Goal: Information Seeking & Learning: Learn about a topic

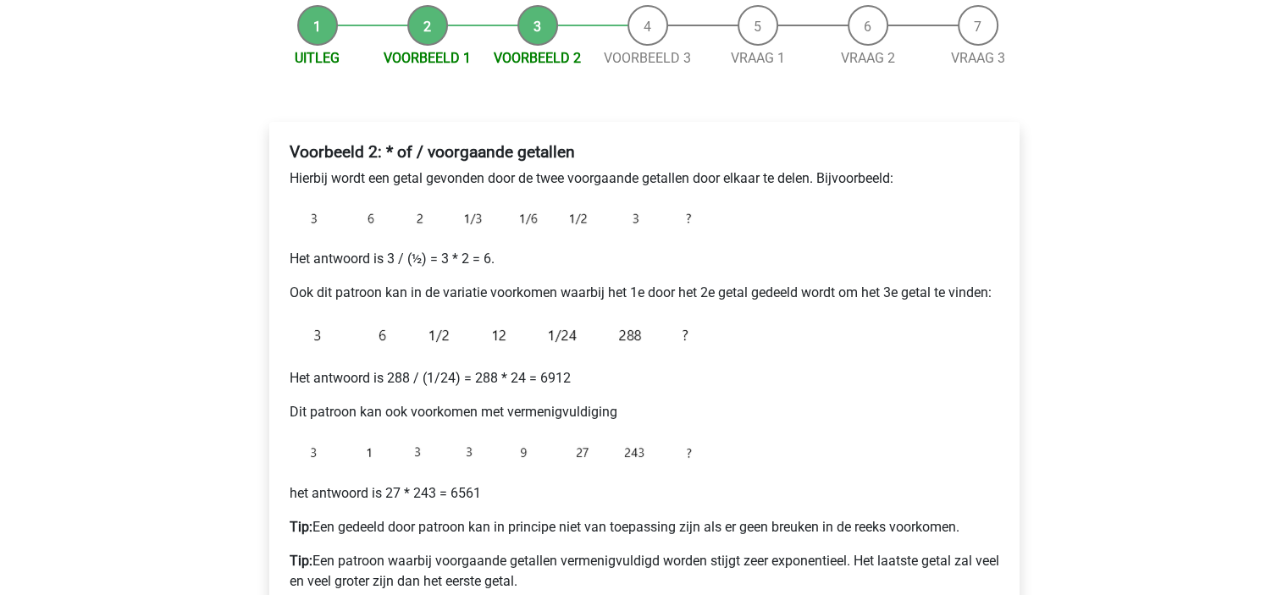
scroll to position [254, 0]
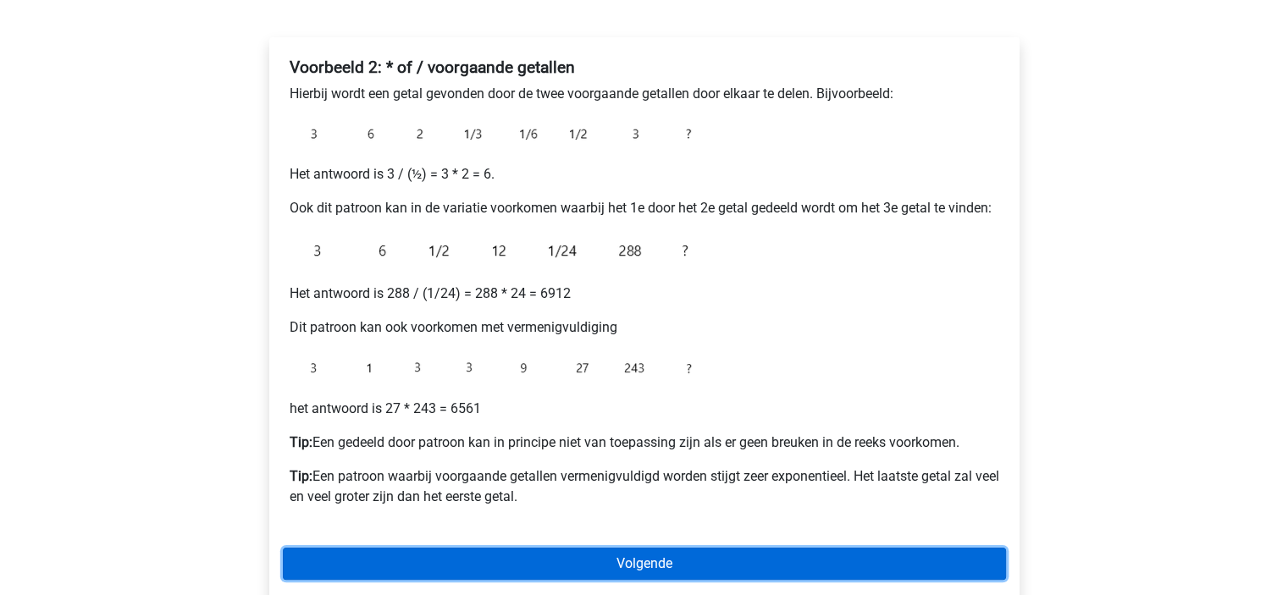
click at [612, 565] on link "Volgende" at bounding box center [644, 564] width 723 height 32
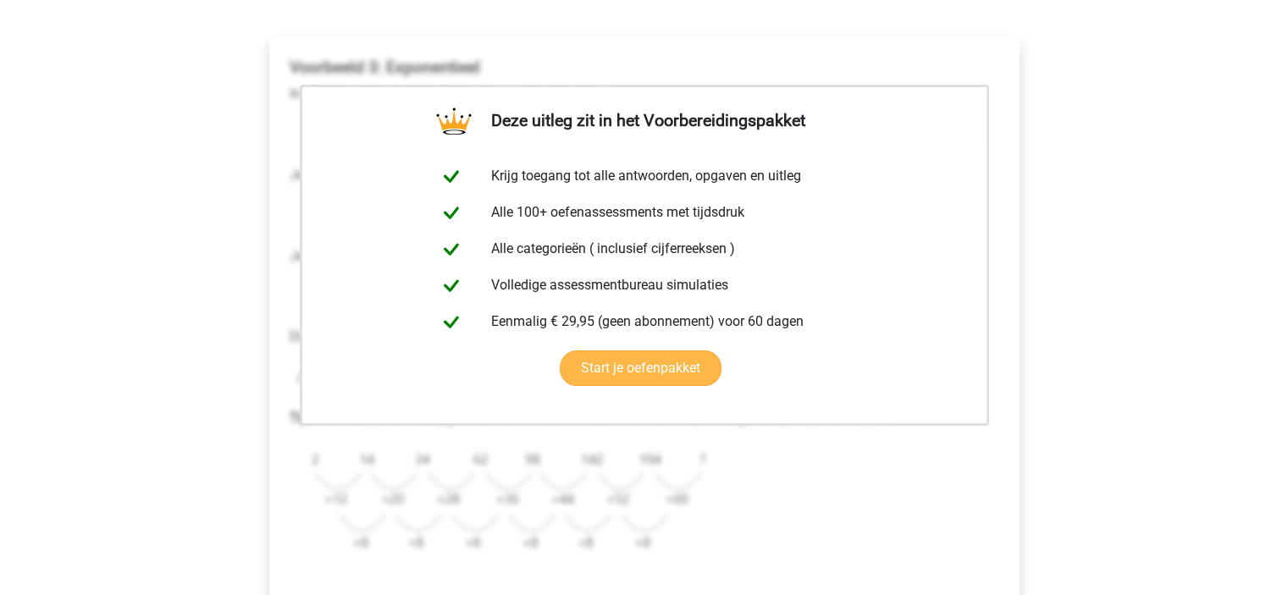
scroll to position [424, 0]
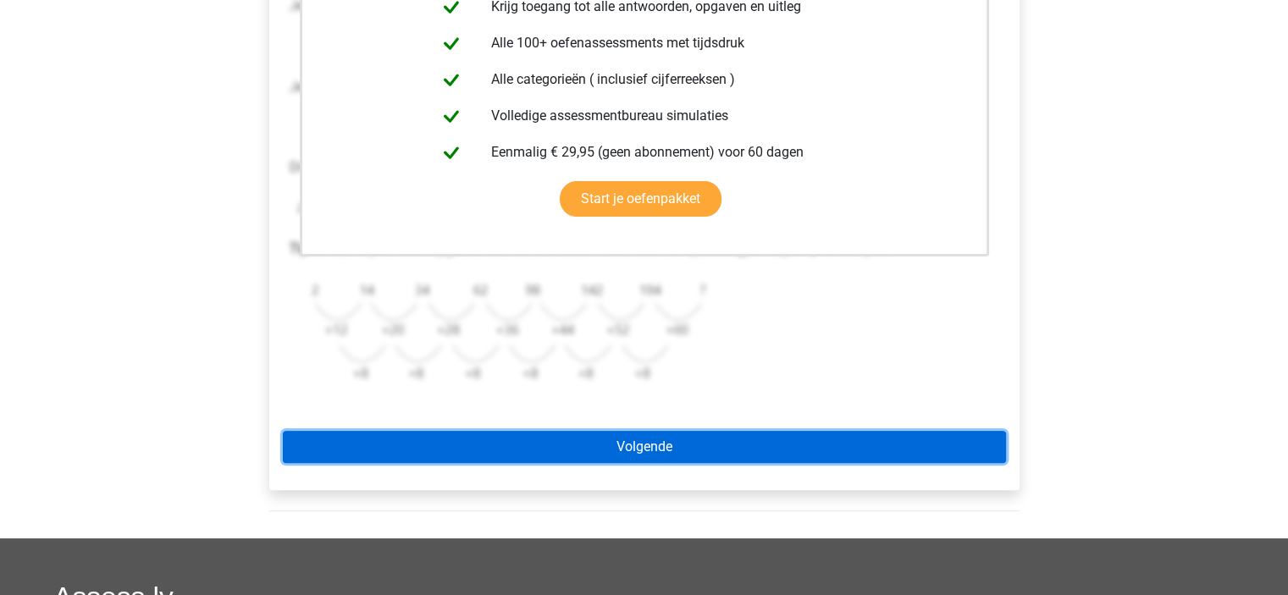
click at [651, 446] on link "Volgende" at bounding box center [644, 447] width 723 height 32
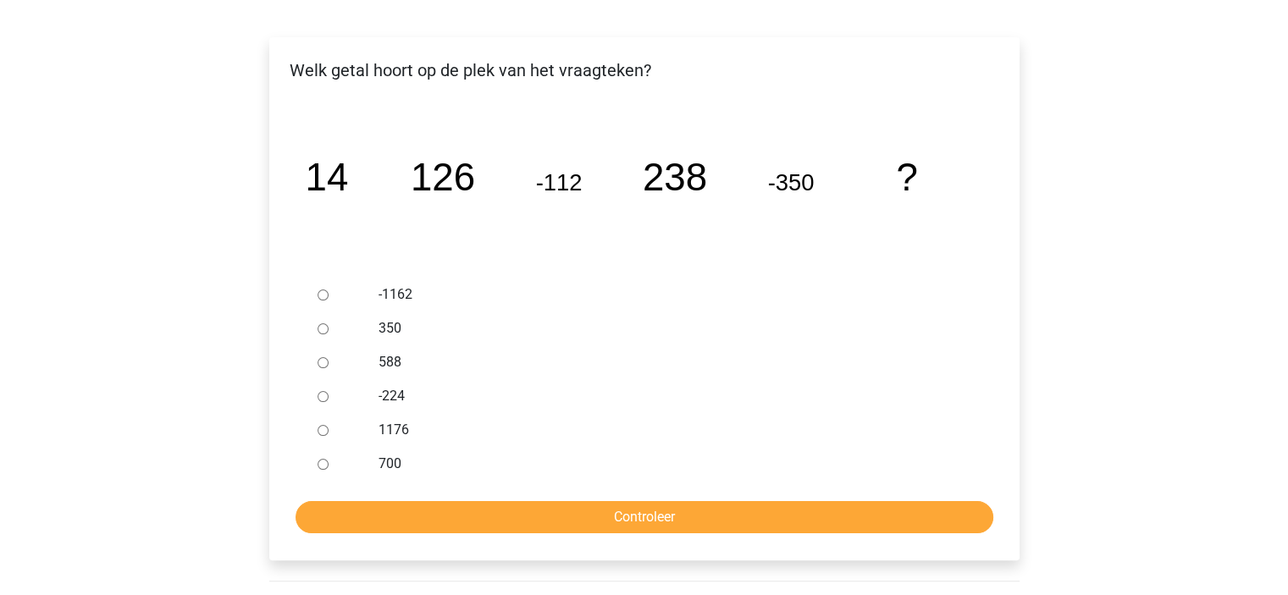
scroll to position [169, 0]
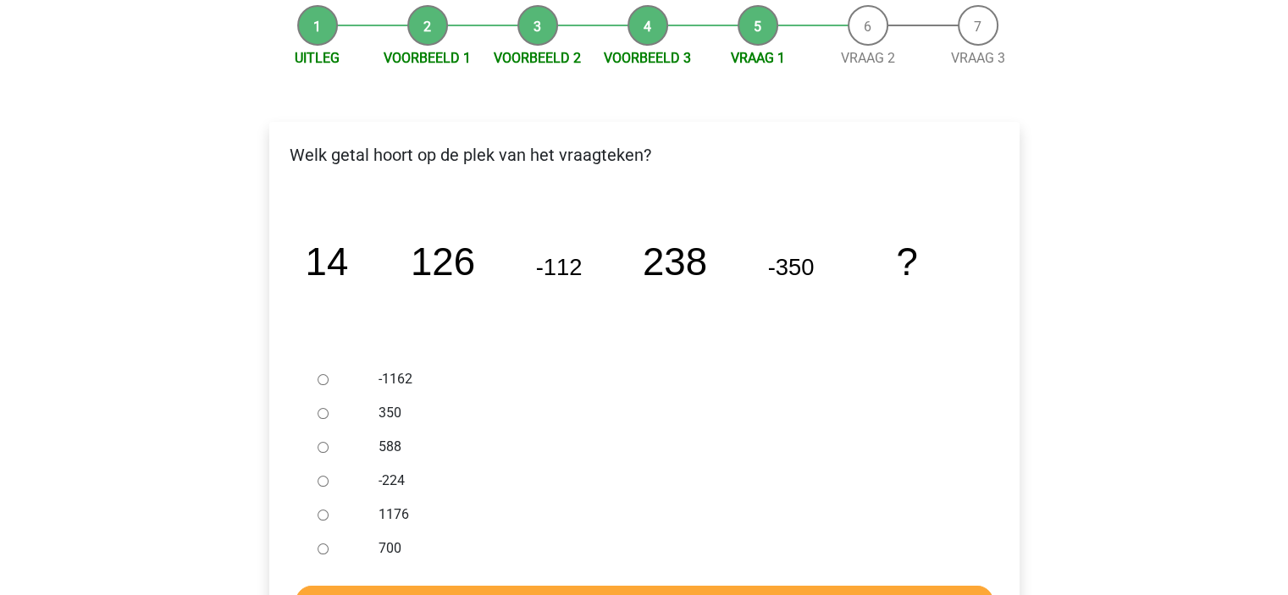
click at [318, 451] on input "588" at bounding box center [323, 447] width 11 height 11
radio input "true"
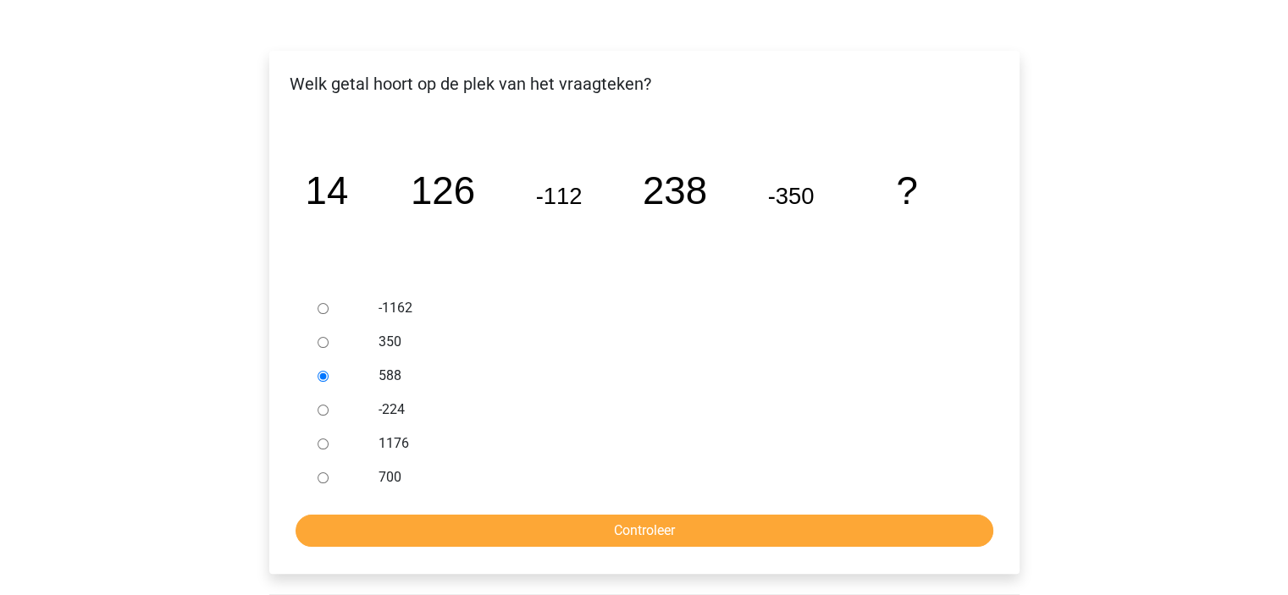
scroll to position [339, 0]
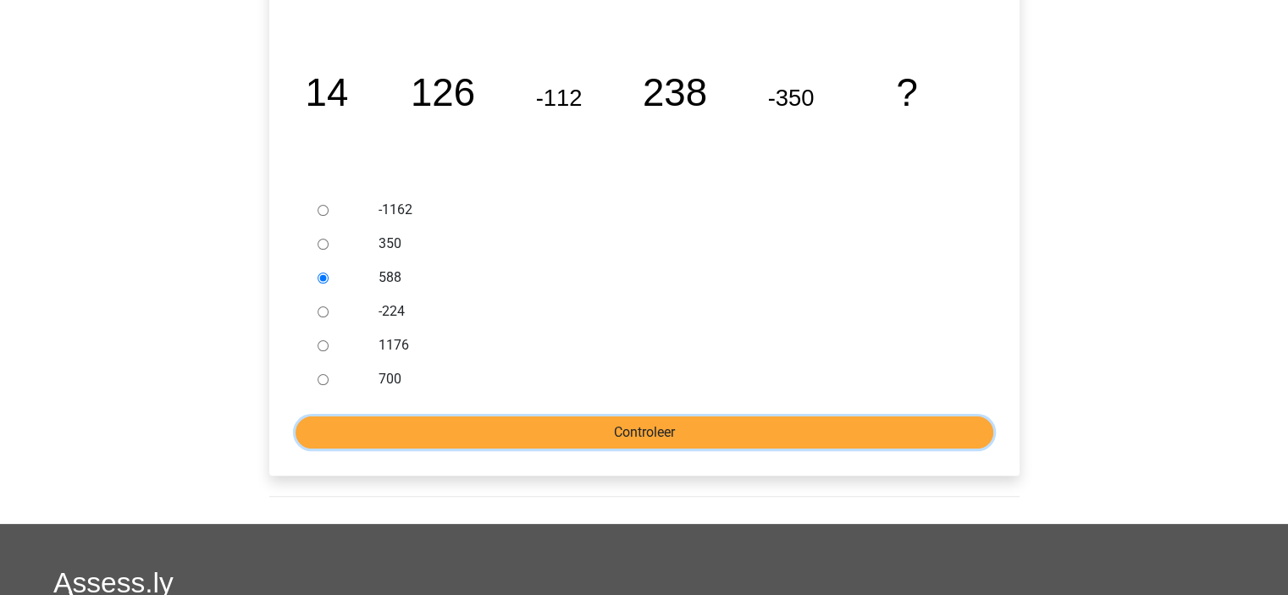
click at [596, 432] on input "Controleer" at bounding box center [645, 433] width 698 height 32
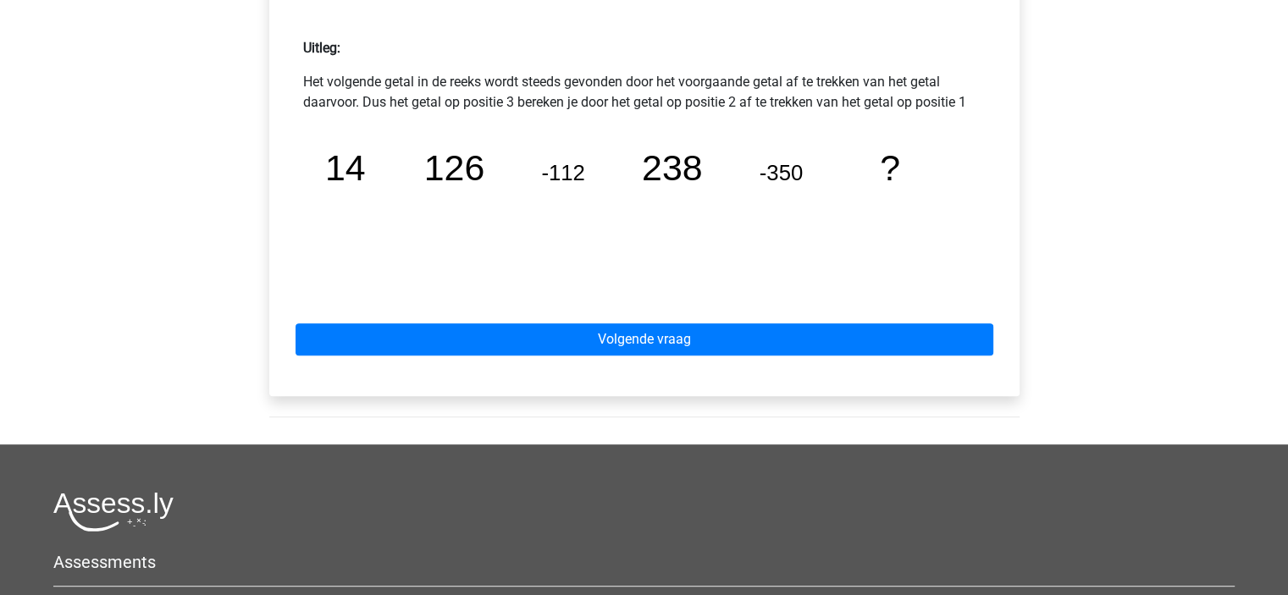
scroll to position [762, 0]
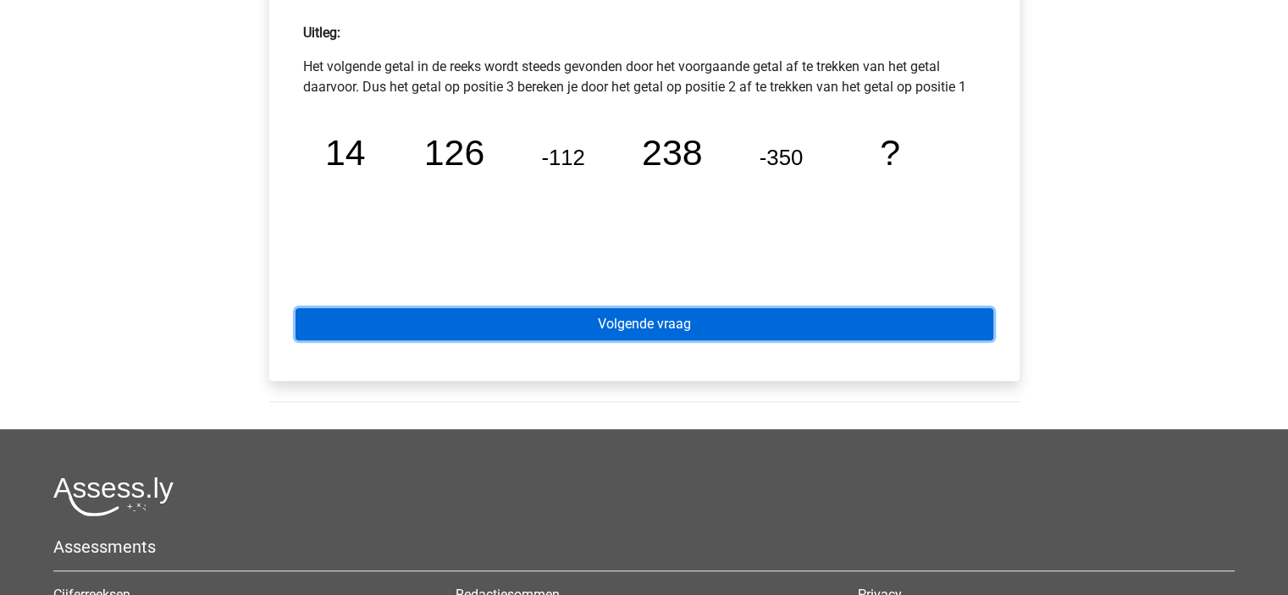
click at [805, 324] on link "Volgende vraag" at bounding box center [645, 324] width 698 height 32
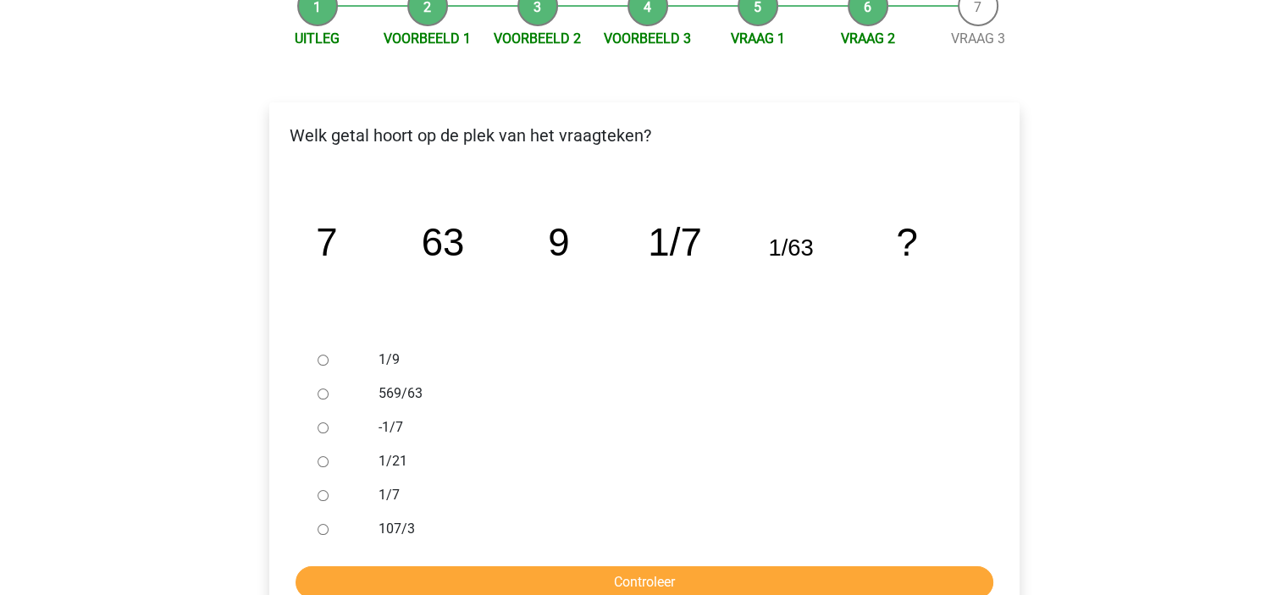
scroll to position [169, 0]
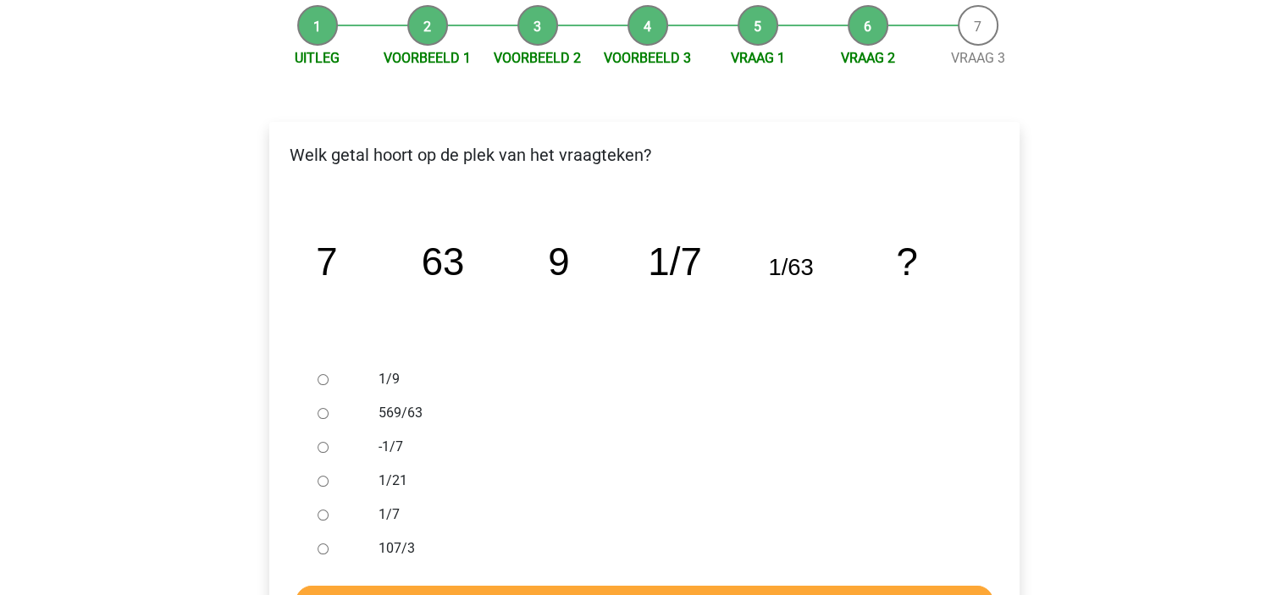
click at [322, 379] on input "1/9" at bounding box center [323, 379] width 11 height 11
radio input "true"
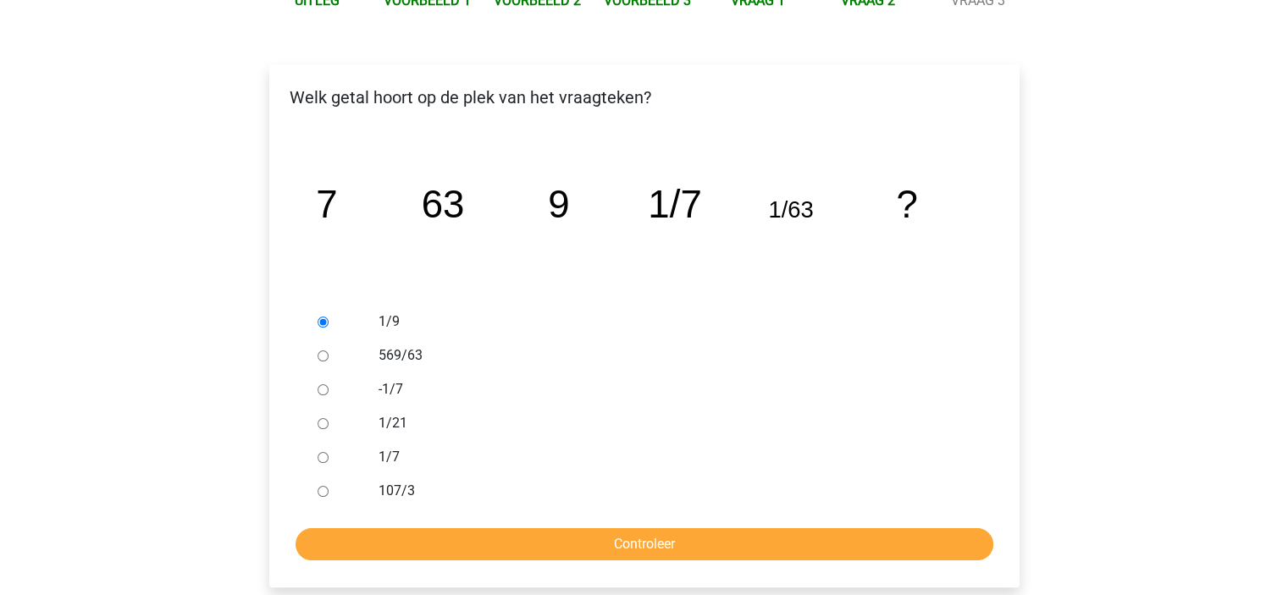
scroll to position [254, 0]
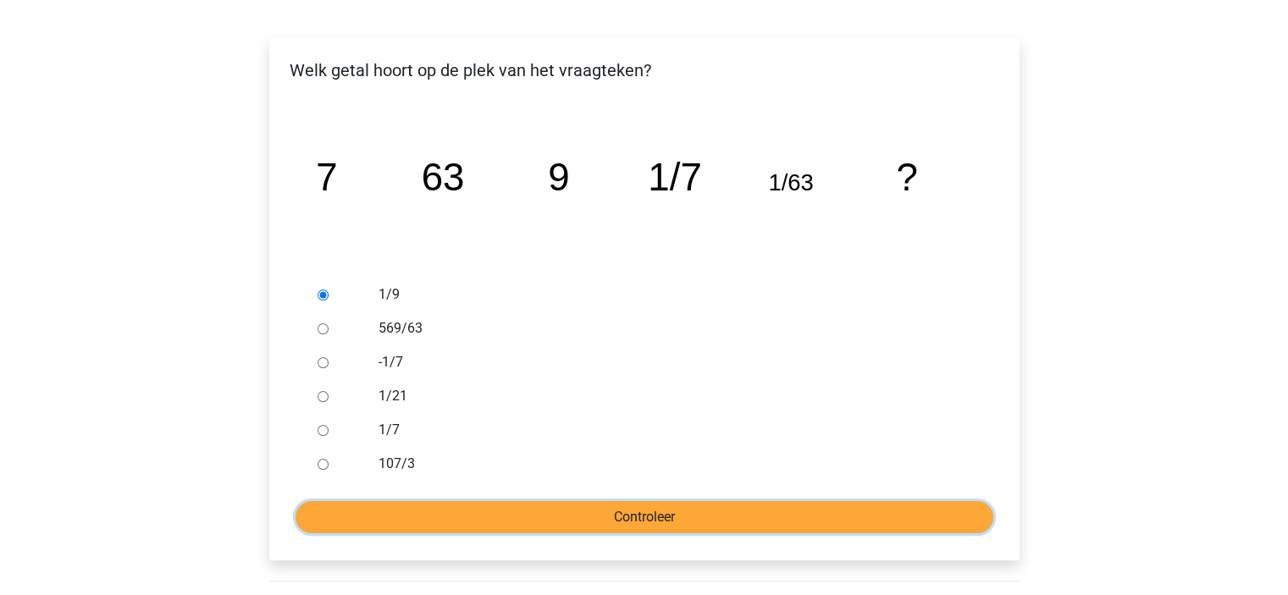
click at [576, 507] on input "Controleer" at bounding box center [645, 517] width 698 height 32
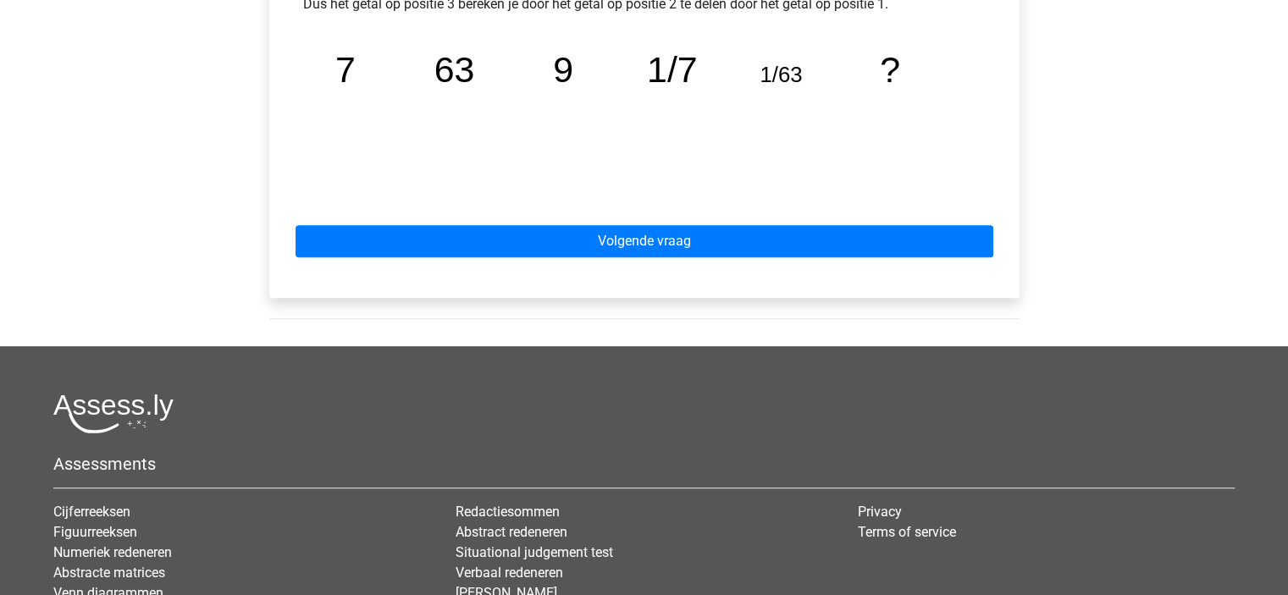
scroll to position [847, 0]
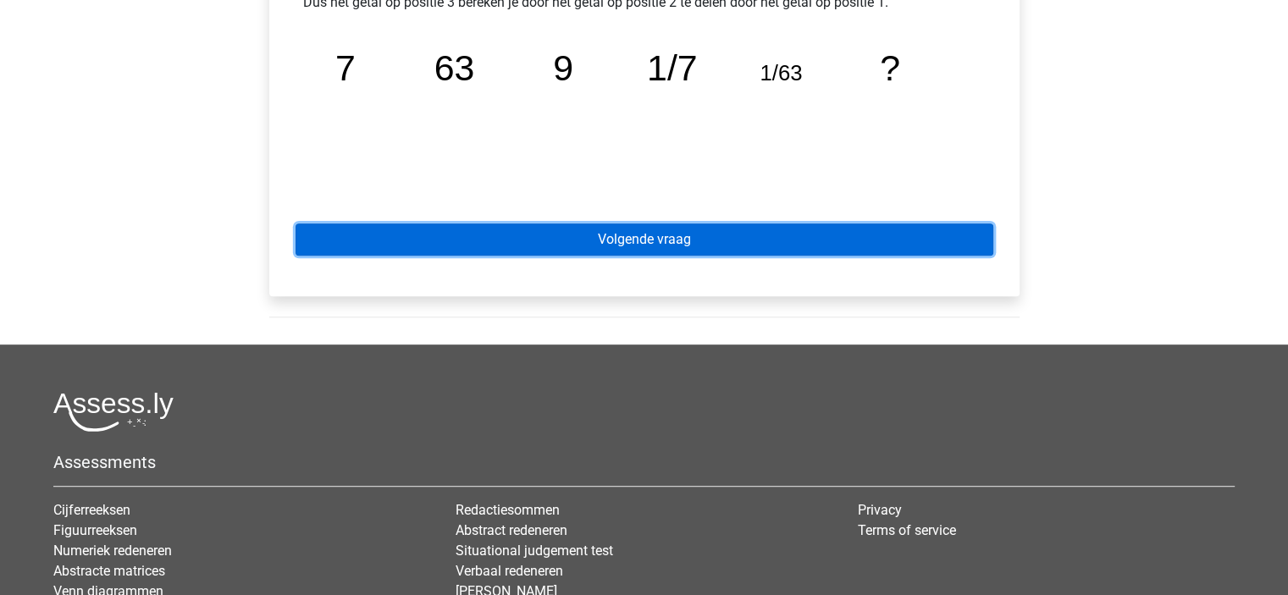
click at [690, 243] on link "Volgende vraag" at bounding box center [645, 240] width 698 height 32
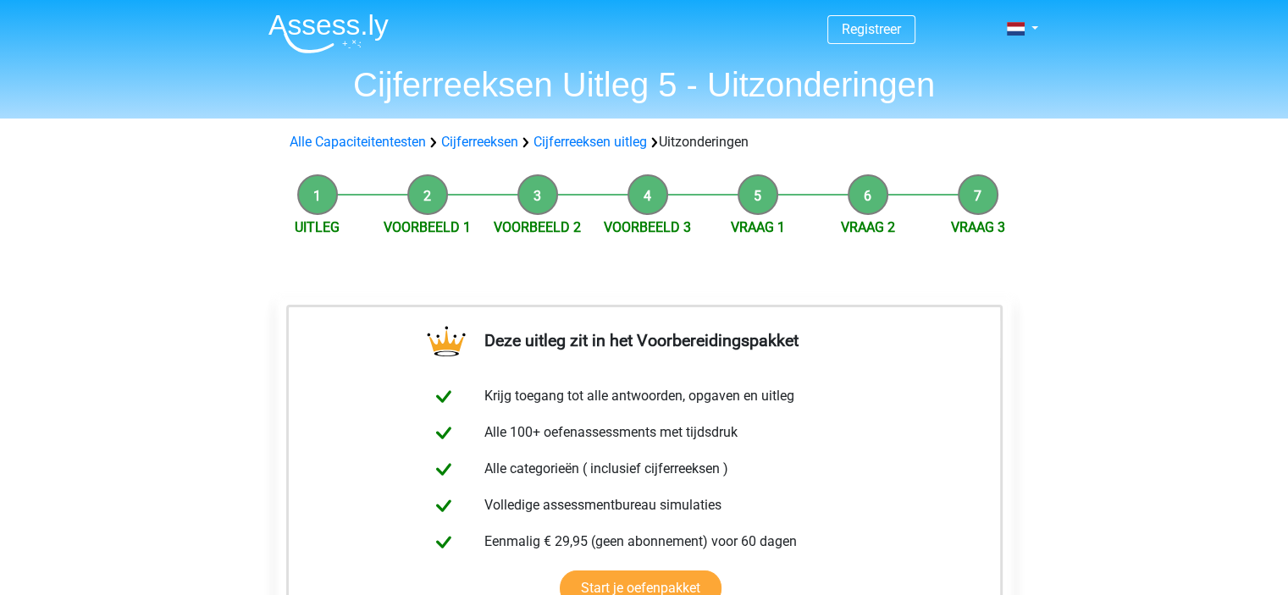
click at [873, 202] on li "Vraag 2" at bounding box center [868, 206] width 110 height 64
click at [756, 197] on li "Vraag 1" at bounding box center [758, 206] width 110 height 64
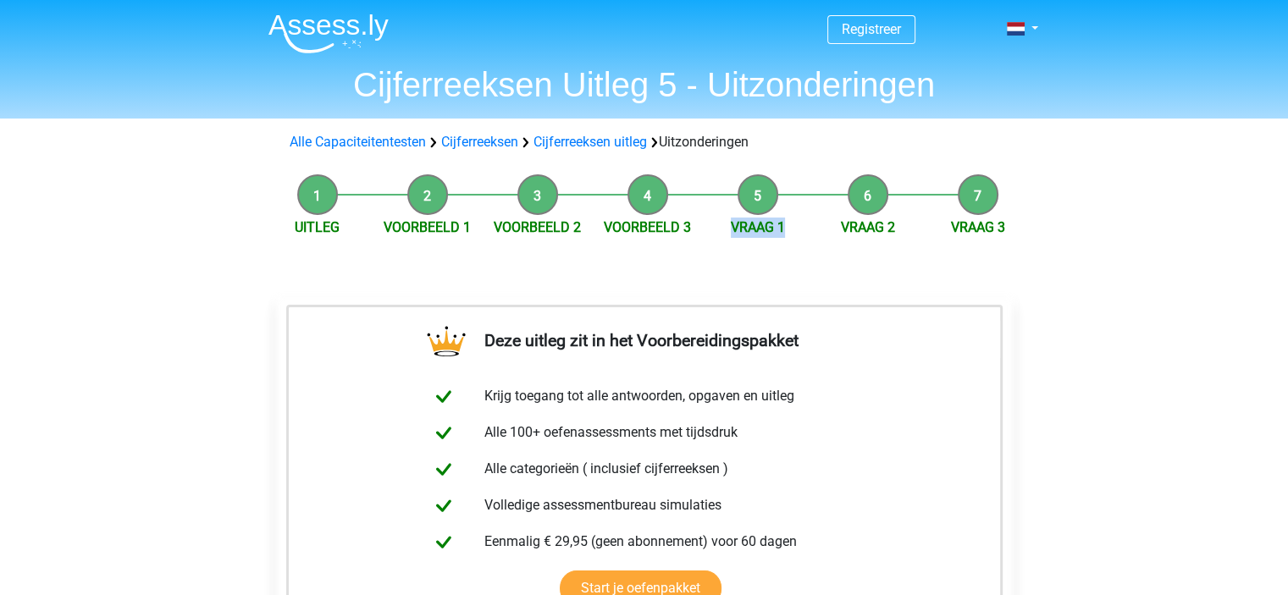
click at [756, 197] on li "Vraag 1" at bounding box center [758, 206] width 110 height 64
click at [569, 142] on link "Cijferreeksen uitleg" at bounding box center [591, 142] width 114 height 16
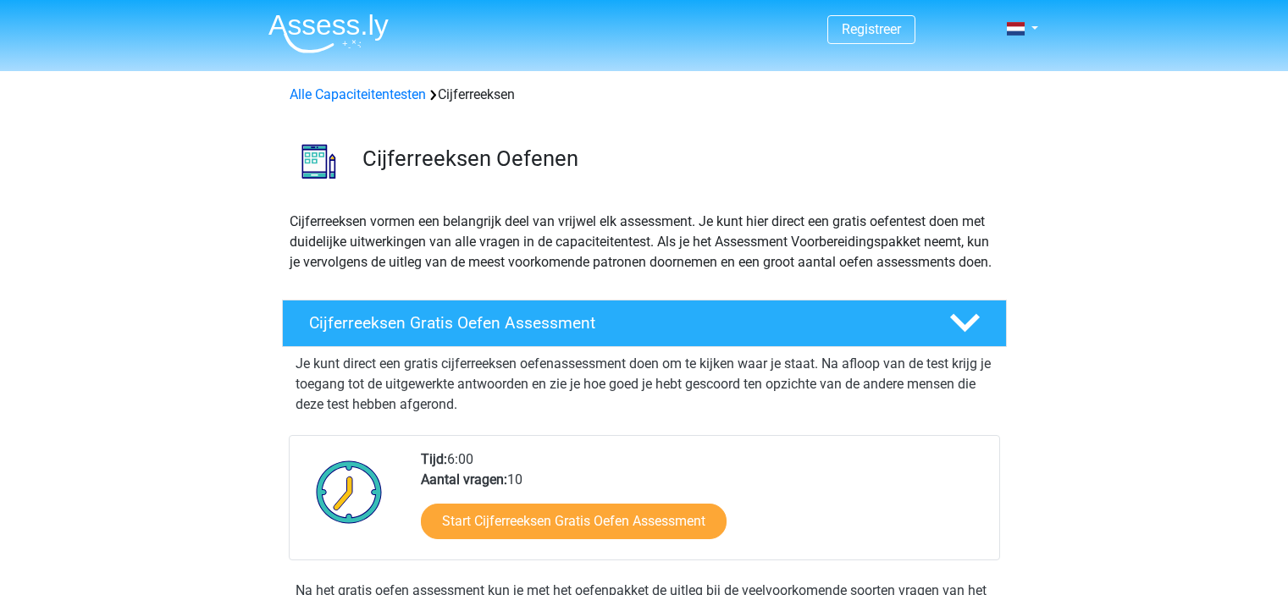
scroll to position [1088, 0]
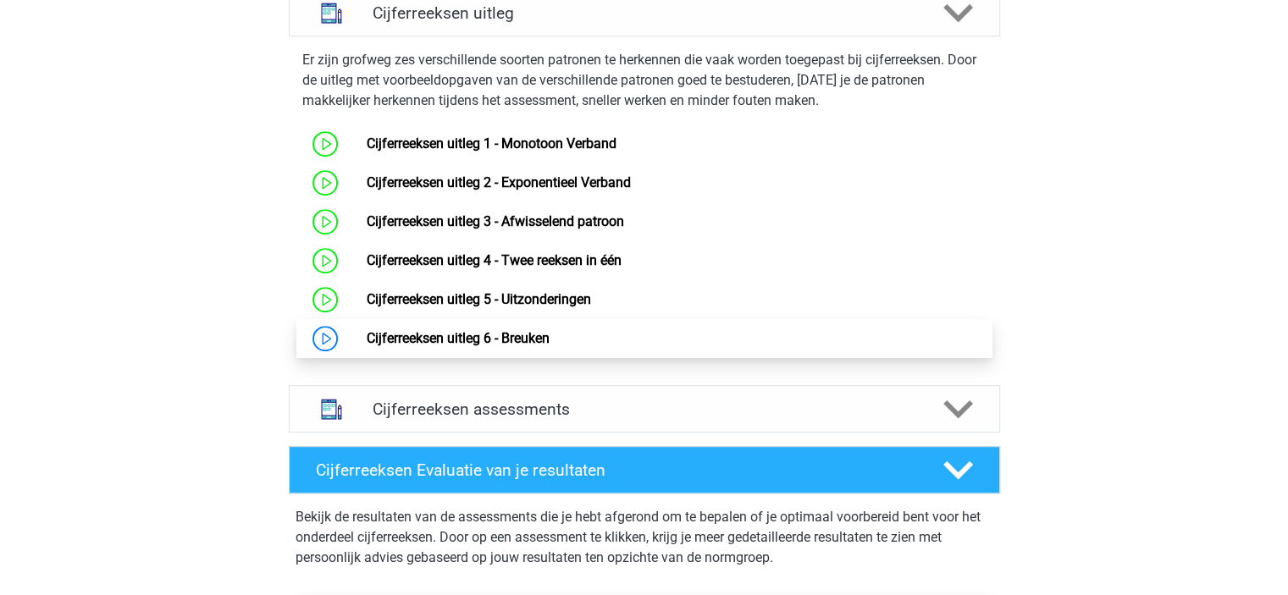
click at [504, 346] on link "Cijferreeksen uitleg 6 - Breuken" at bounding box center [458, 338] width 183 height 16
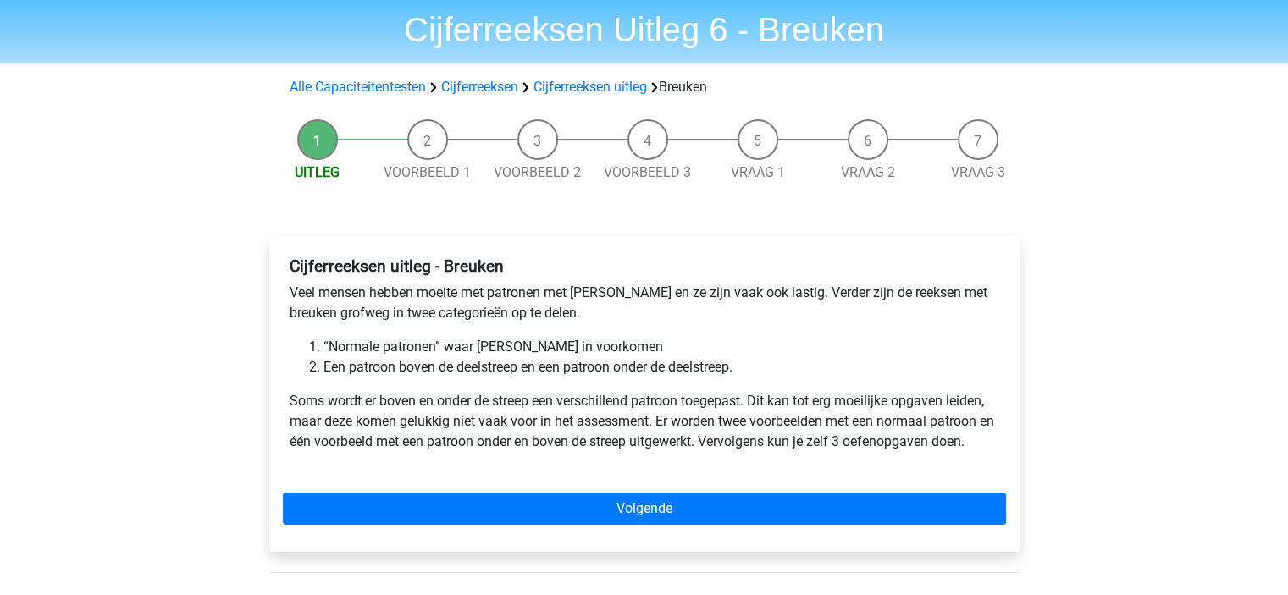
scroll to position [85, 0]
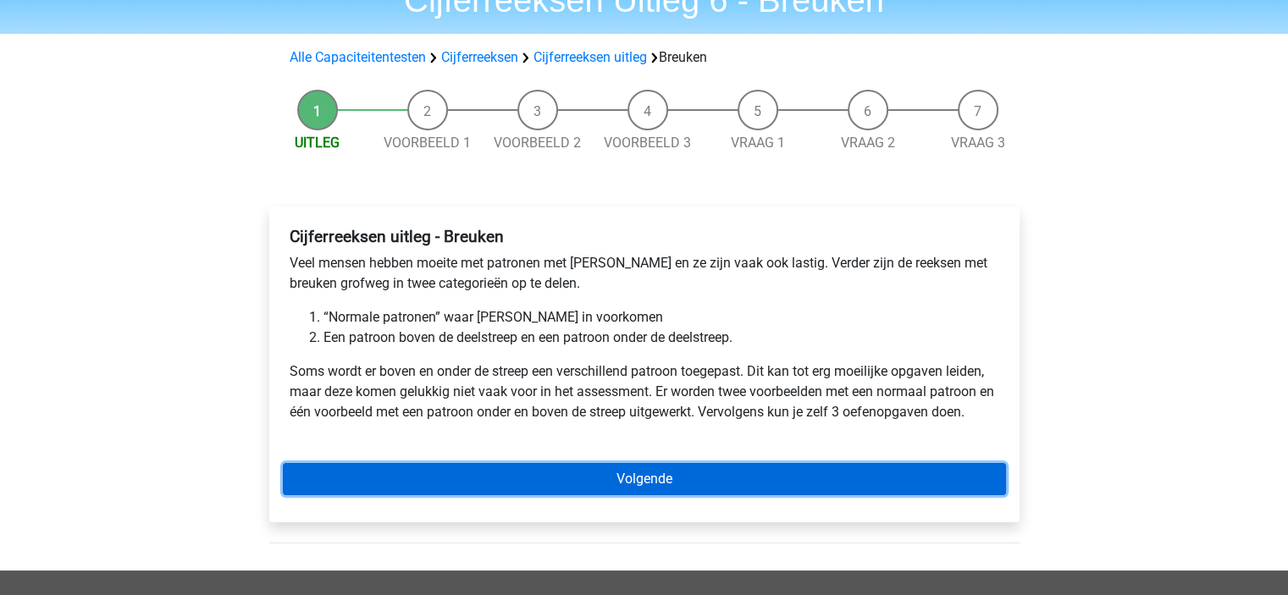
click at [769, 474] on link "Volgende" at bounding box center [644, 479] width 723 height 32
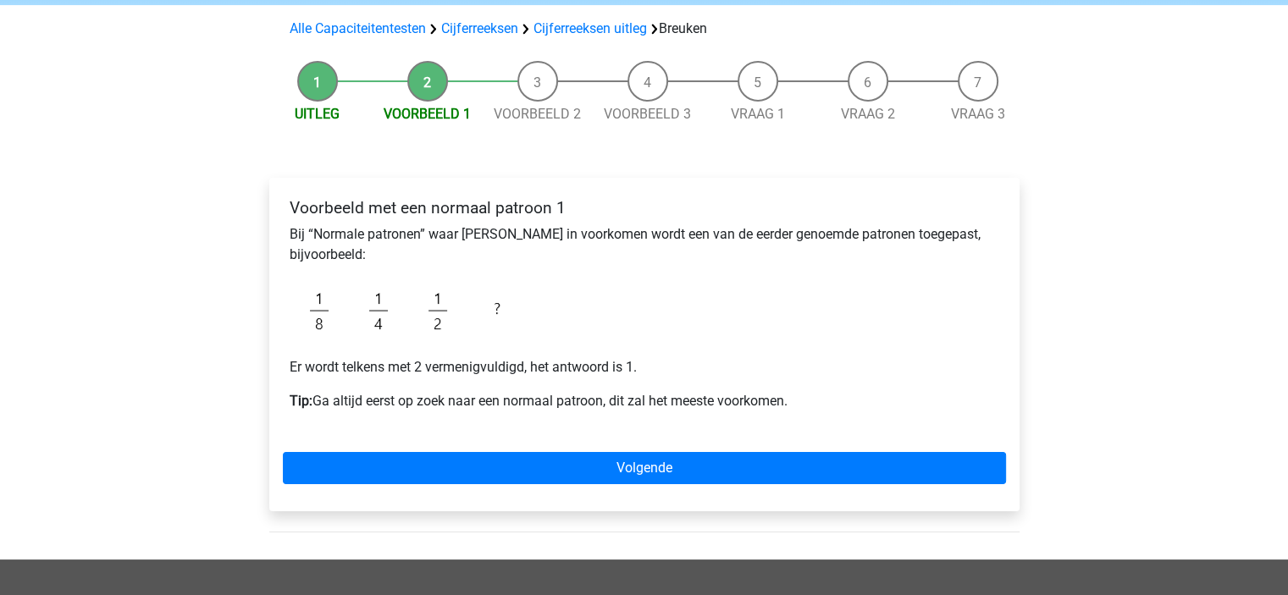
scroll to position [85, 0]
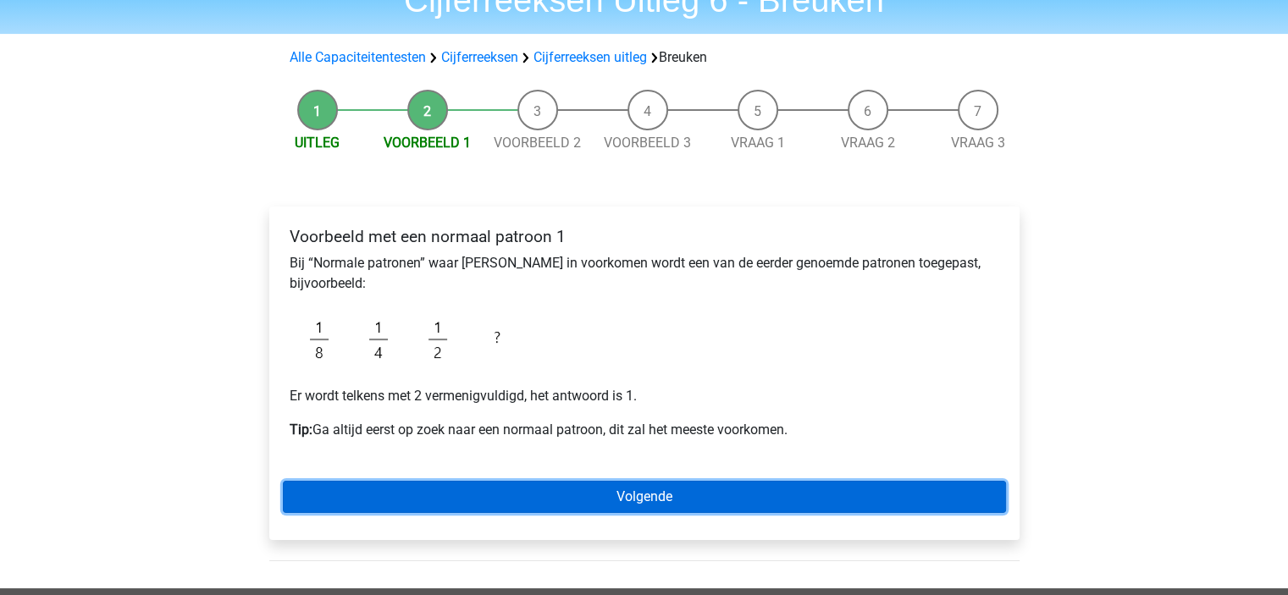
click at [642, 496] on link "Volgende" at bounding box center [644, 497] width 723 height 32
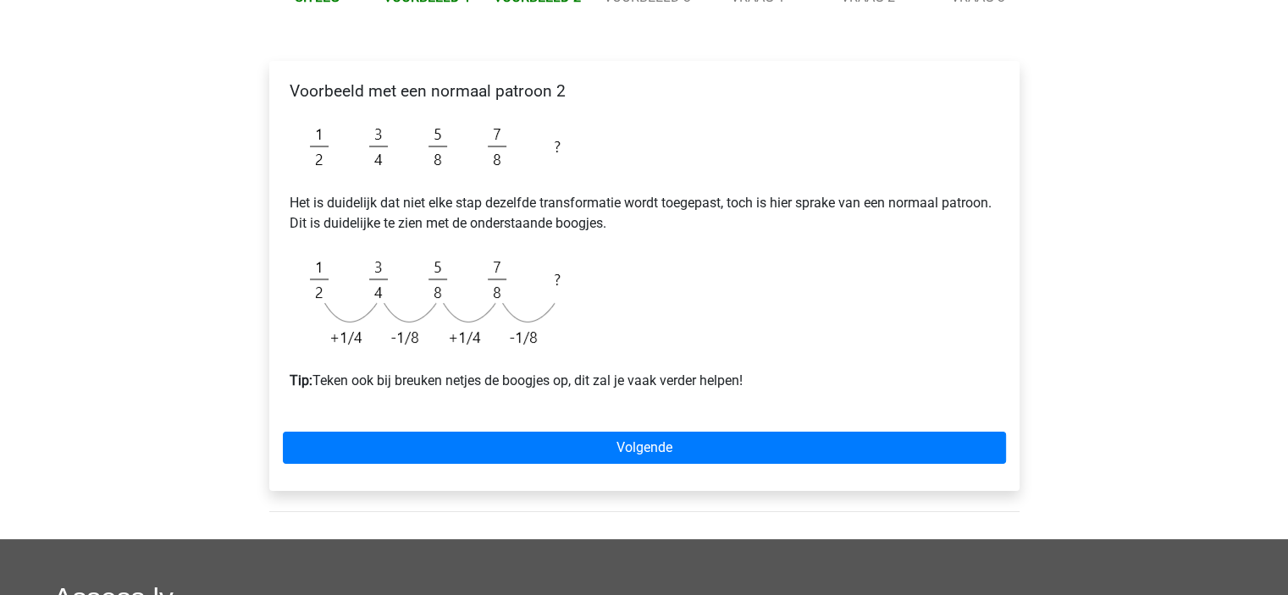
scroll to position [254, 0]
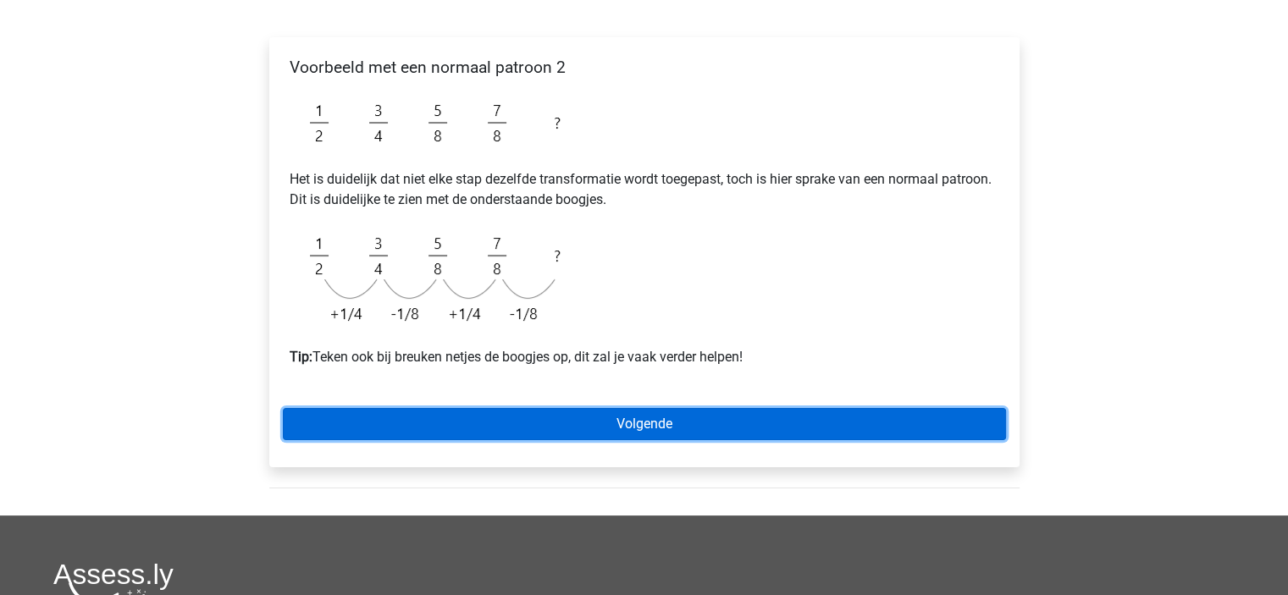
click at [617, 425] on link "Volgende" at bounding box center [644, 424] width 723 height 32
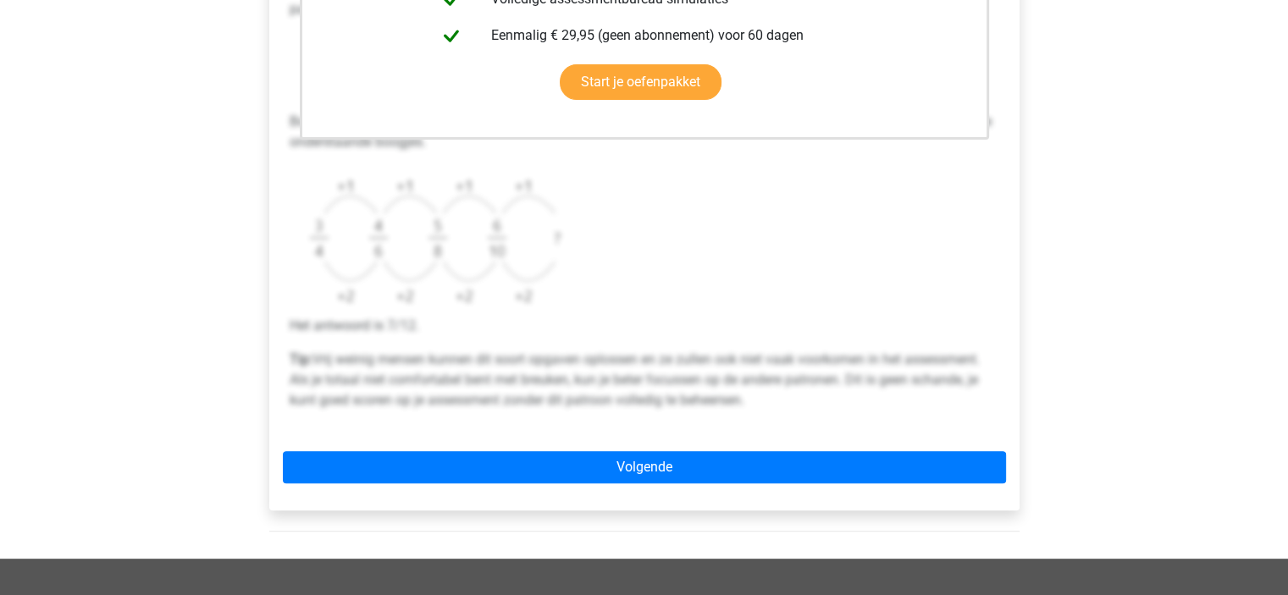
scroll to position [593, 0]
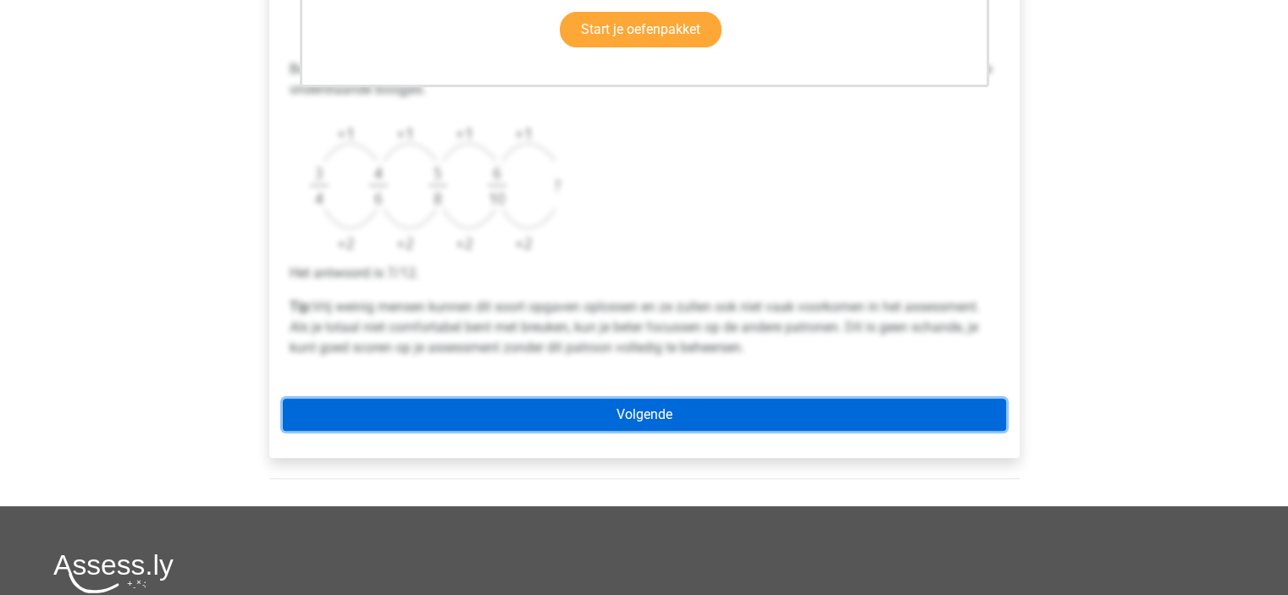
click at [635, 416] on link "Volgende" at bounding box center [644, 415] width 723 height 32
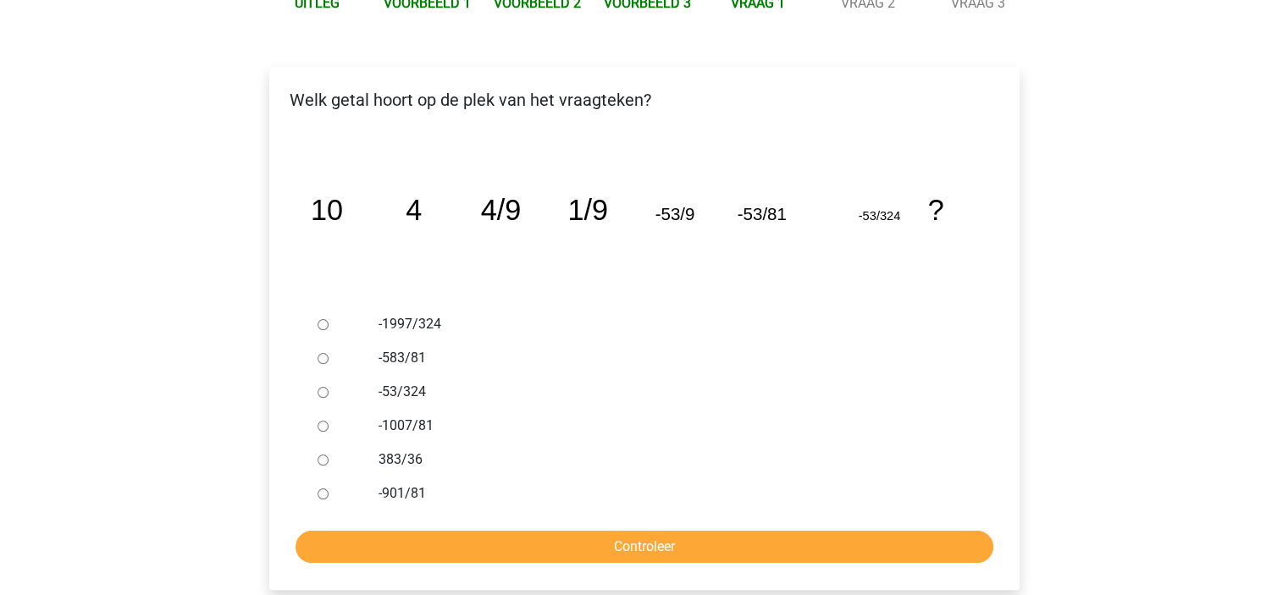
scroll to position [254, 0]
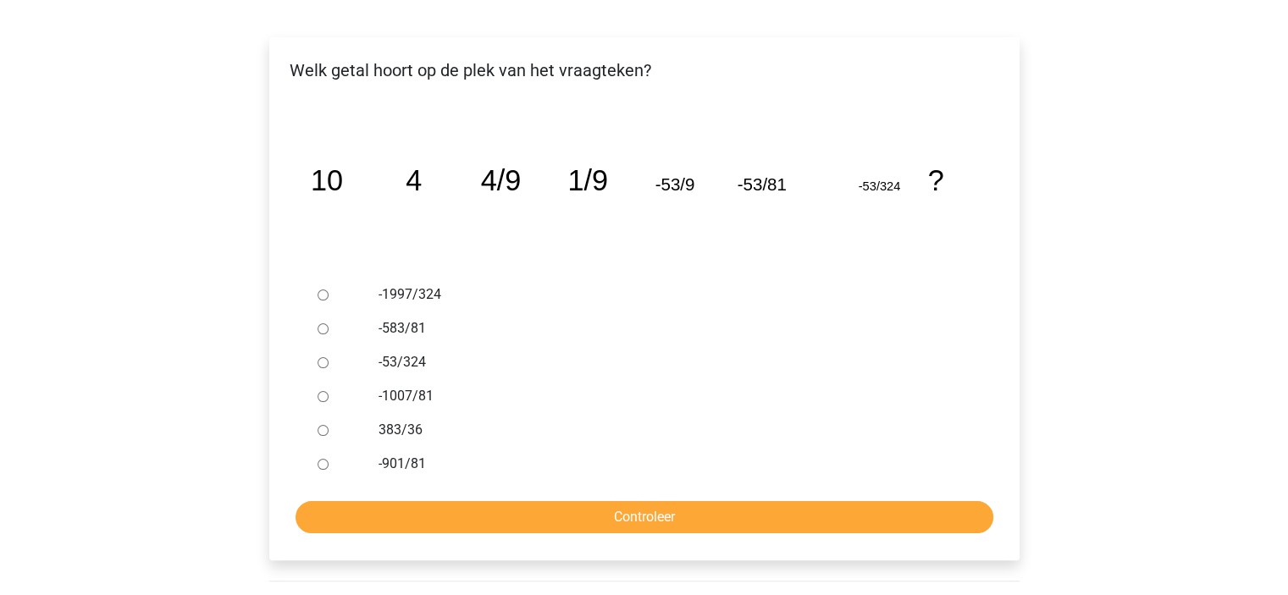
click at [322, 332] on input "-583/81" at bounding box center [323, 329] width 11 height 11
radio input "true"
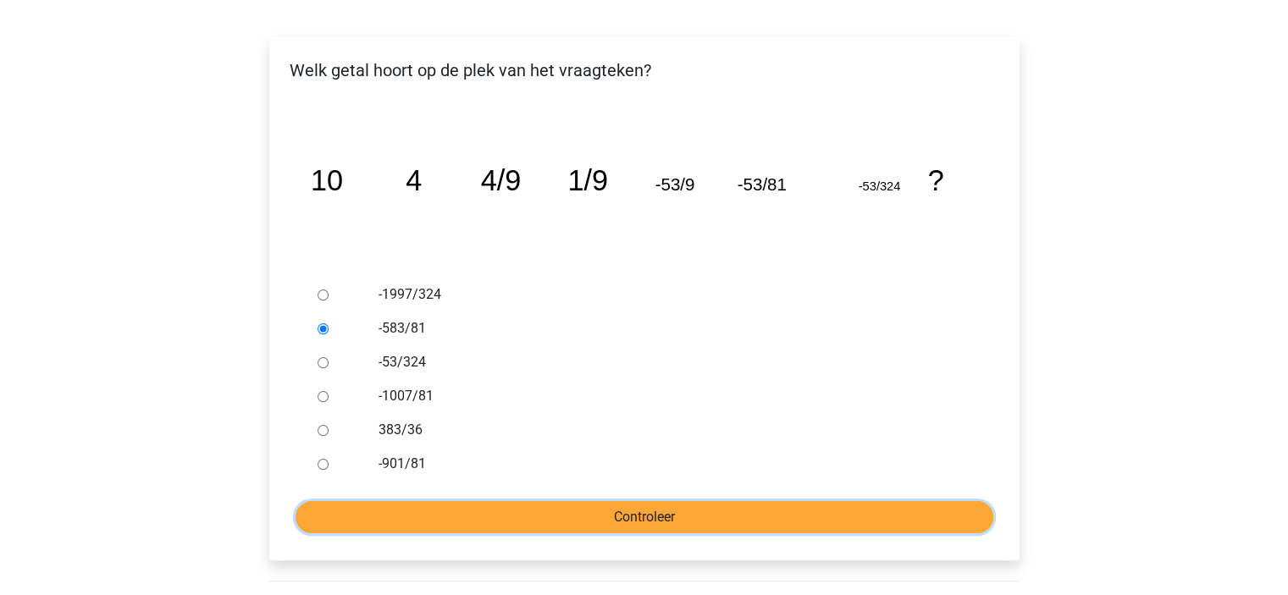
click at [599, 511] on input "Controleer" at bounding box center [645, 517] width 698 height 32
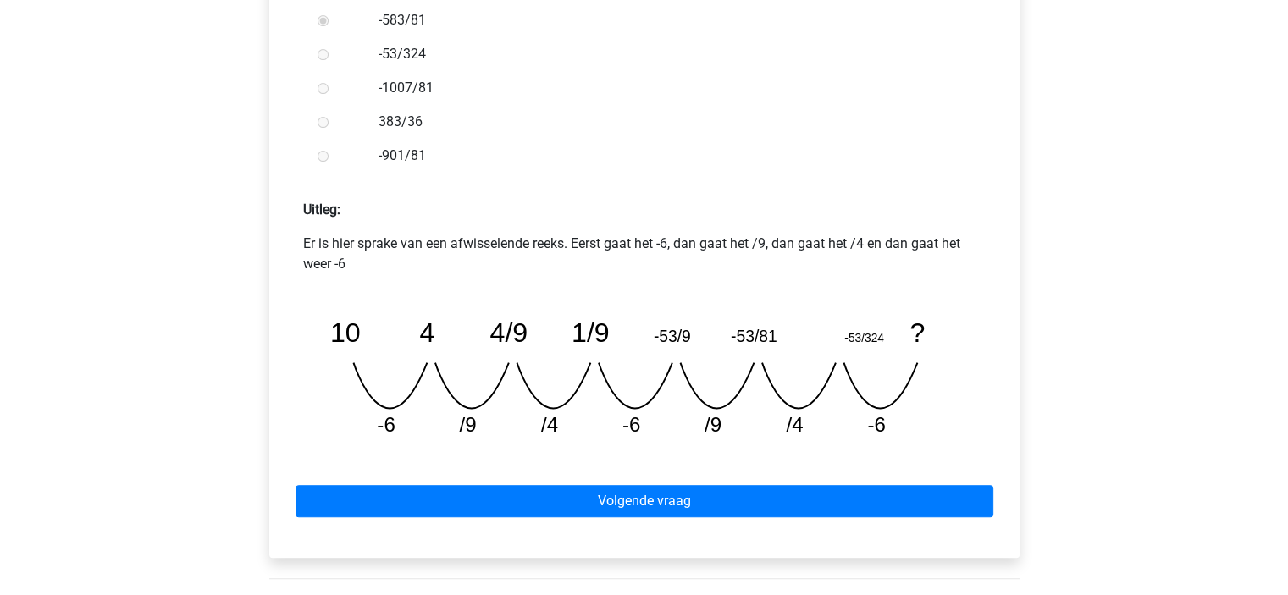
scroll to position [678, 0]
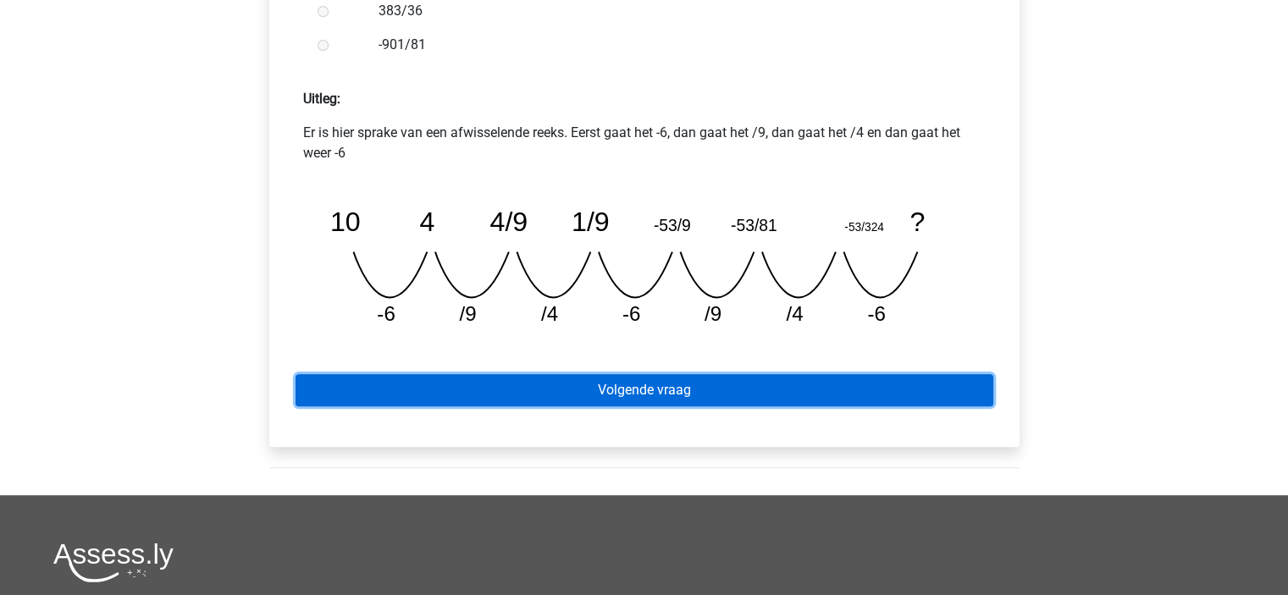
click at [670, 396] on link "Volgende vraag" at bounding box center [645, 390] width 698 height 32
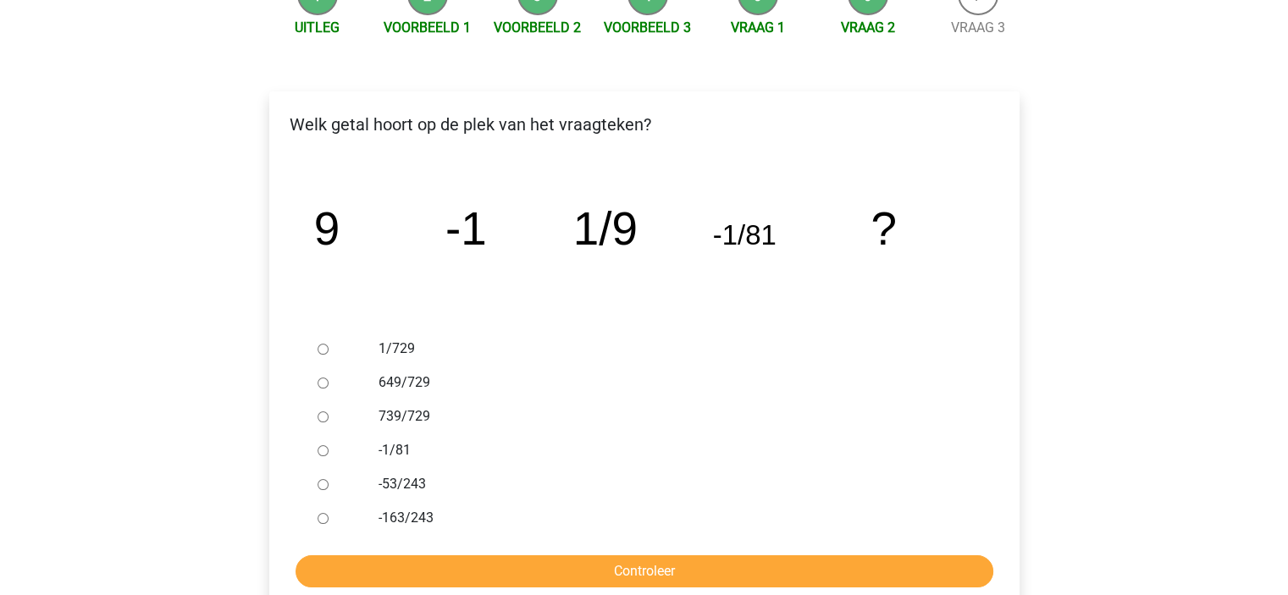
scroll to position [254, 0]
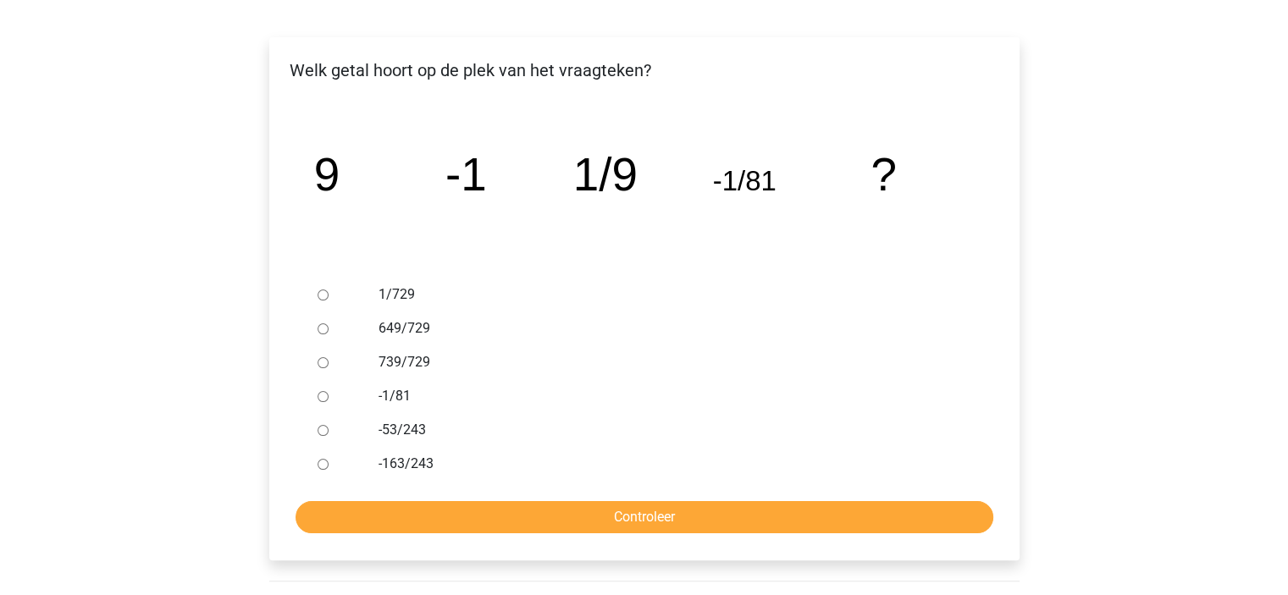
click at [322, 294] on input "1/729" at bounding box center [323, 295] width 11 height 11
radio input "true"
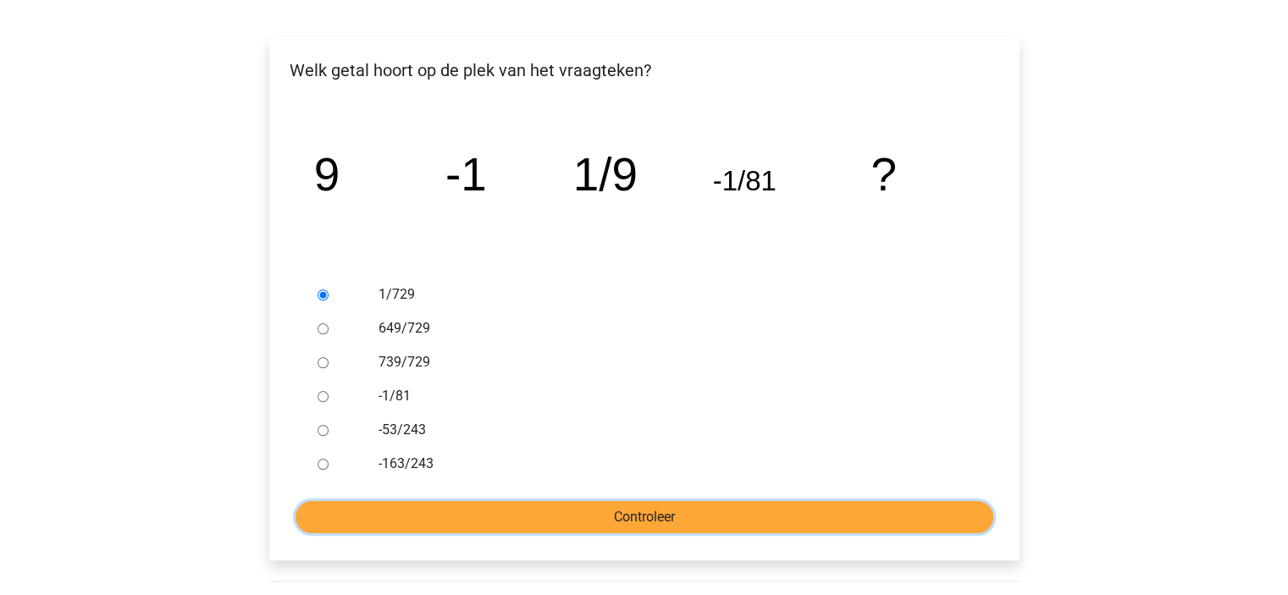
click at [656, 511] on input "Controleer" at bounding box center [645, 517] width 698 height 32
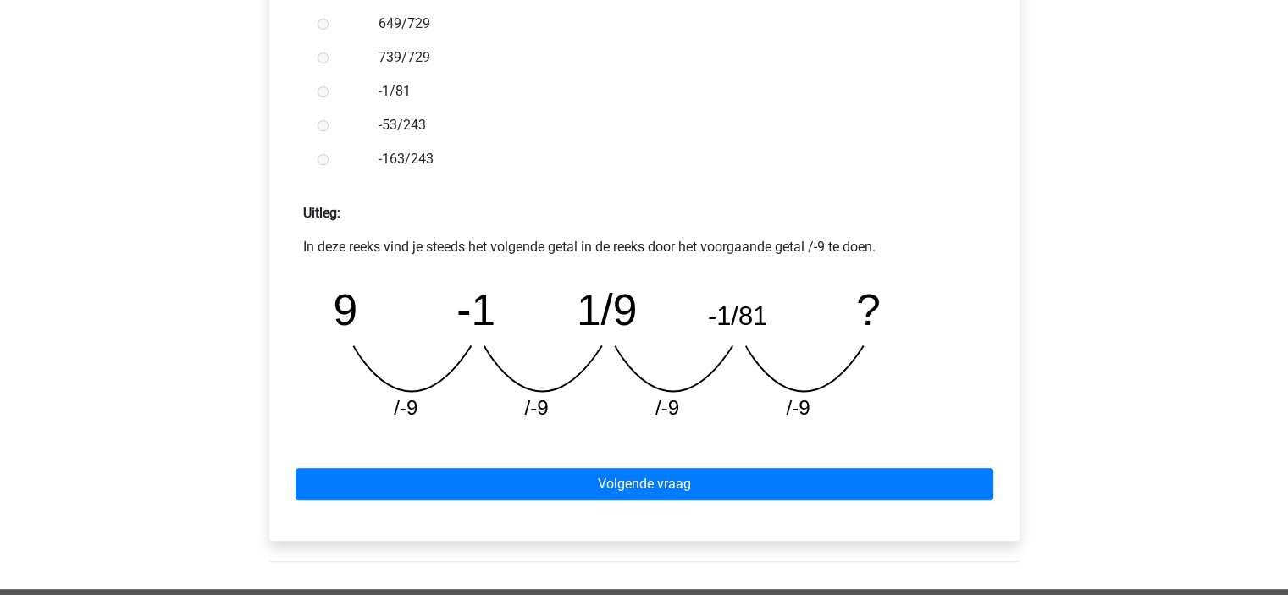
scroll to position [593, 0]
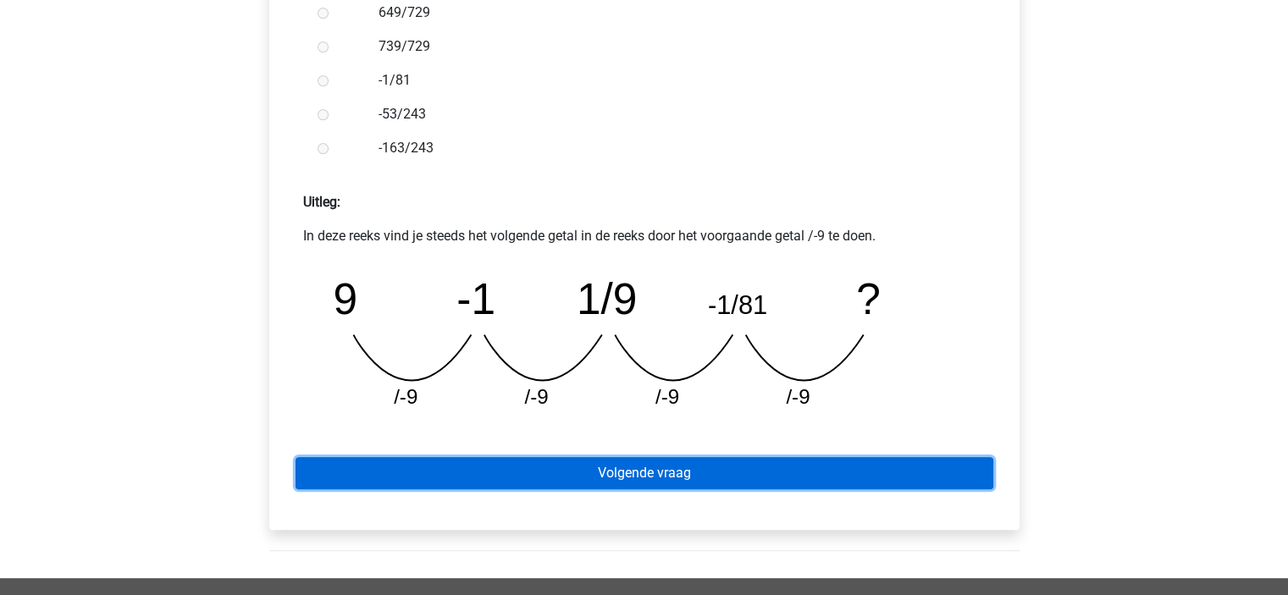
click at [745, 472] on link "Volgende vraag" at bounding box center [645, 473] width 698 height 32
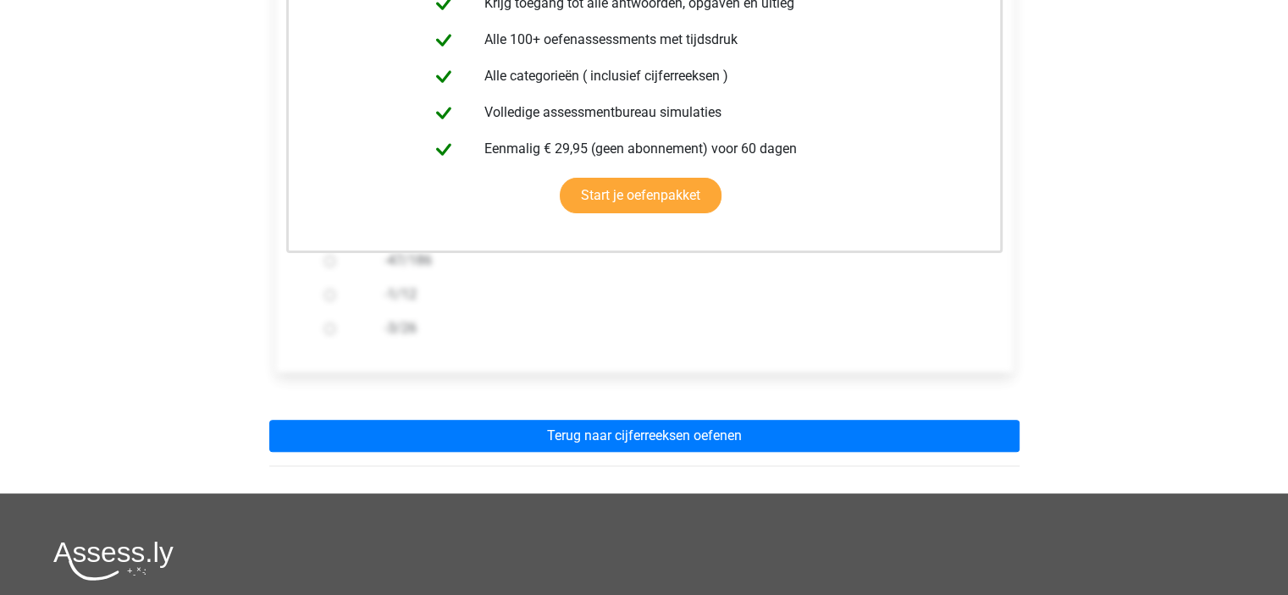
scroll to position [424, 0]
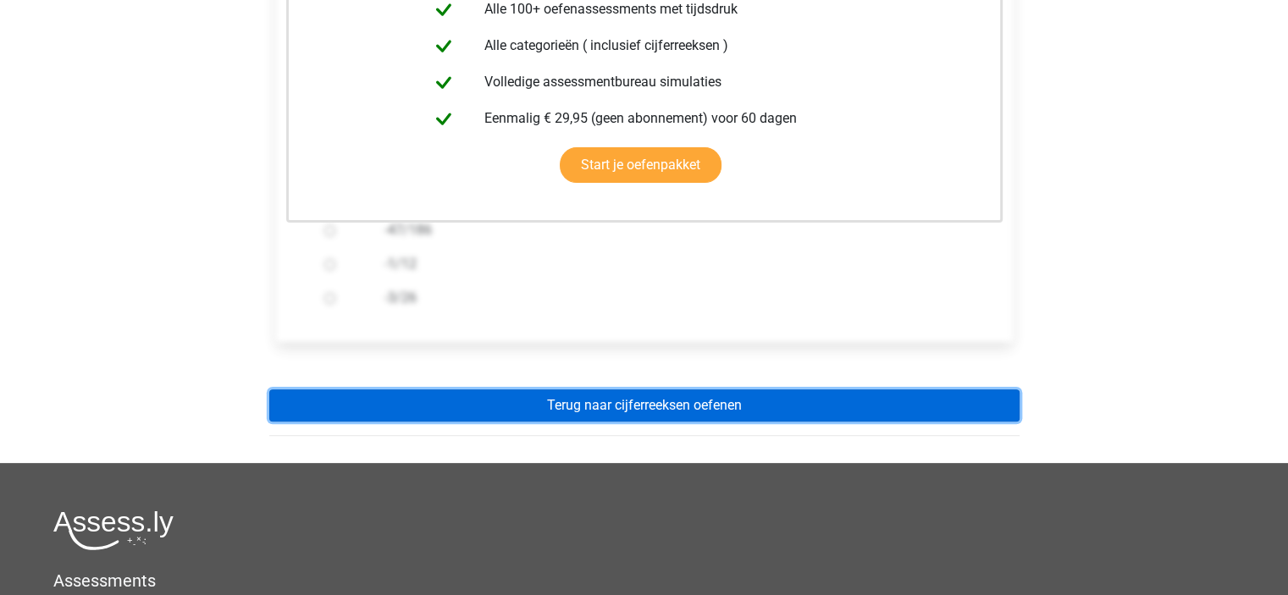
click at [740, 402] on link "Terug naar cijferreeksen oefenen" at bounding box center [644, 406] width 751 height 32
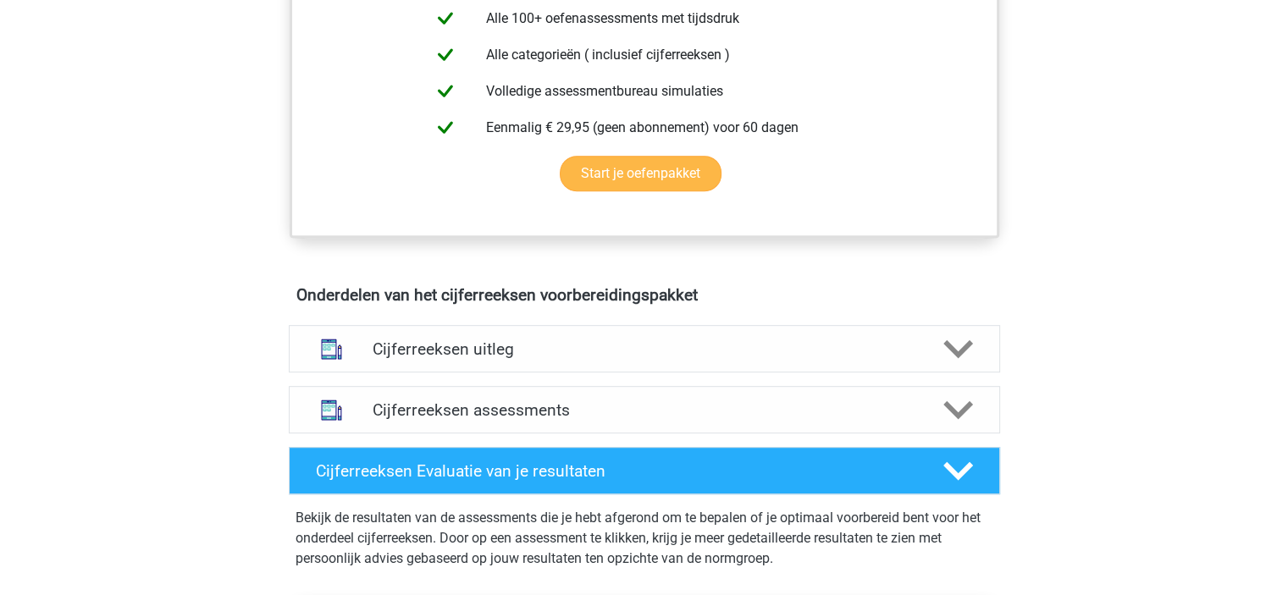
scroll to position [762, 0]
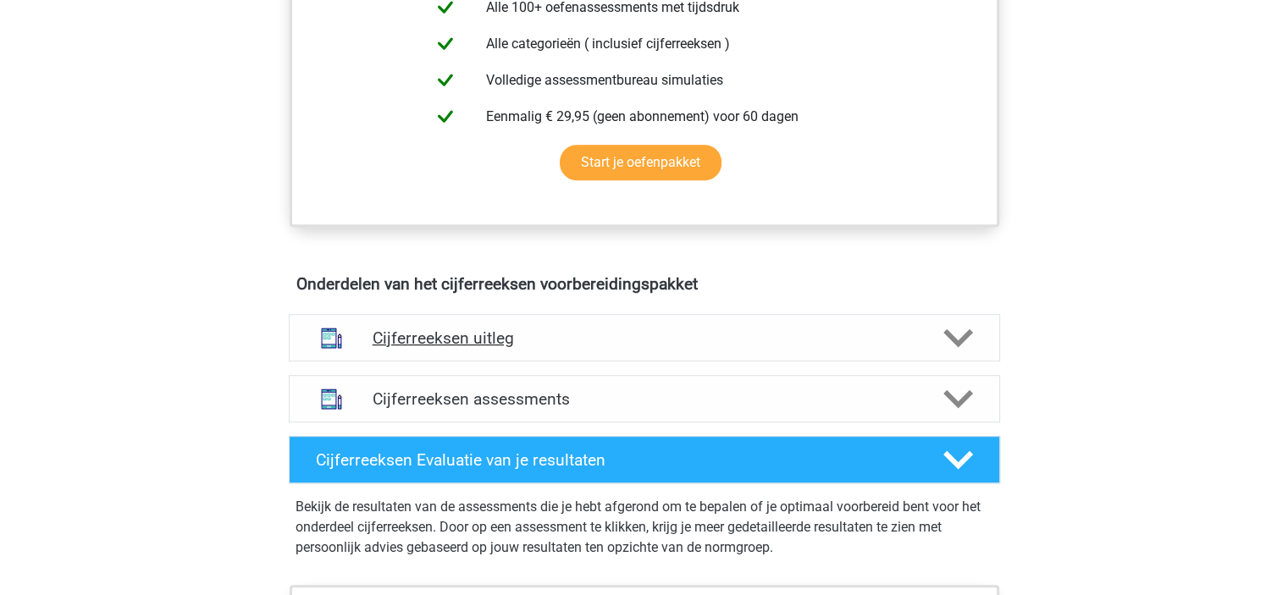
click at [510, 348] on h4 "Cijferreeksen uitleg" at bounding box center [645, 338] width 544 height 19
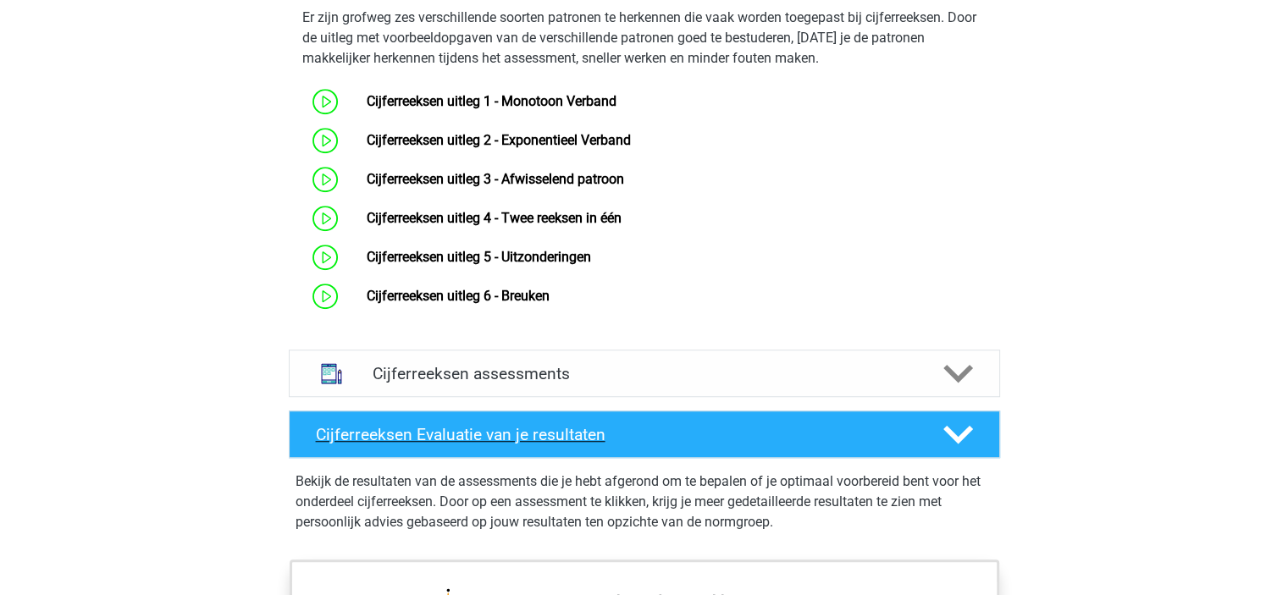
scroll to position [1101, 0]
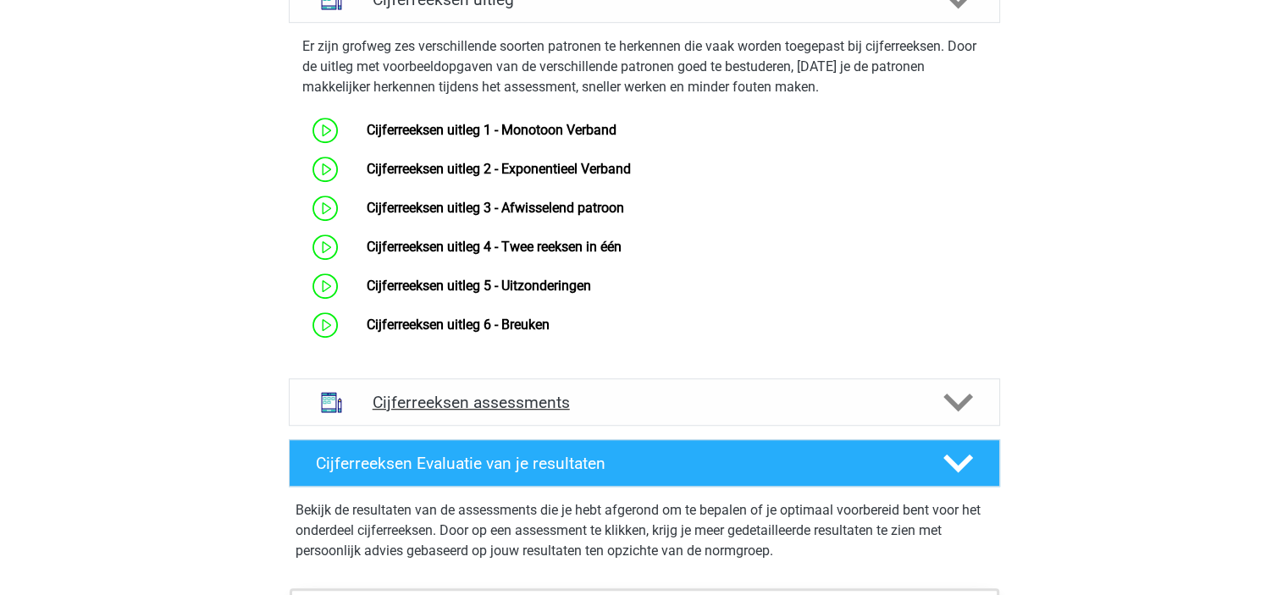
click at [955, 415] on icon at bounding box center [959, 403] width 30 height 30
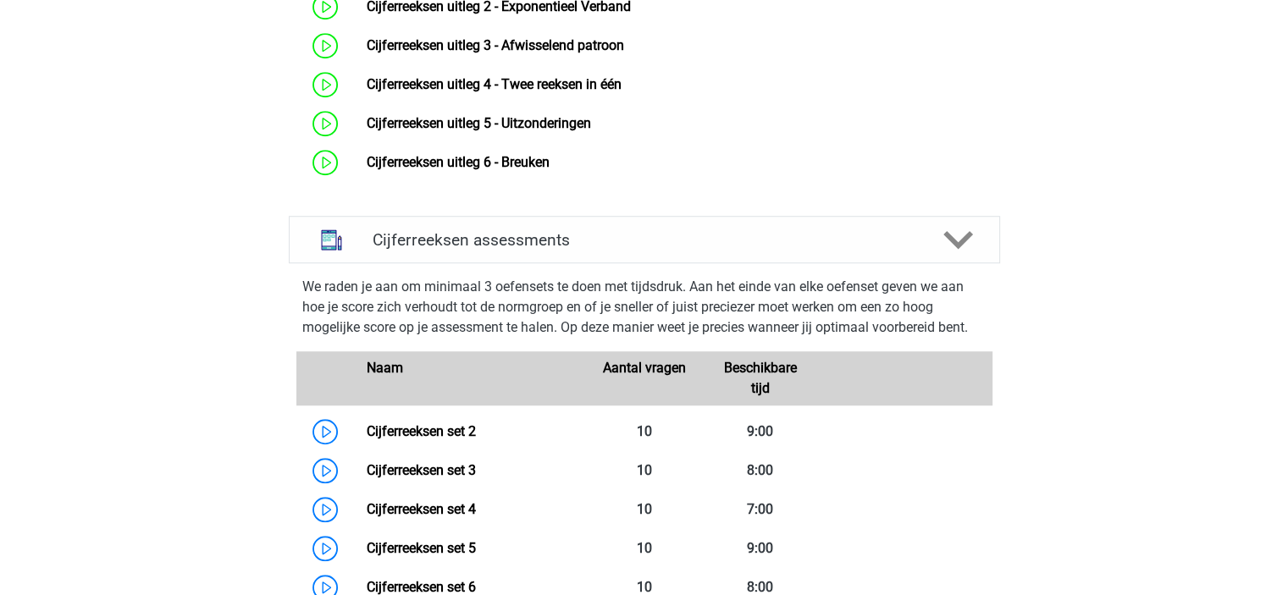
scroll to position [1355, 0]
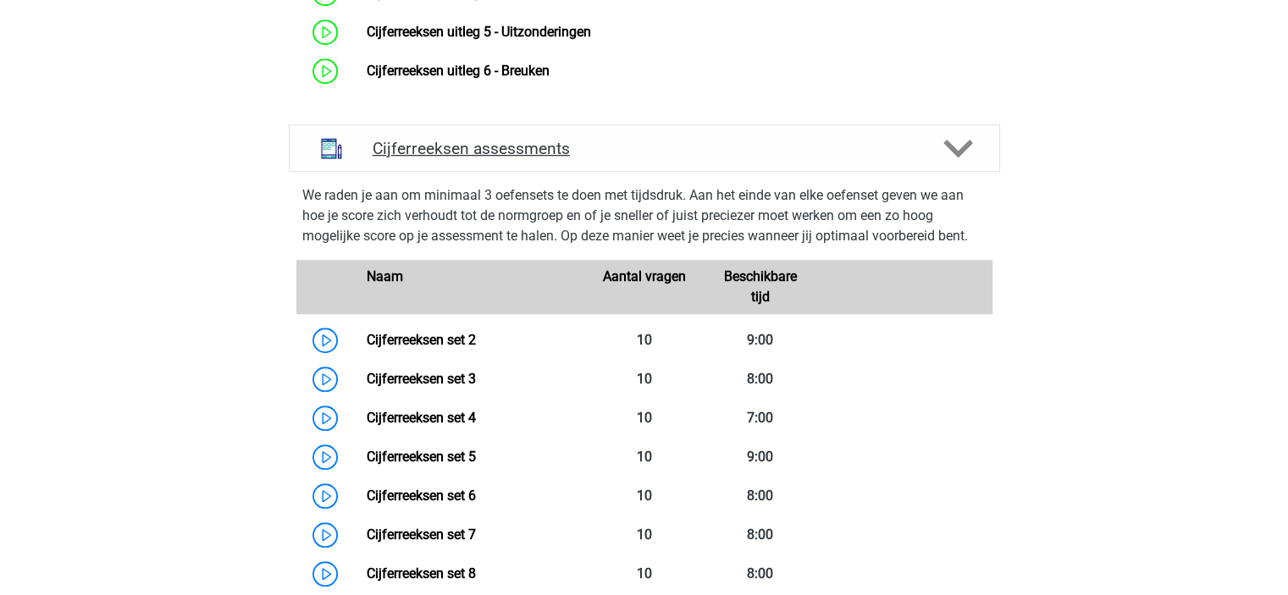
click at [959, 163] on icon at bounding box center [959, 149] width 30 height 30
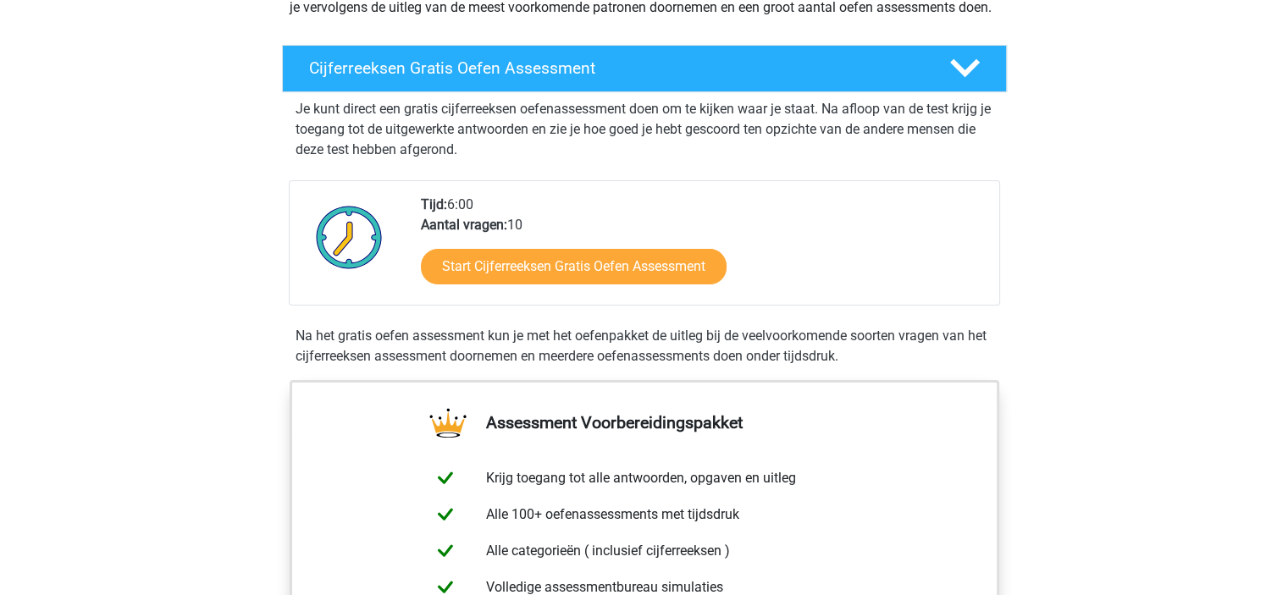
scroll to position [254, 0]
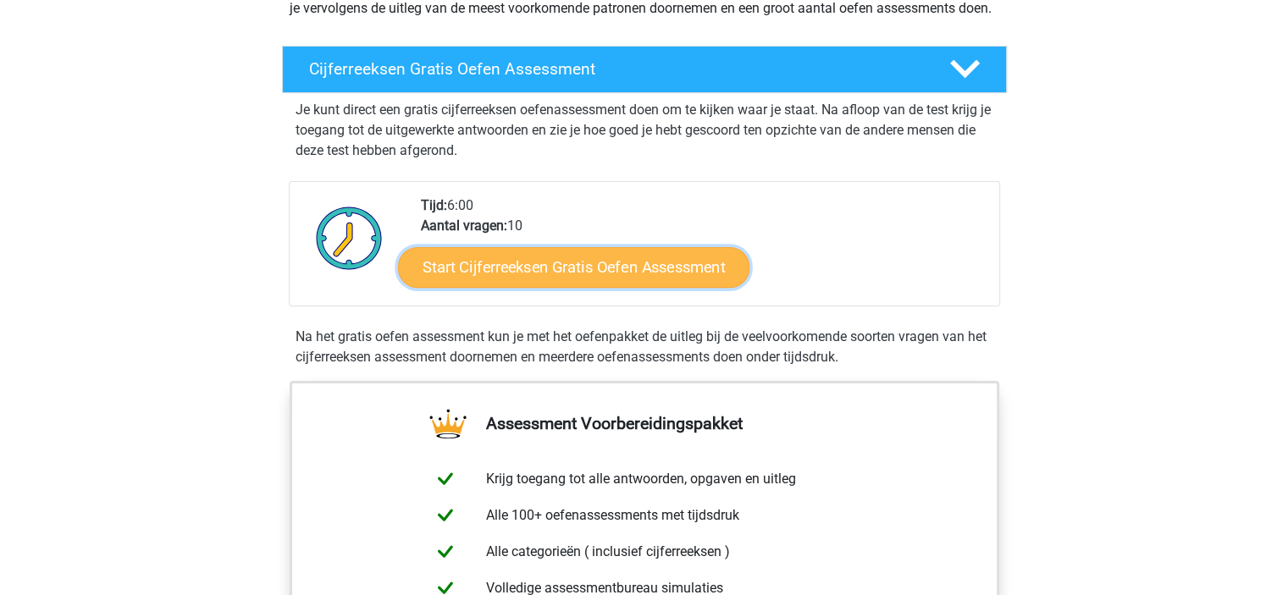
click at [667, 286] on link "Start Cijferreeksen Gratis Oefen Assessment" at bounding box center [574, 266] width 352 height 41
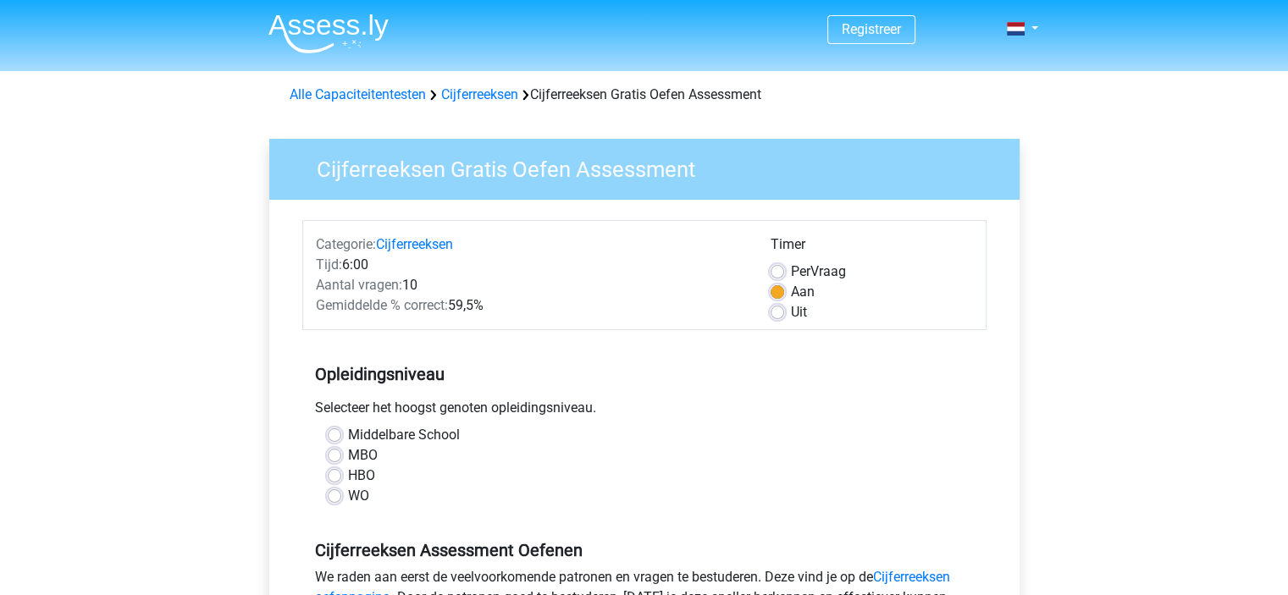
click at [791, 270] on label "Per Vraag" at bounding box center [818, 272] width 55 height 20
click at [780, 270] on input "Per Vraag" at bounding box center [778, 270] width 14 height 17
radio input "true"
click at [791, 294] on label "Aan" at bounding box center [803, 292] width 24 height 20
click at [779, 294] on input "Aan" at bounding box center [778, 290] width 14 height 17
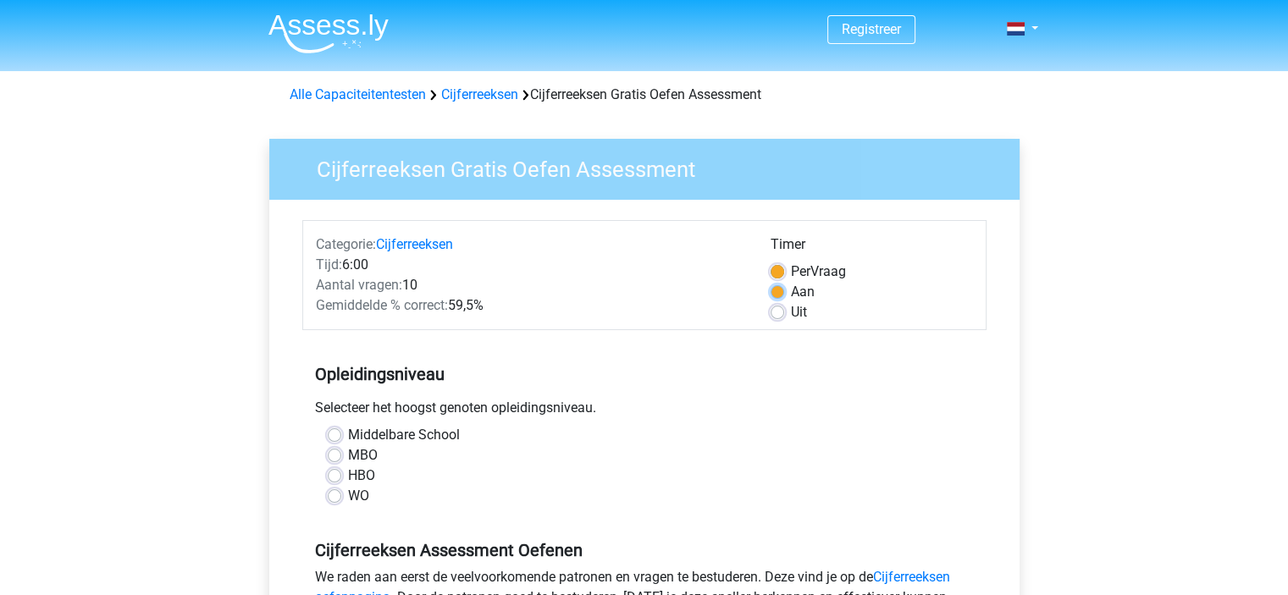
radio input "true"
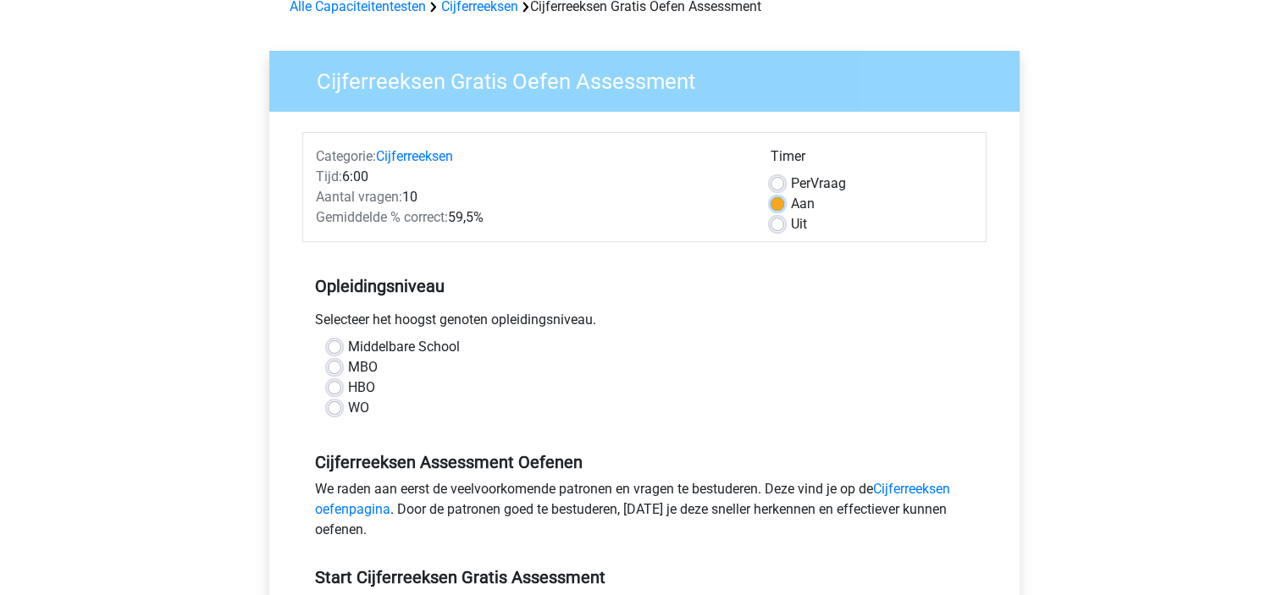
scroll to position [85, 0]
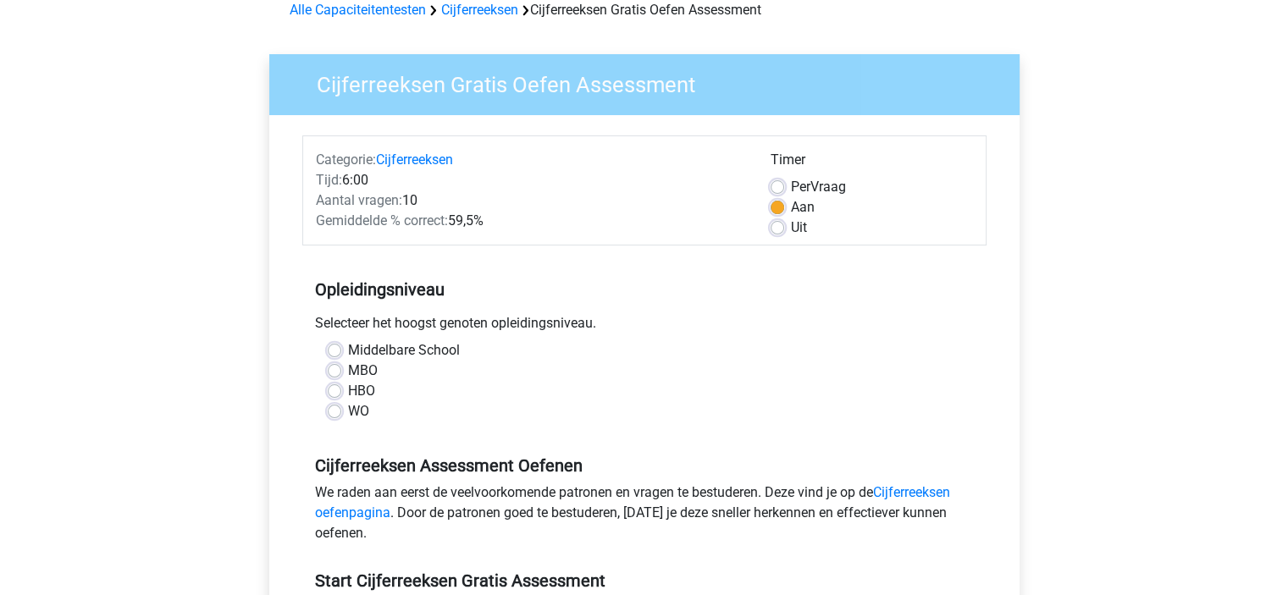
click at [348, 369] on label "MBO" at bounding box center [363, 371] width 30 height 20
click at [339, 369] on input "MBO" at bounding box center [335, 369] width 14 height 17
radio input "true"
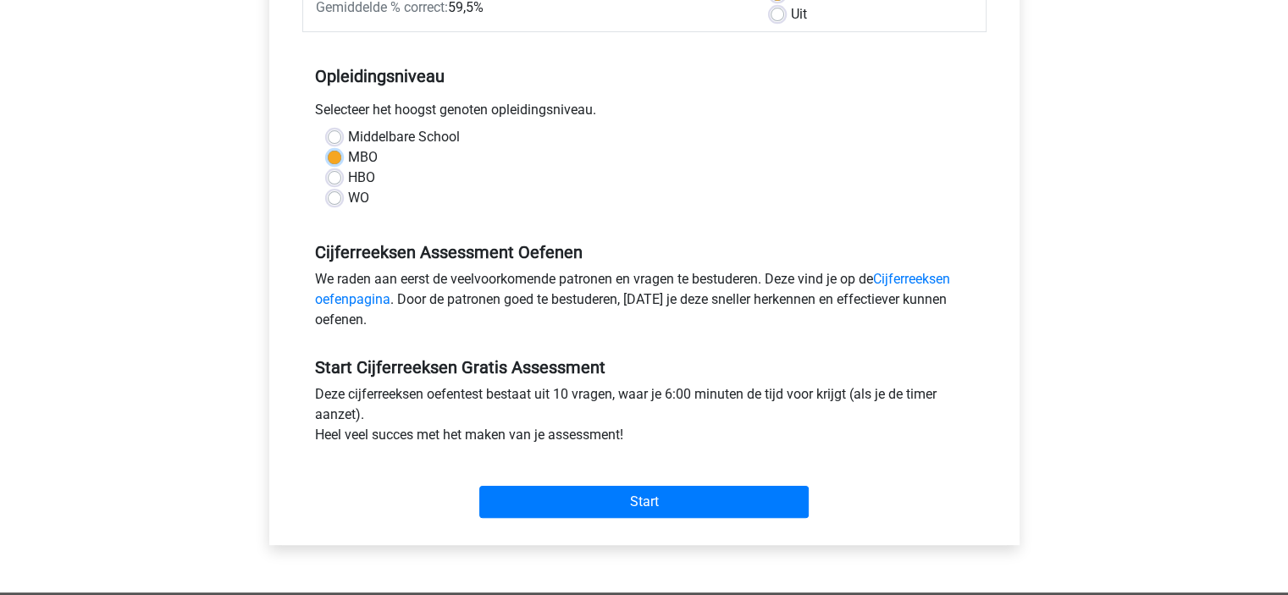
scroll to position [339, 0]
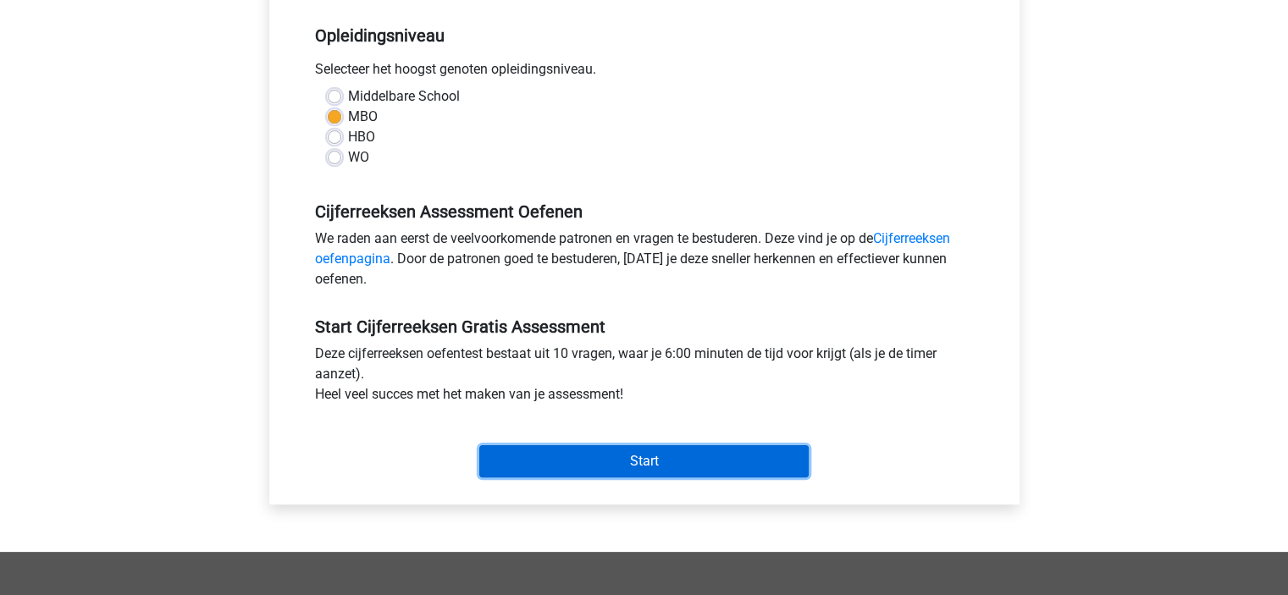
click at [667, 460] on input "Start" at bounding box center [644, 462] width 330 height 32
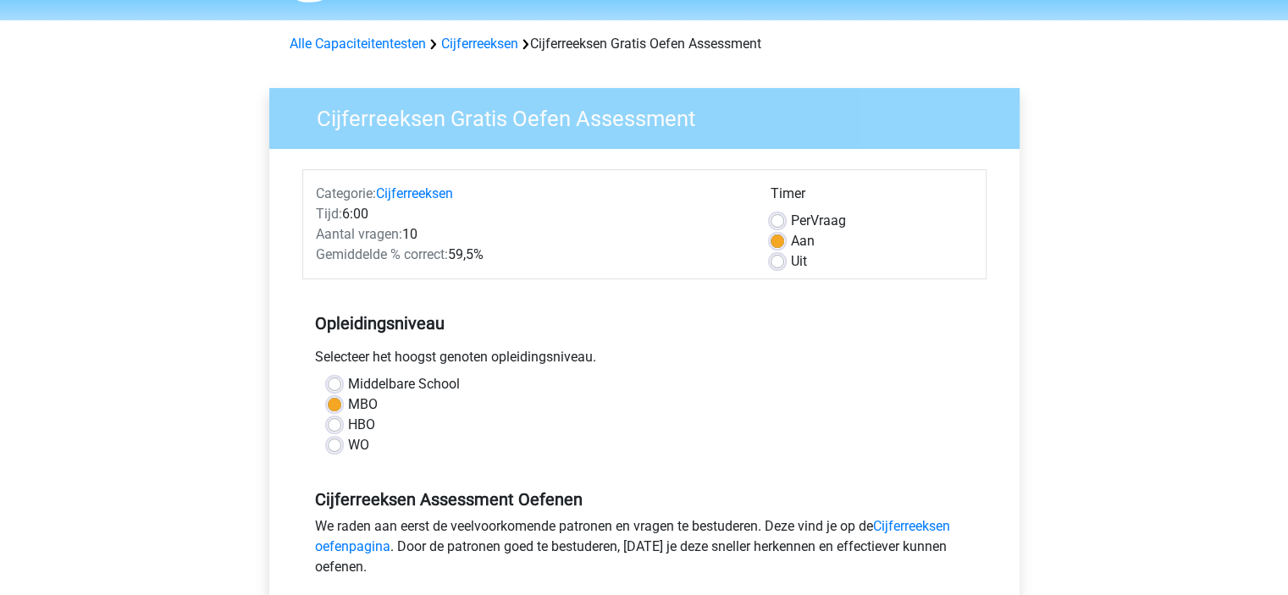
scroll to position [0, 0]
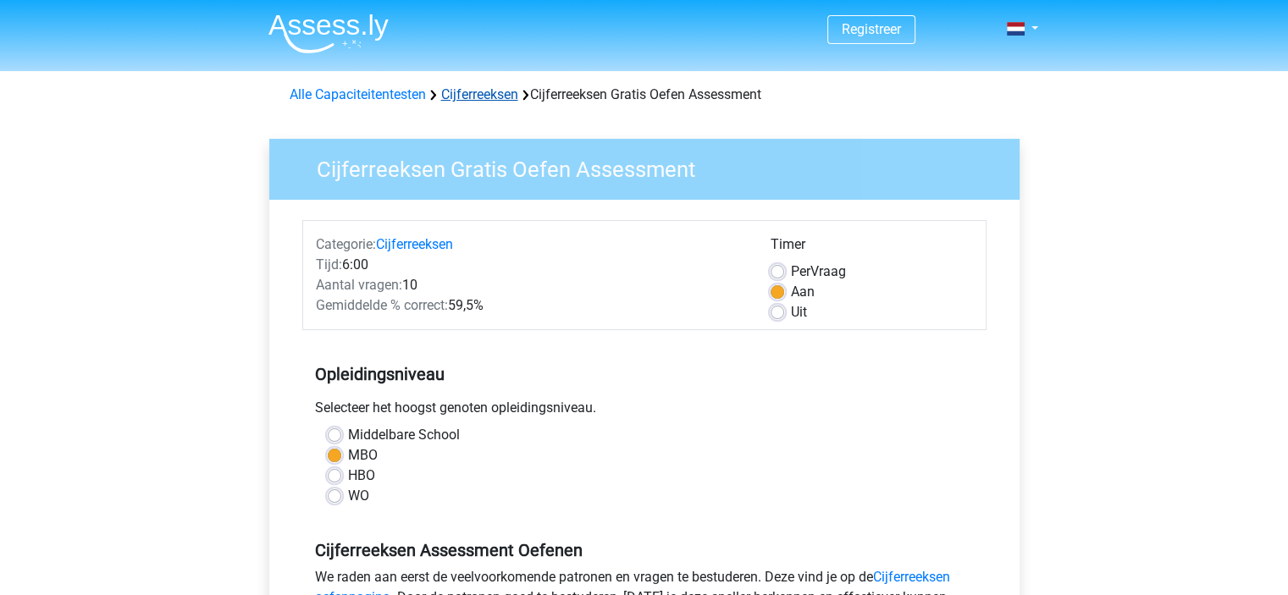
click at [491, 92] on link "Cijferreeksen" at bounding box center [479, 94] width 77 height 16
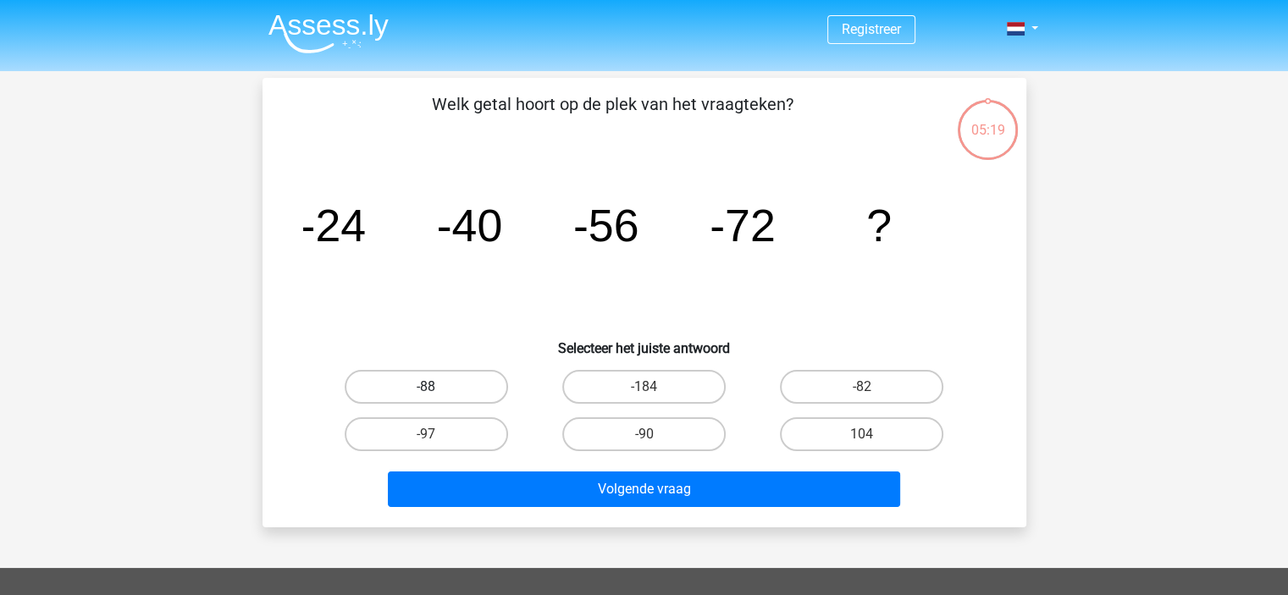
click at [443, 387] on label "-88" at bounding box center [426, 387] width 163 height 34
click at [437, 387] on input "-88" at bounding box center [431, 392] width 11 height 11
radio input "true"
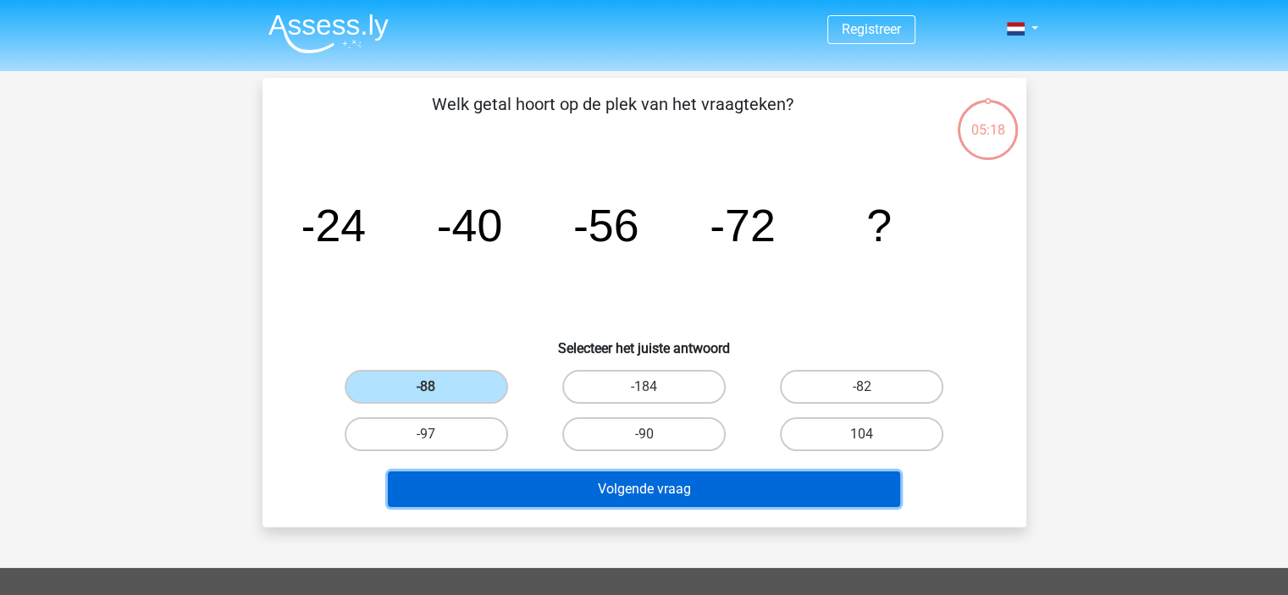
click at [566, 488] on button "Volgende vraag" at bounding box center [644, 490] width 512 height 36
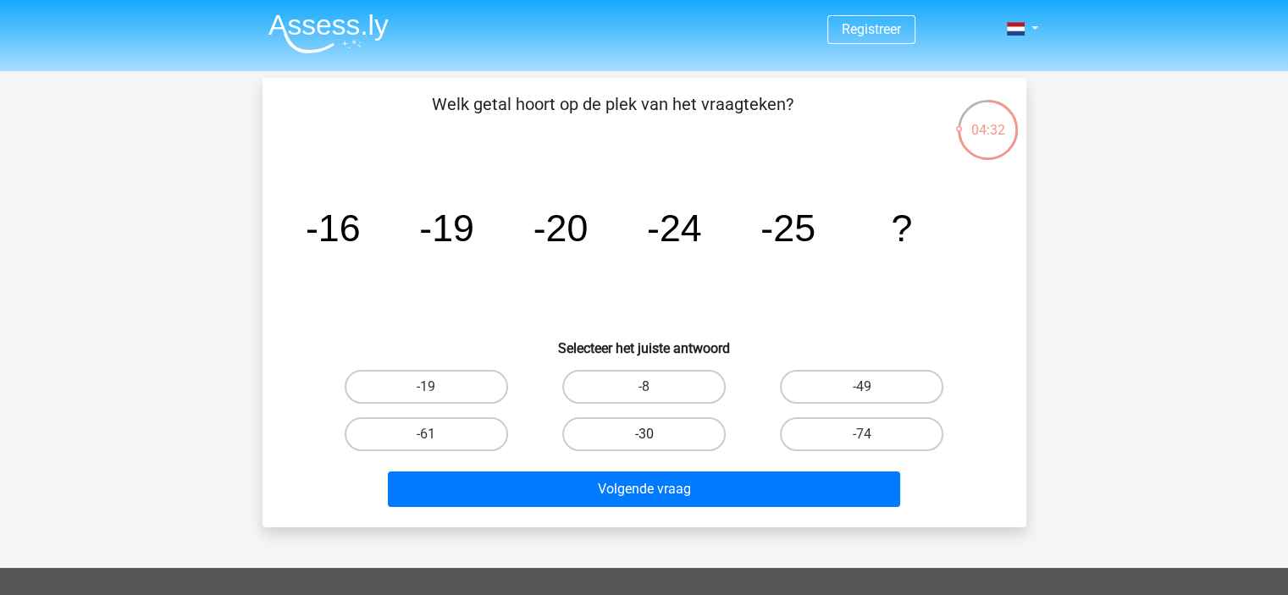
click at [659, 431] on label "-30" at bounding box center [643, 435] width 163 height 34
click at [655, 435] on input "-30" at bounding box center [649, 440] width 11 height 11
radio input "true"
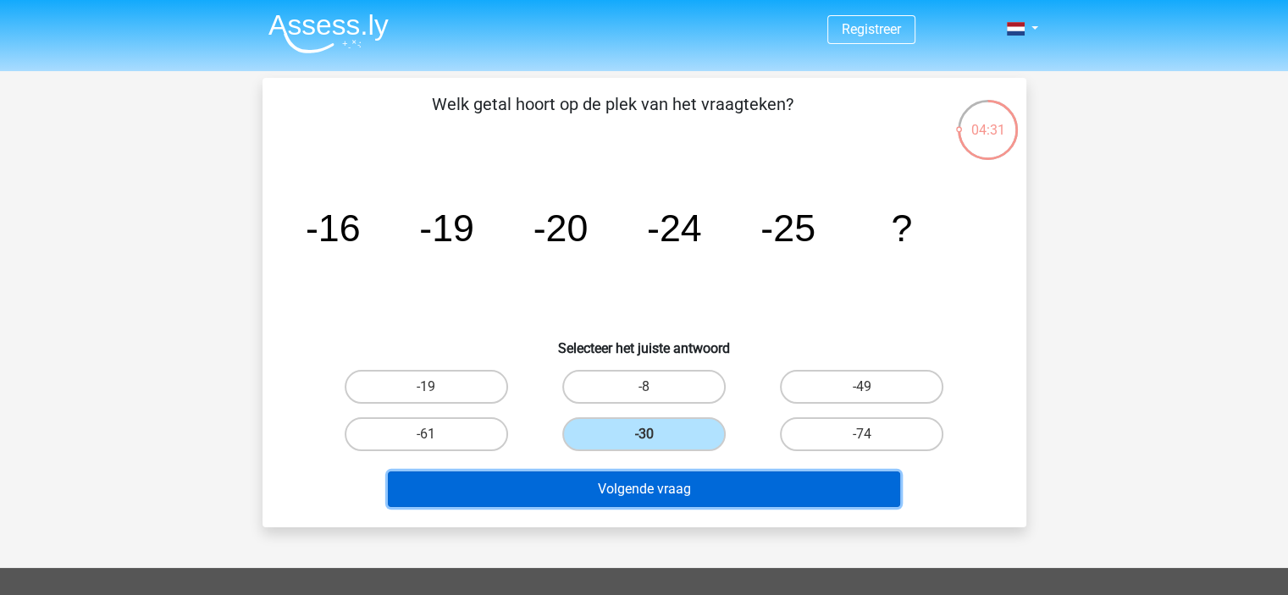
click at [665, 488] on button "Volgende vraag" at bounding box center [644, 490] width 512 height 36
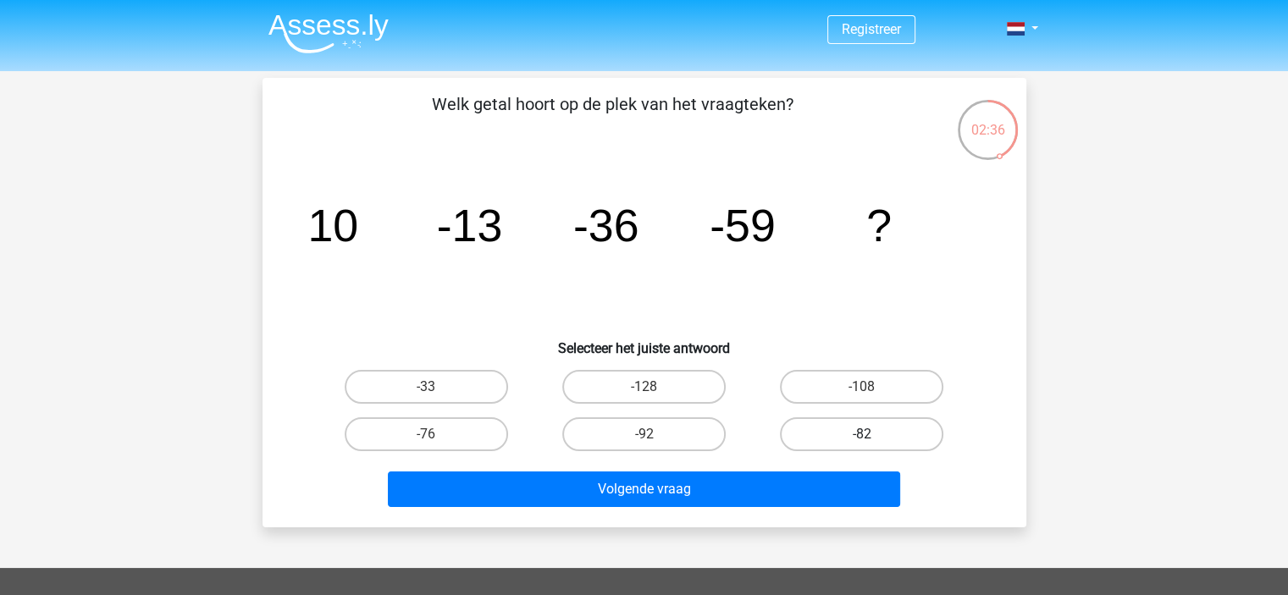
click at [858, 428] on label "-82" at bounding box center [861, 435] width 163 height 34
click at [862, 435] on input "-82" at bounding box center [867, 440] width 11 height 11
radio input "true"
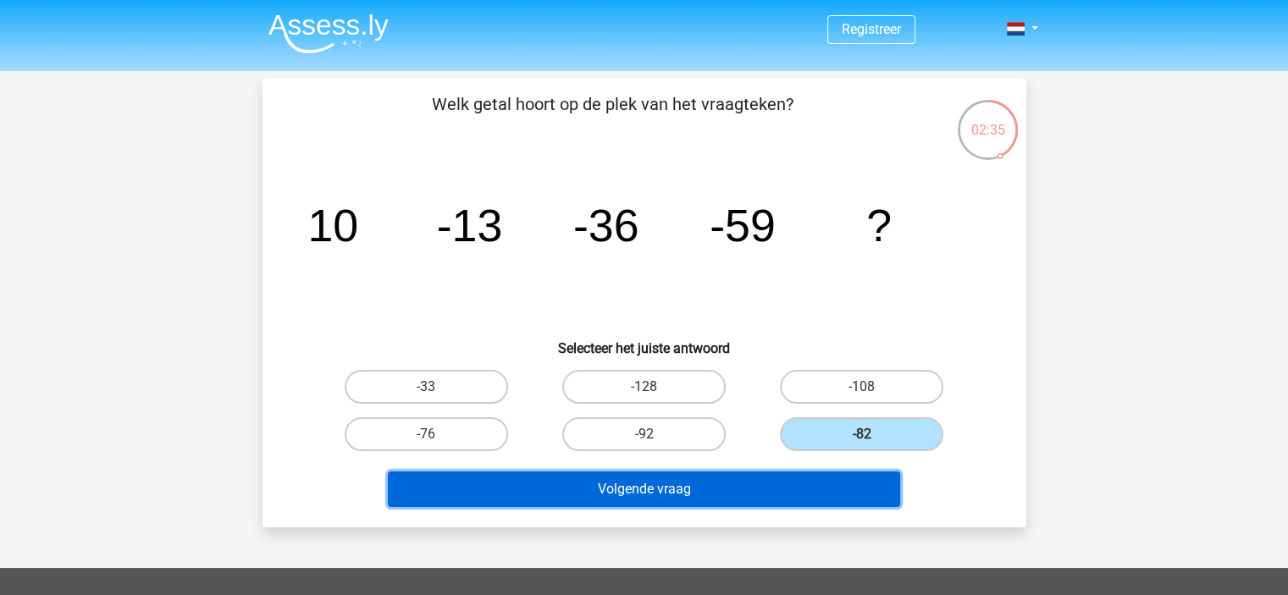
click at [770, 484] on button "Volgende vraag" at bounding box center [644, 490] width 512 height 36
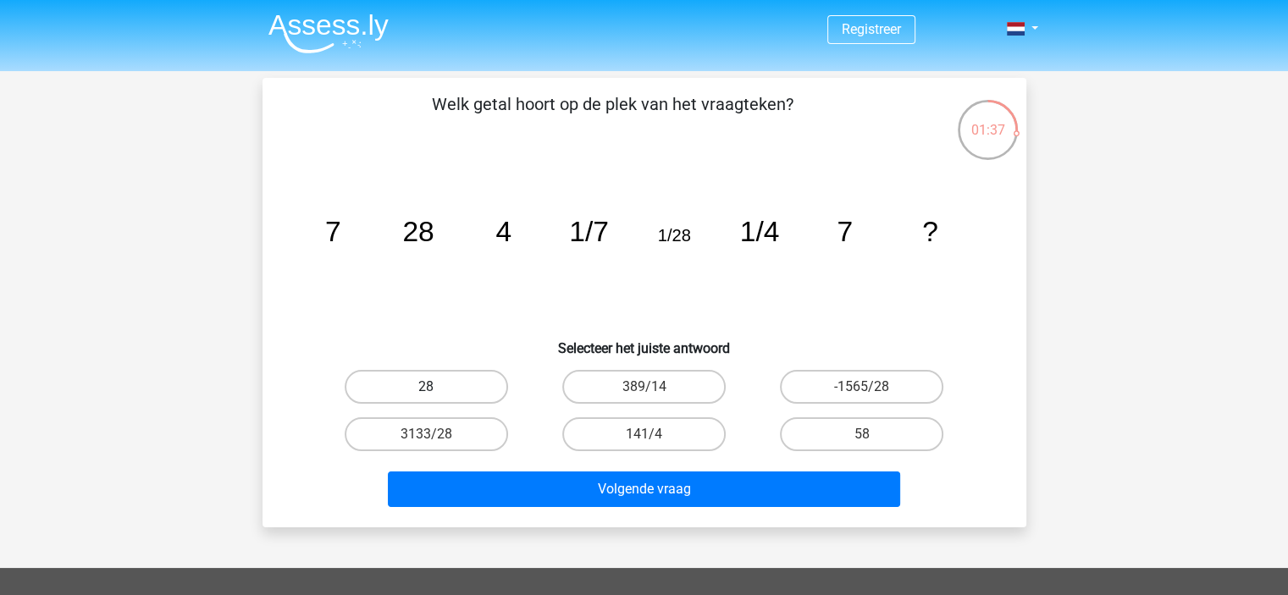
click at [444, 386] on label "28" at bounding box center [426, 387] width 163 height 34
click at [437, 387] on input "28" at bounding box center [431, 392] width 11 height 11
radio input "true"
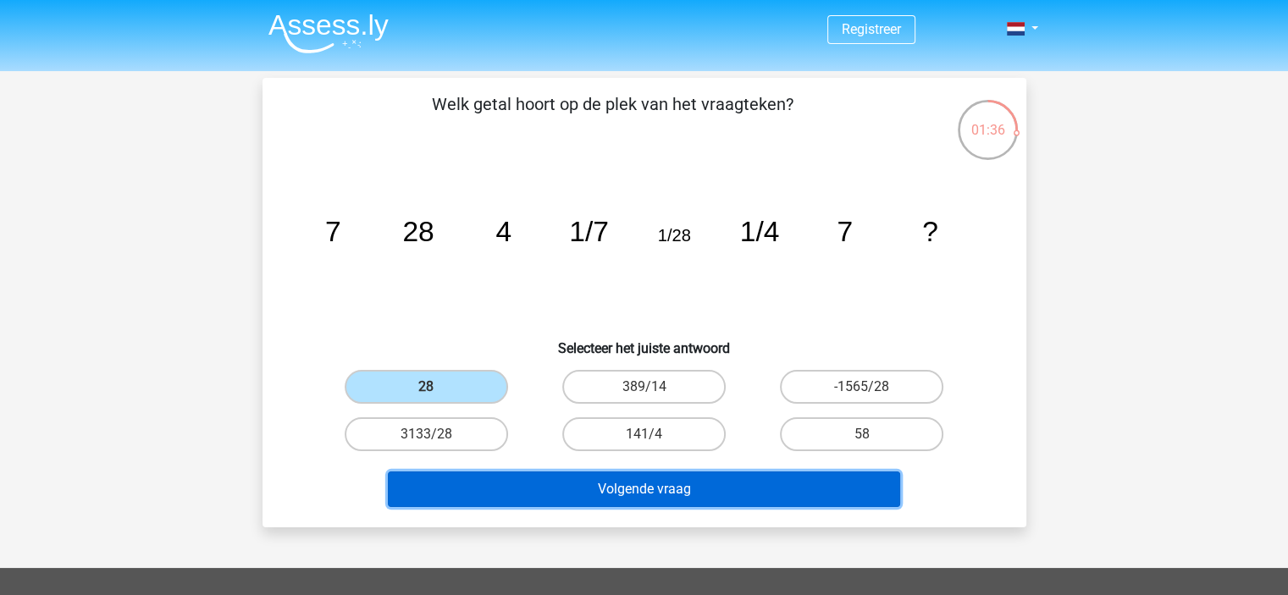
click at [634, 492] on button "Volgende vraag" at bounding box center [644, 490] width 512 height 36
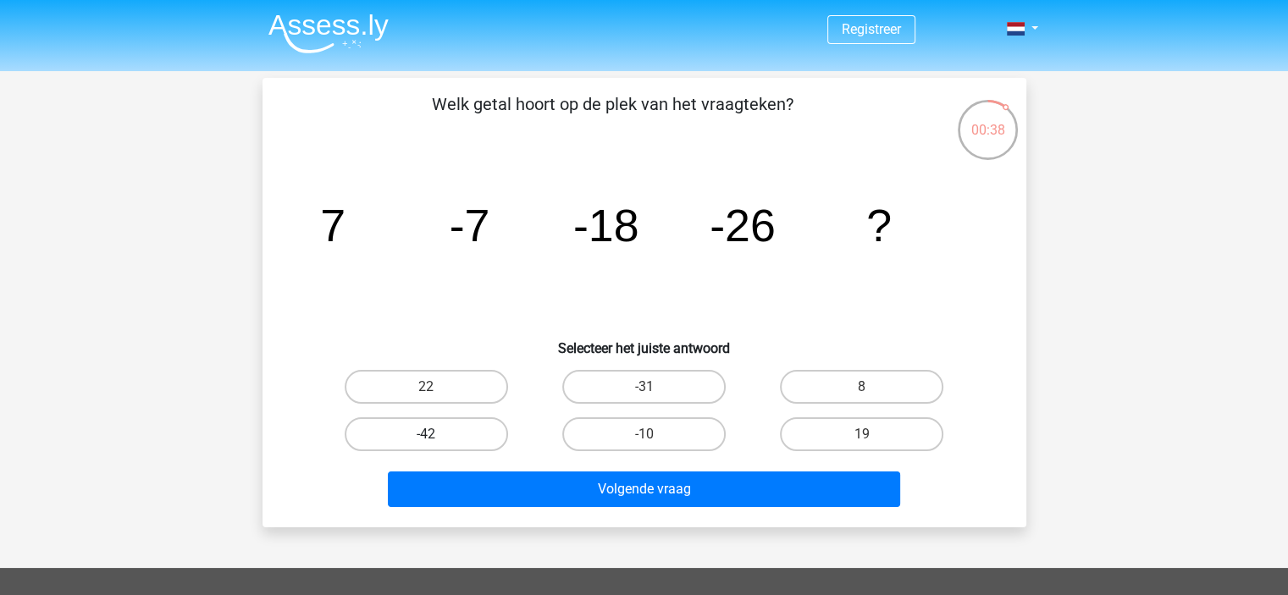
click at [464, 433] on label "-42" at bounding box center [426, 435] width 163 height 34
click at [437, 435] on input "-42" at bounding box center [431, 440] width 11 height 11
radio input "true"
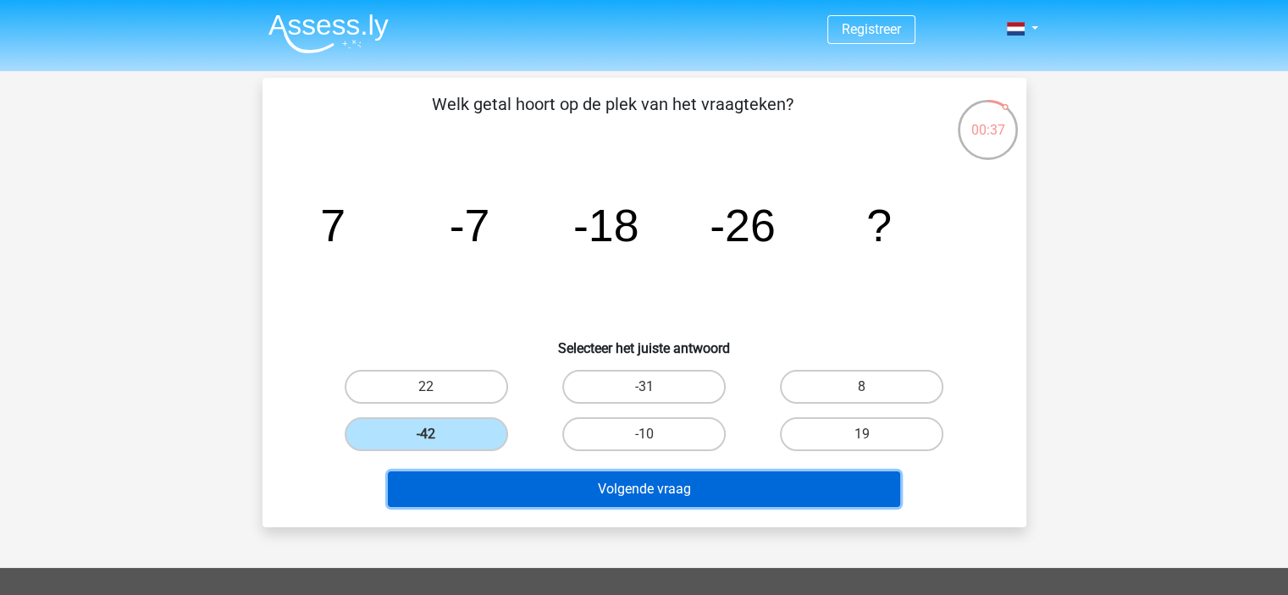
click at [556, 482] on button "Volgende vraag" at bounding box center [644, 490] width 512 height 36
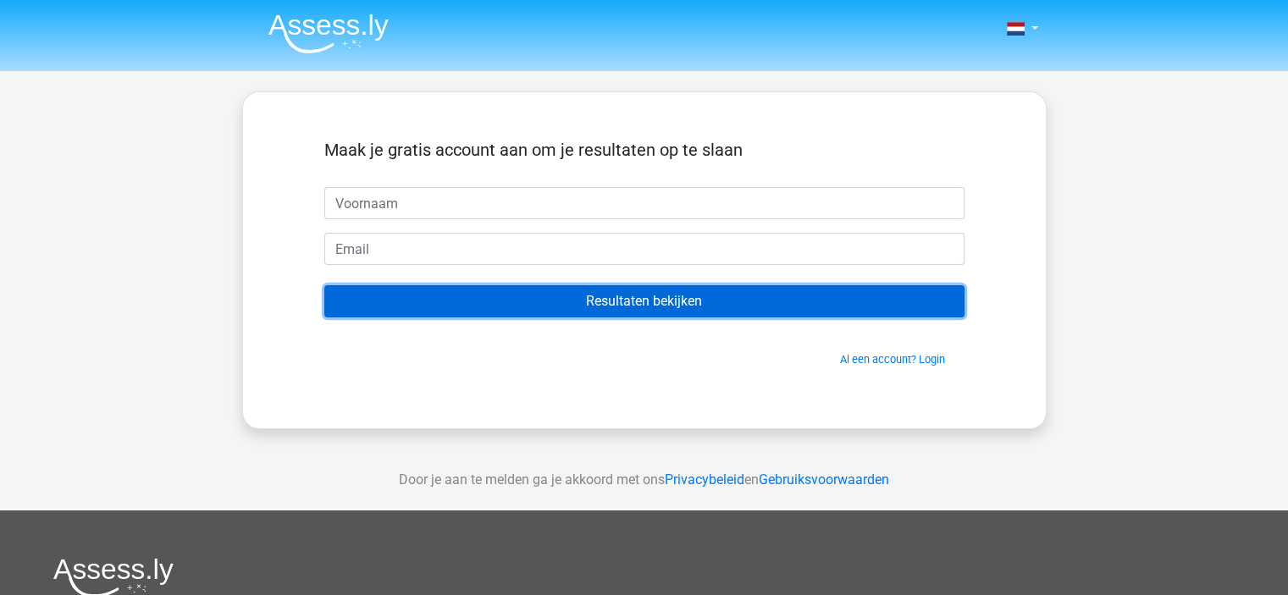
click at [680, 298] on input "Resultaten bekijken" at bounding box center [644, 301] width 640 height 32
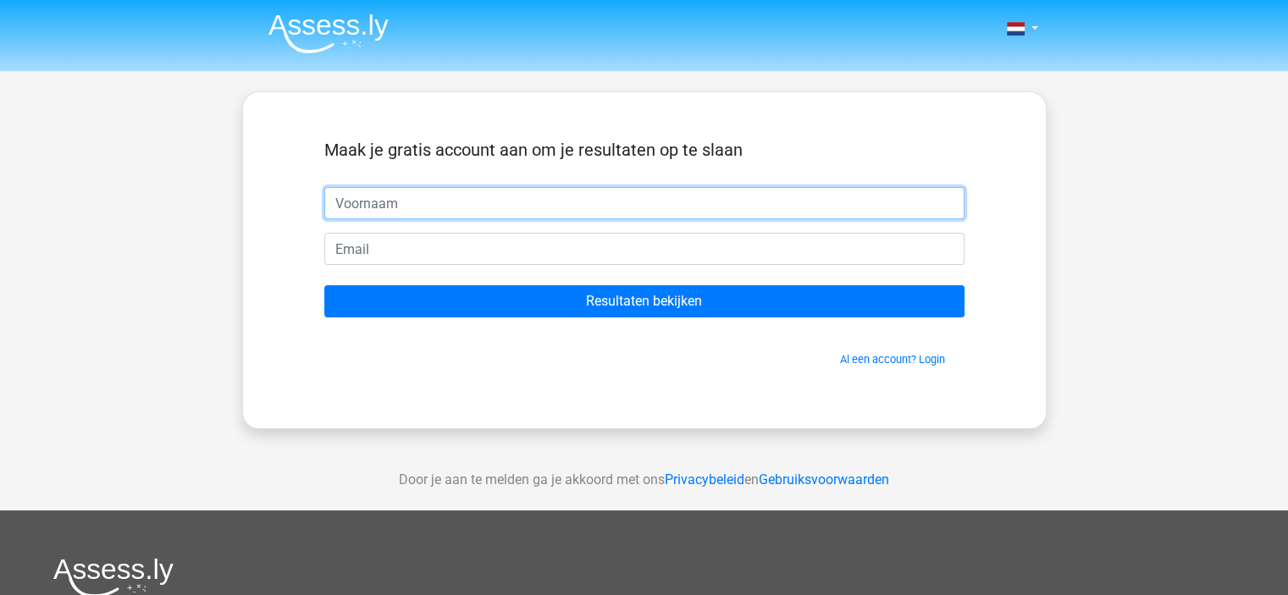
click at [509, 198] on input "text" at bounding box center [644, 203] width 640 height 32
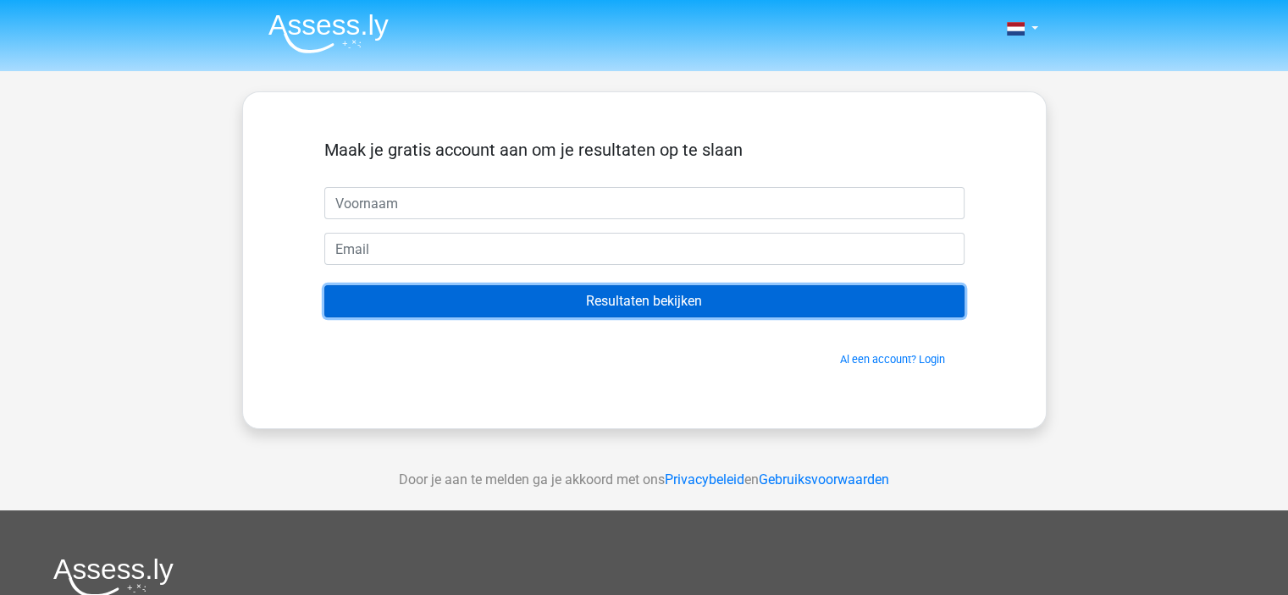
click at [546, 289] on input "Resultaten bekijken" at bounding box center [644, 301] width 640 height 32
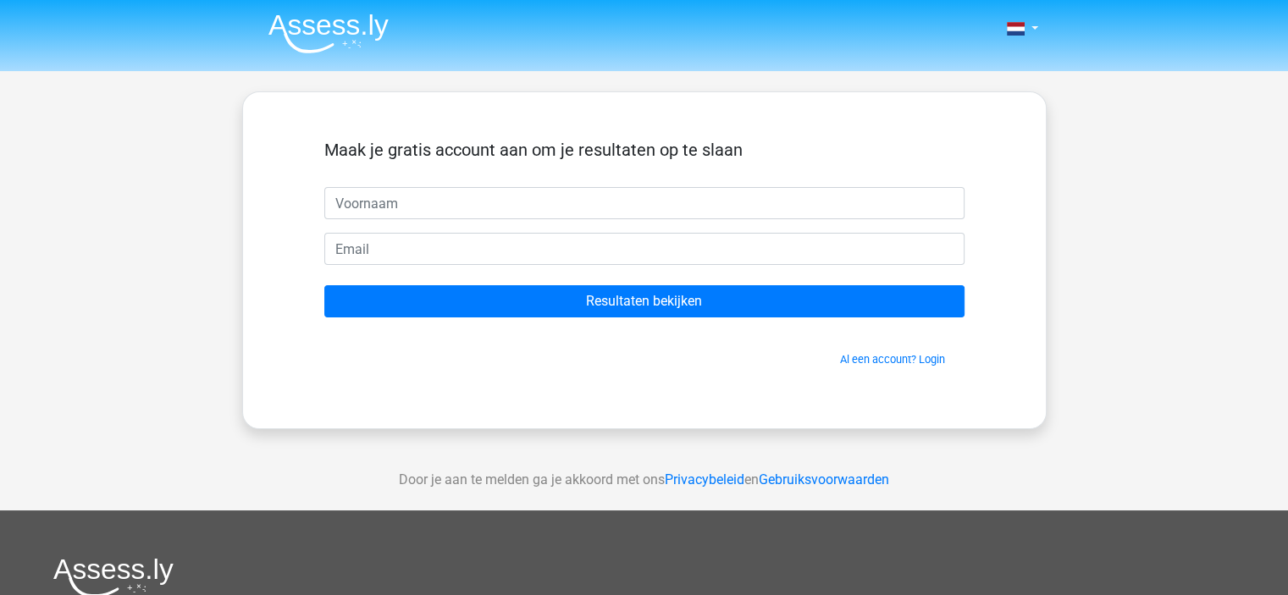
click at [630, 332] on div "Al een account? Login" at bounding box center [644, 349] width 640 height 36
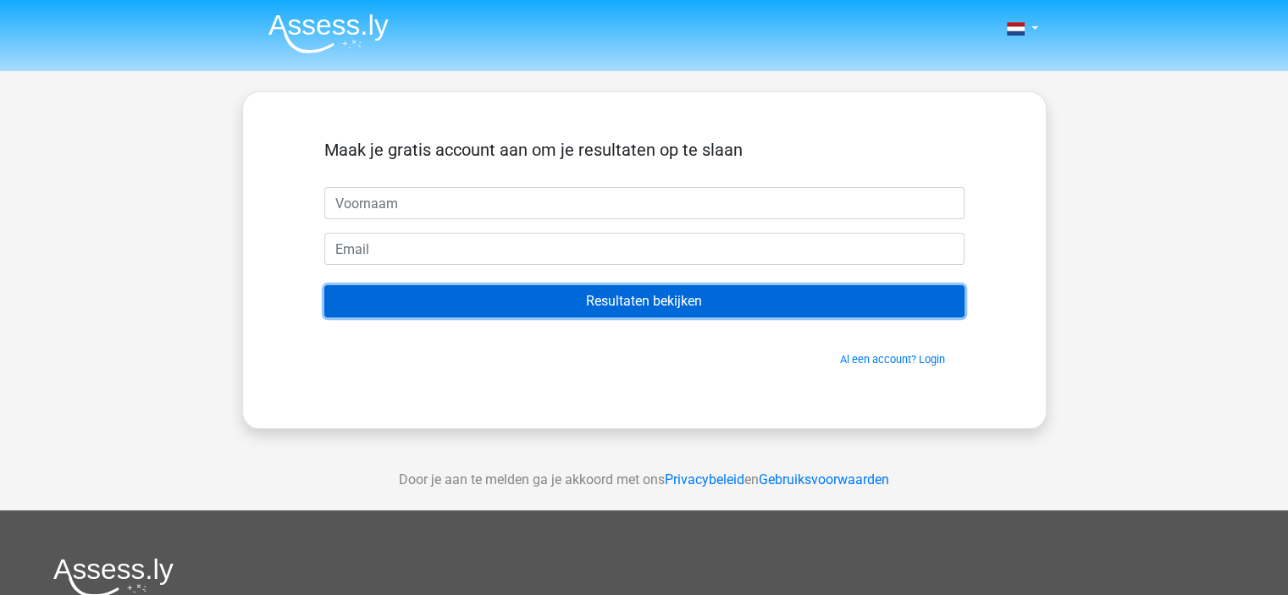
click at [513, 302] on input "Resultaten bekijken" at bounding box center [644, 301] width 640 height 32
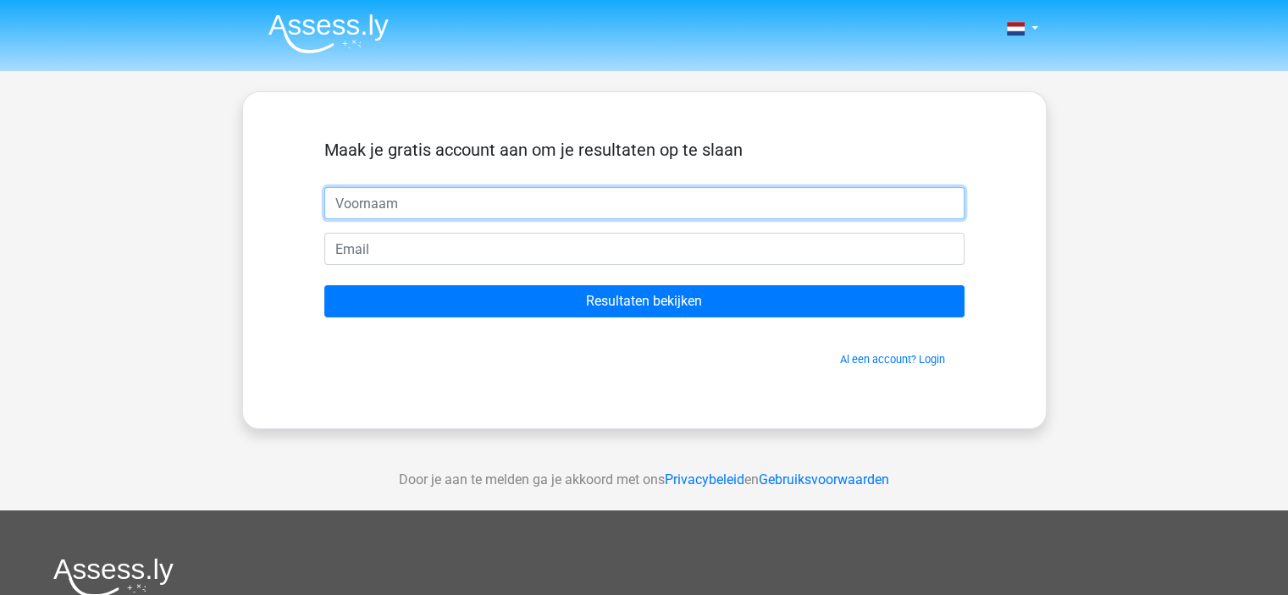
click at [413, 201] on input "text" at bounding box center [644, 203] width 640 height 32
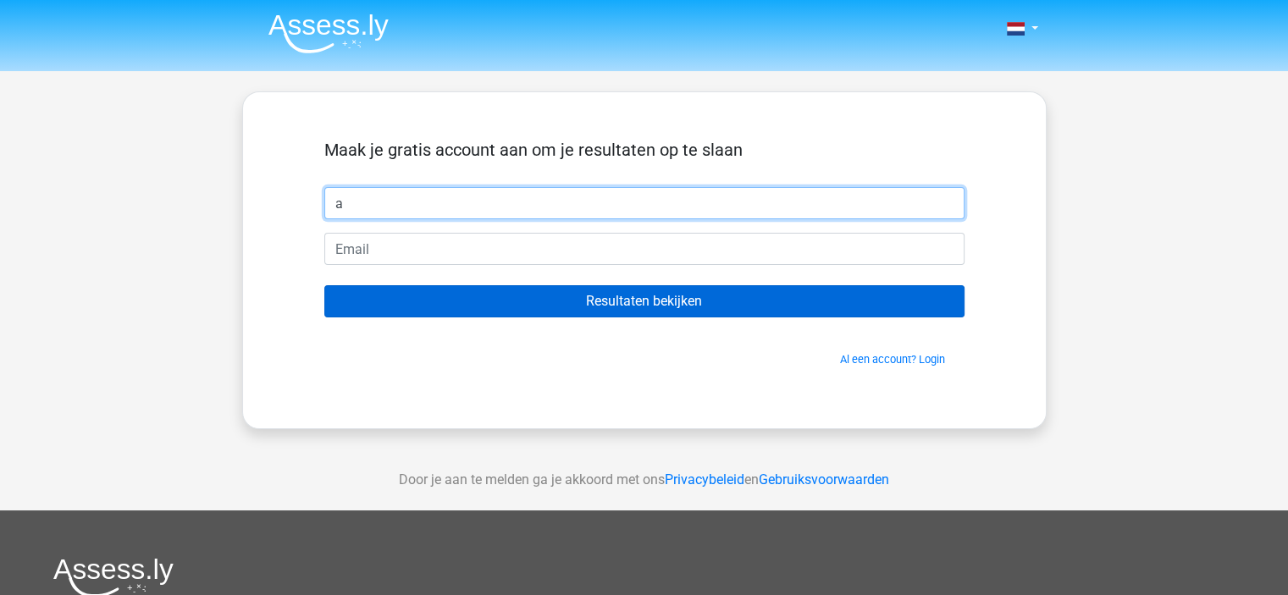
type input "a"
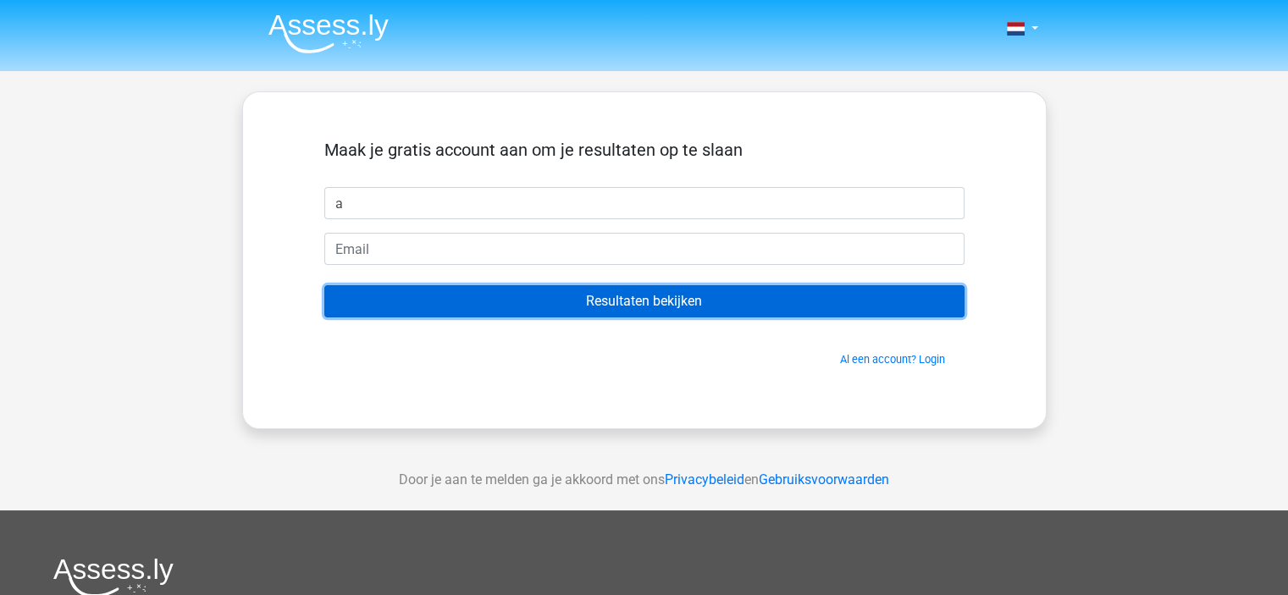
click at [457, 297] on input "Resultaten bekijken" at bounding box center [644, 301] width 640 height 32
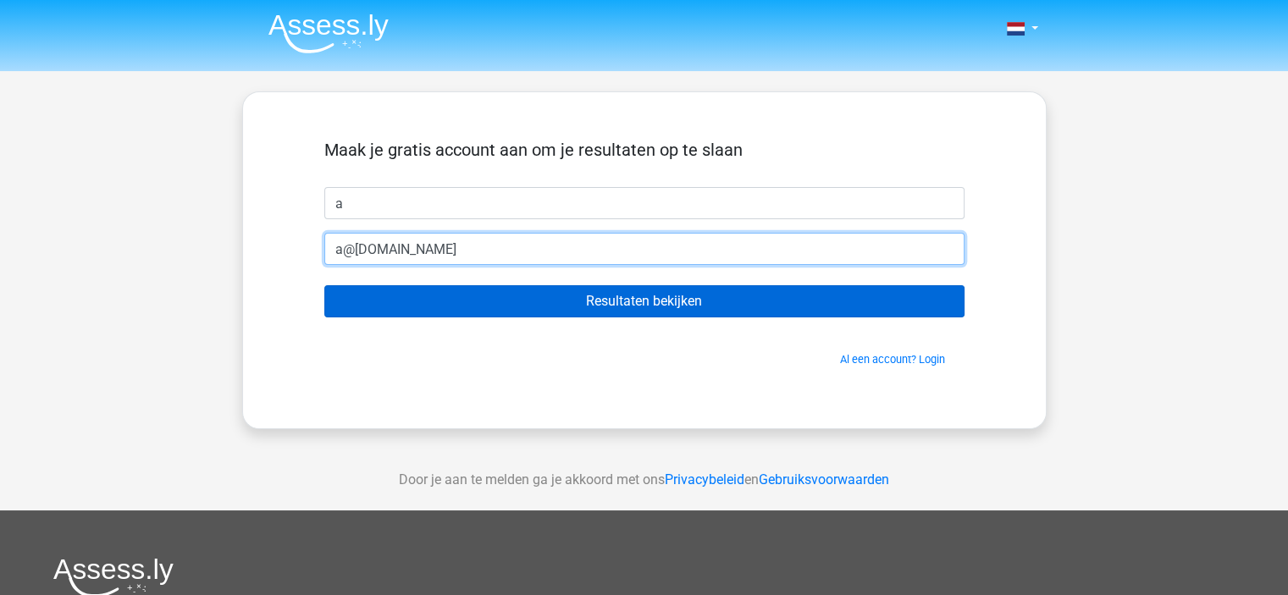
type input "a@gmail.com"
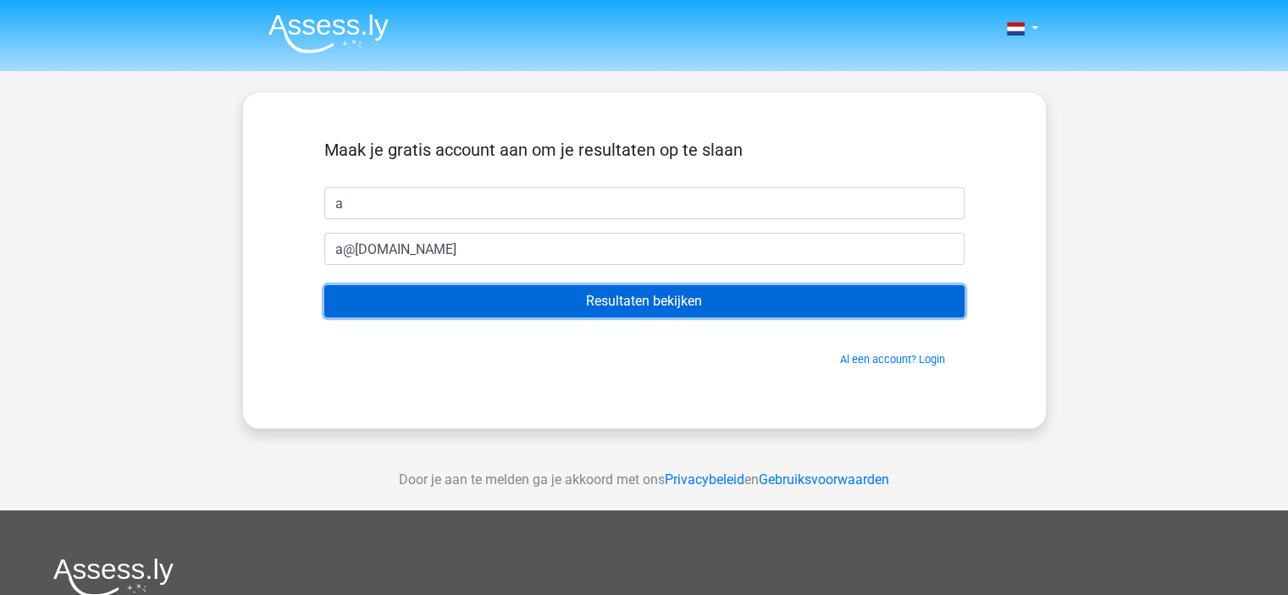
click at [530, 295] on input "Resultaten bekijken" at bounding box center [644, 301] width 640 height 32
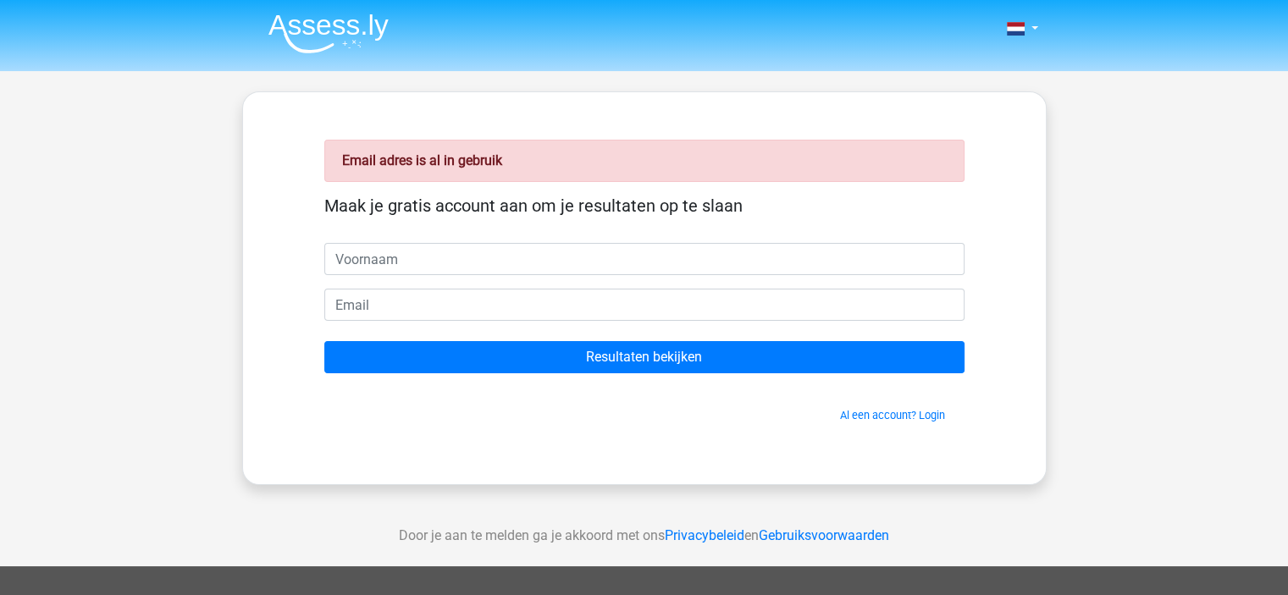
click at [519, 325] on form "Maak je gratis account aan om je resultaten op te slaan Resultaten bekijken Al …" at bounding box center [644, 310] width 640 height 228
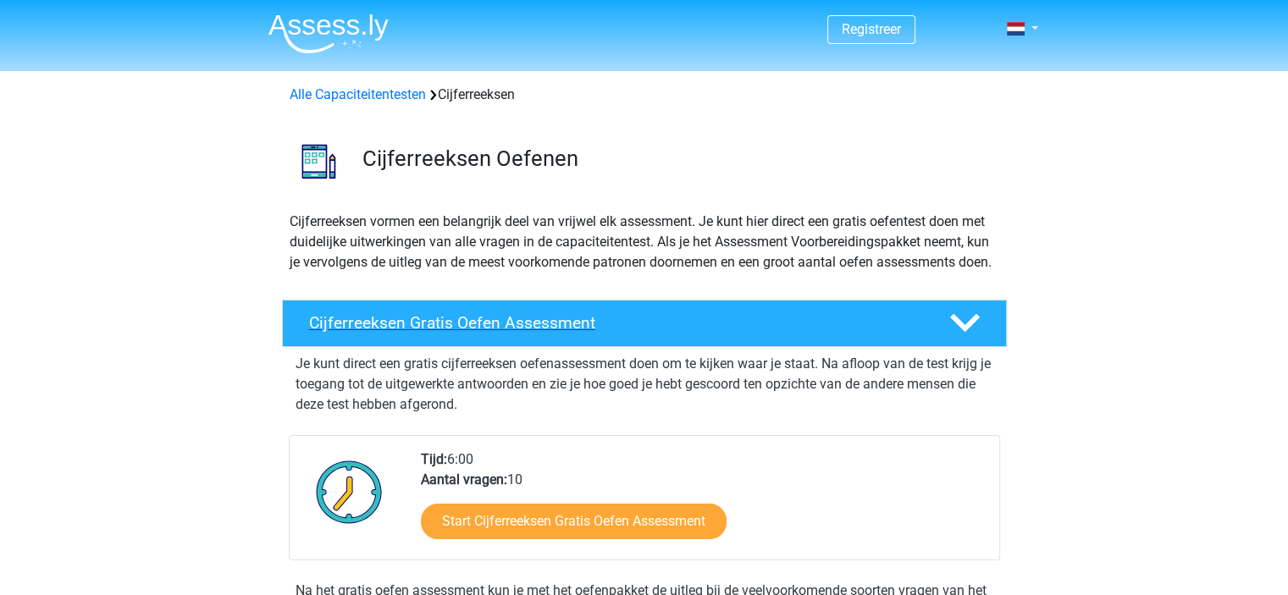
click at [964, 338] on icon at bounding box center [965, 323] width 30 height 30
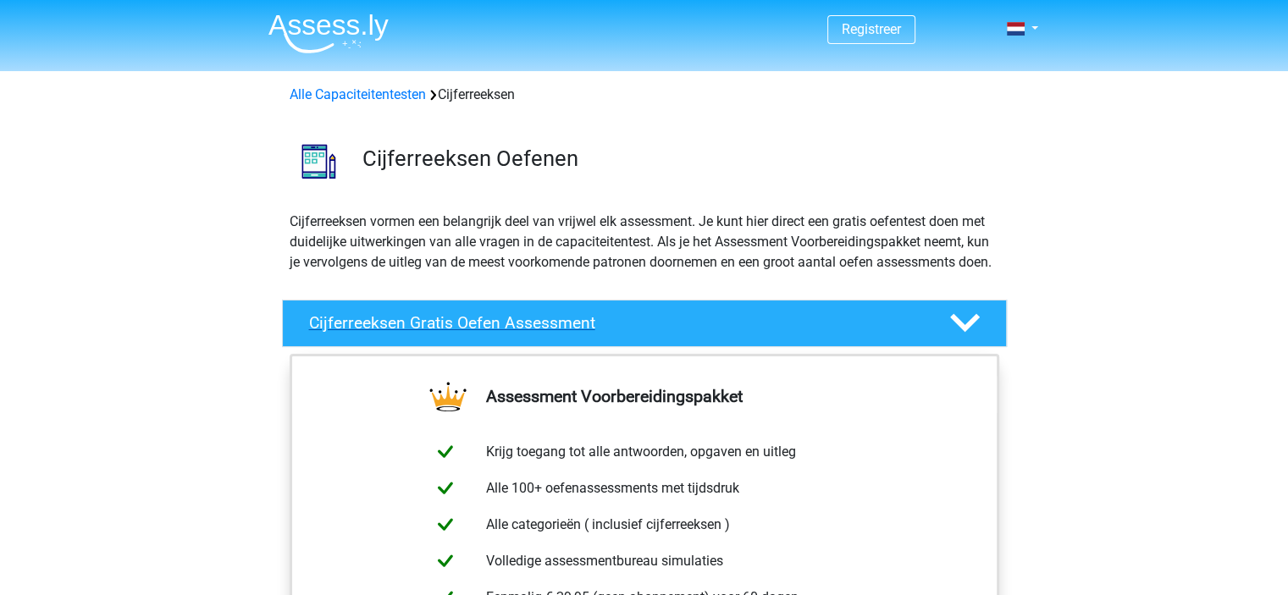
click at [964, 338] on icon at bounding box center [965, 323] width 30 height 30
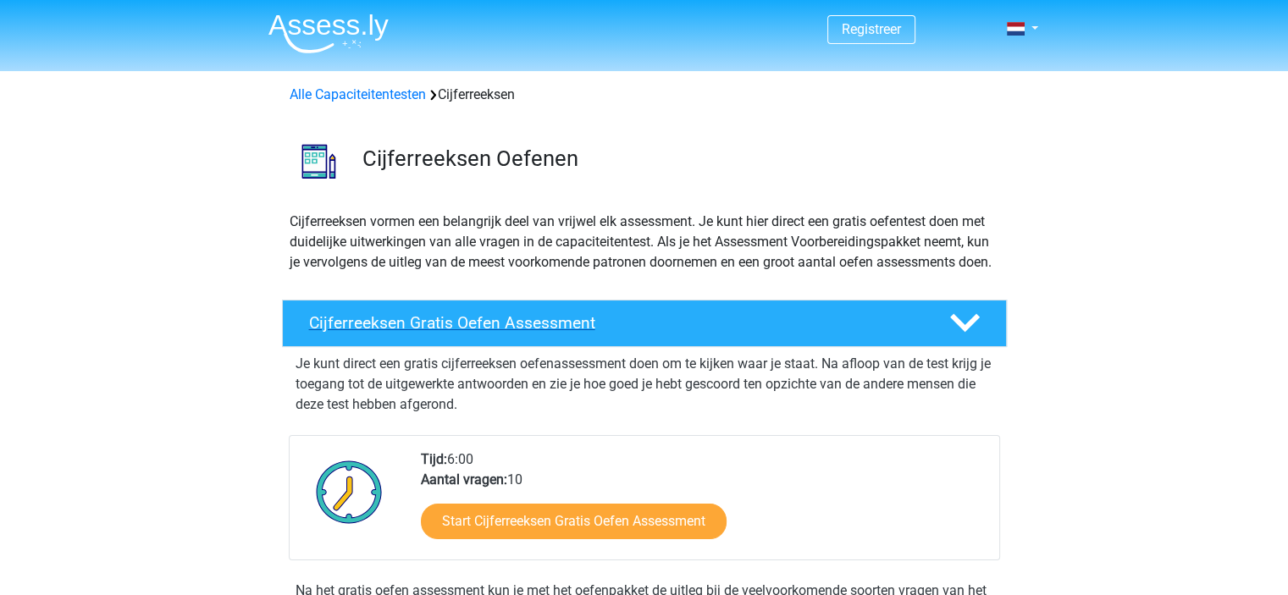
click at [964, 338] on icon at bounding box center [965, 323] width 30 height 30
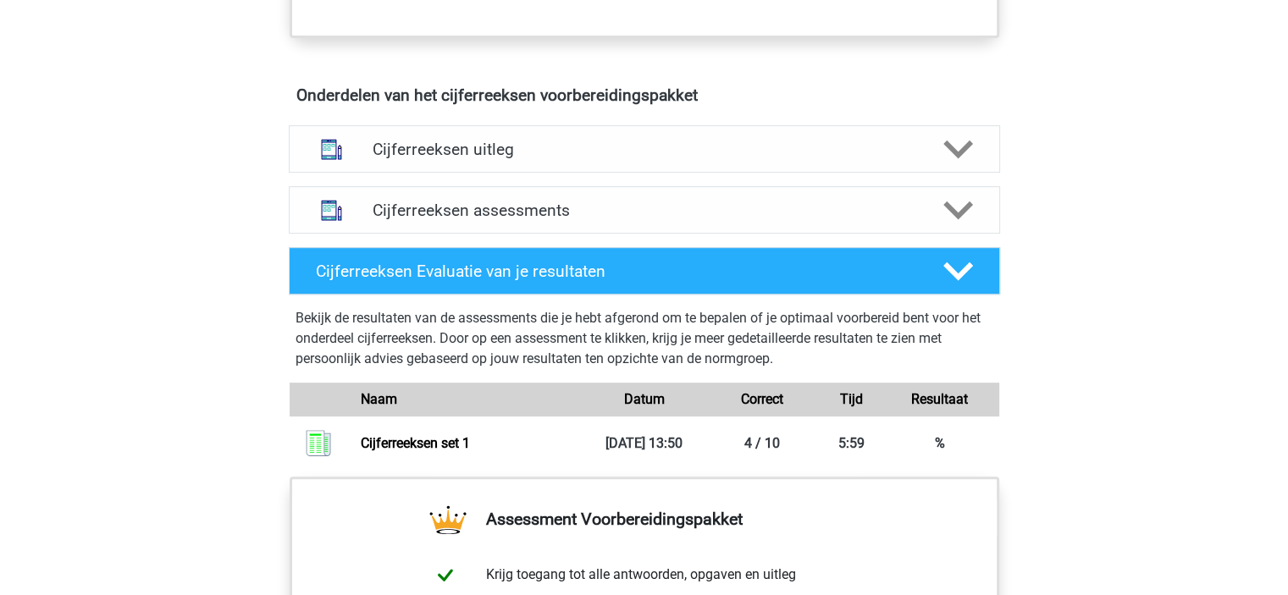
scroll to position [678, 0]
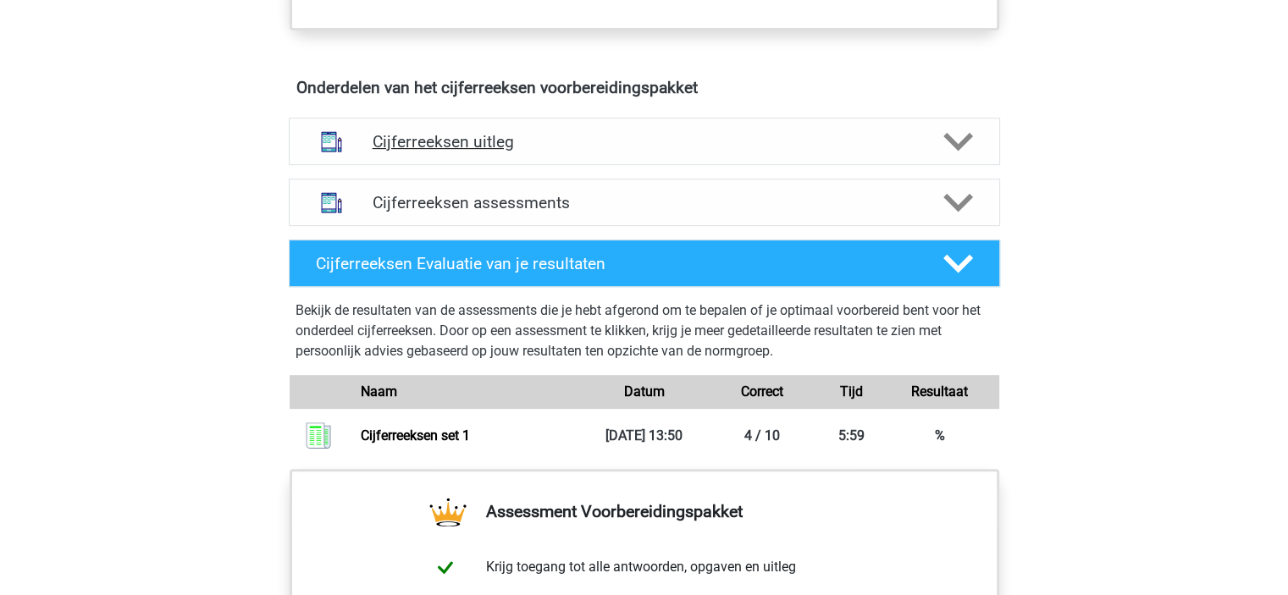
click at [962, 151] on polygon at bounding box center [959, 141] width 30 height 19
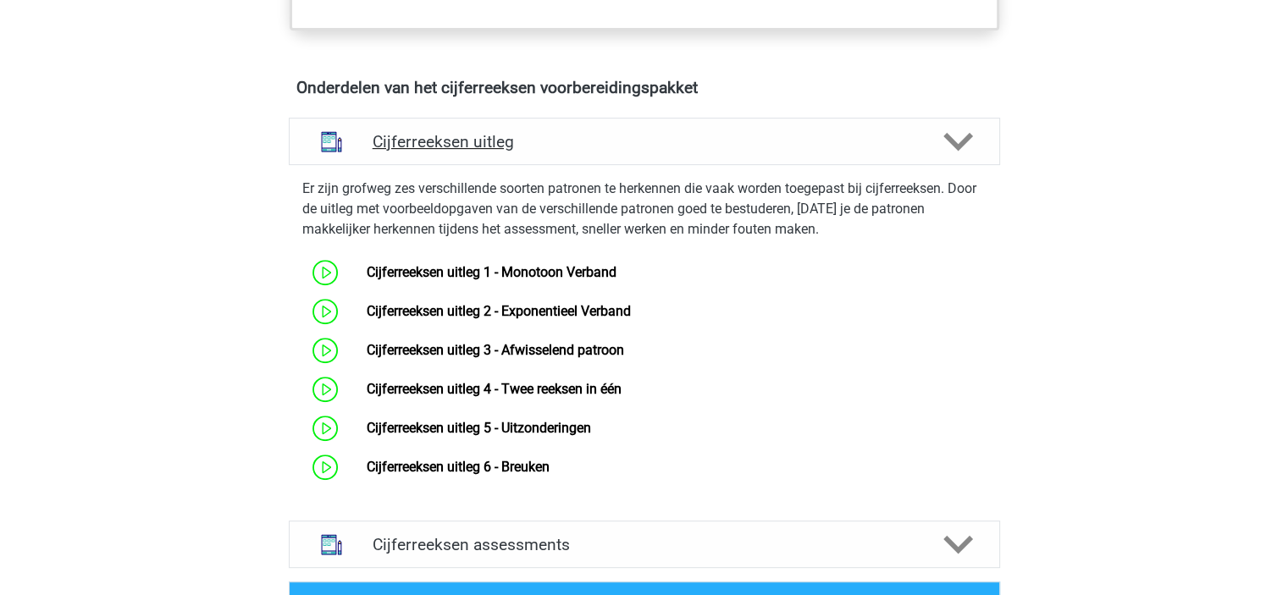
click at [962, 151] on polygon at bounding box center [959, 141] width 30 height 19
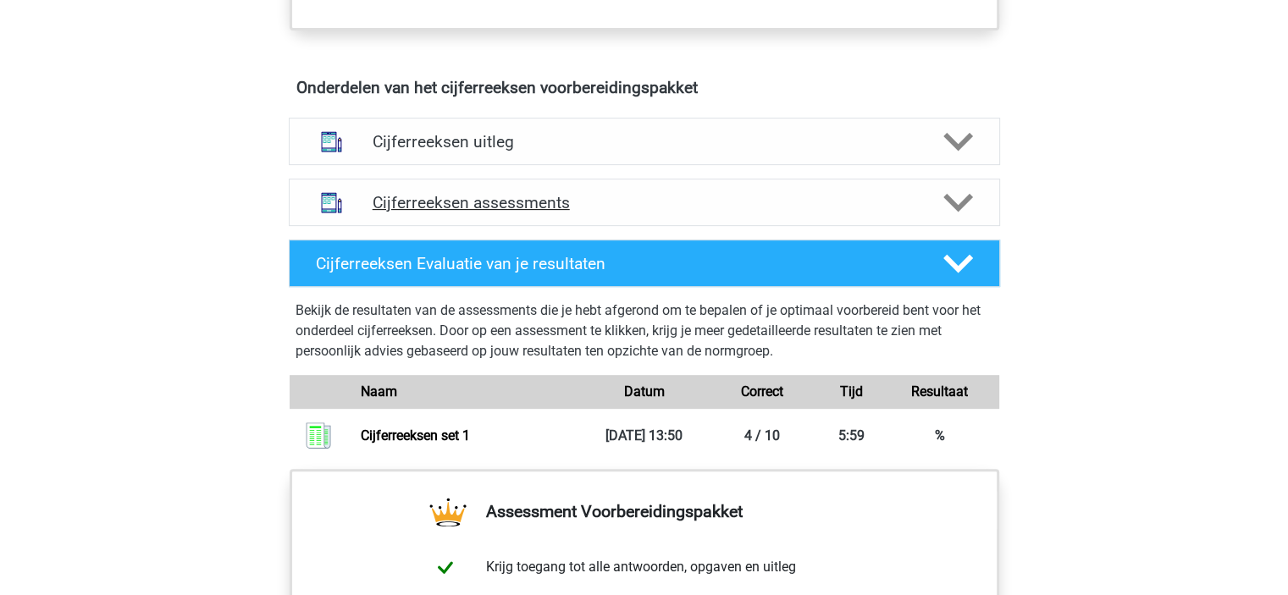
click at [956, 218] on icon at bounding box center [959, 203] width 30 height 30
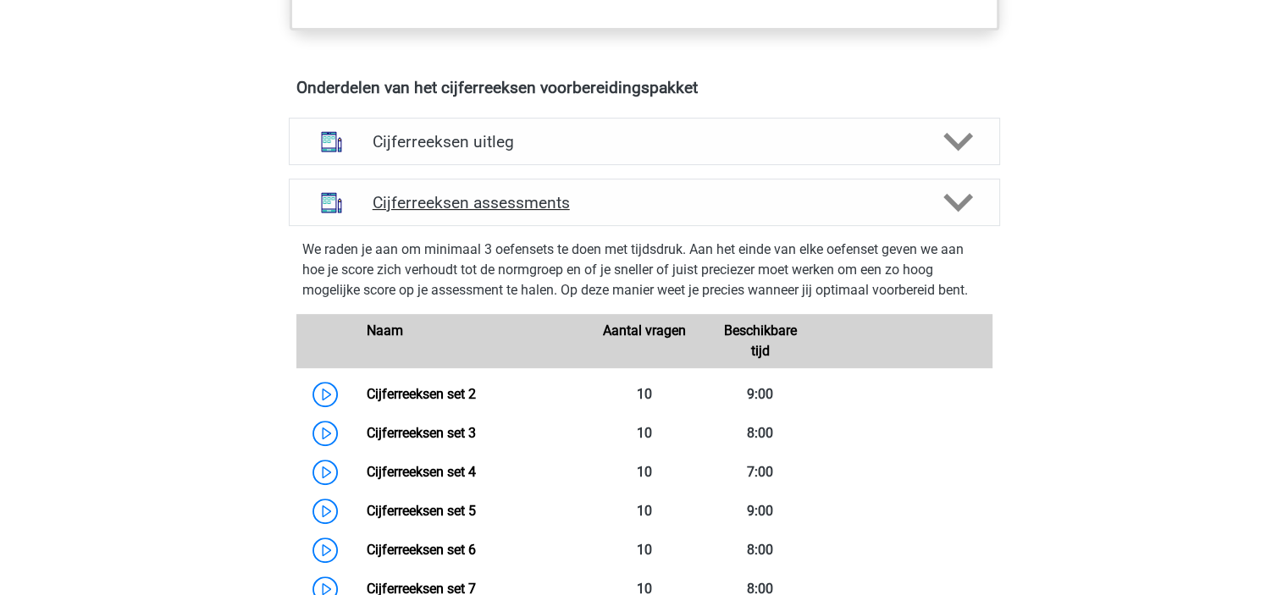
click at [956, 218] on icon at bounding box center [959, 203] width 30 height 30
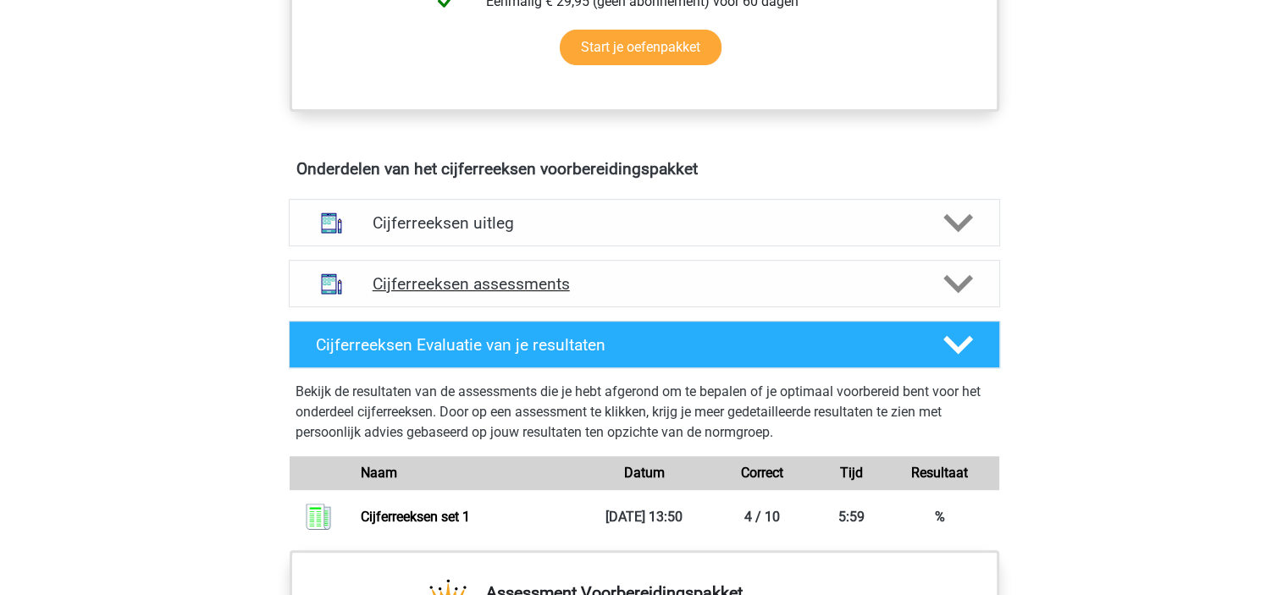
scroll to position [593, 0]
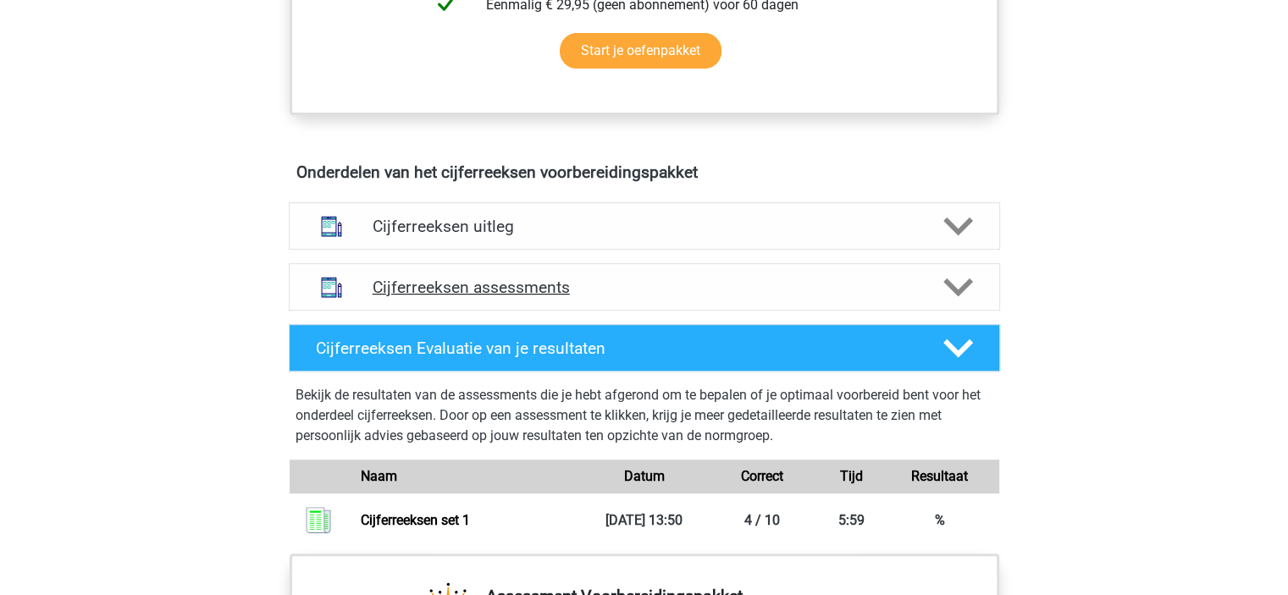
click at [958, 302] on icon at bounding box center [959, 288] width 30 height 30
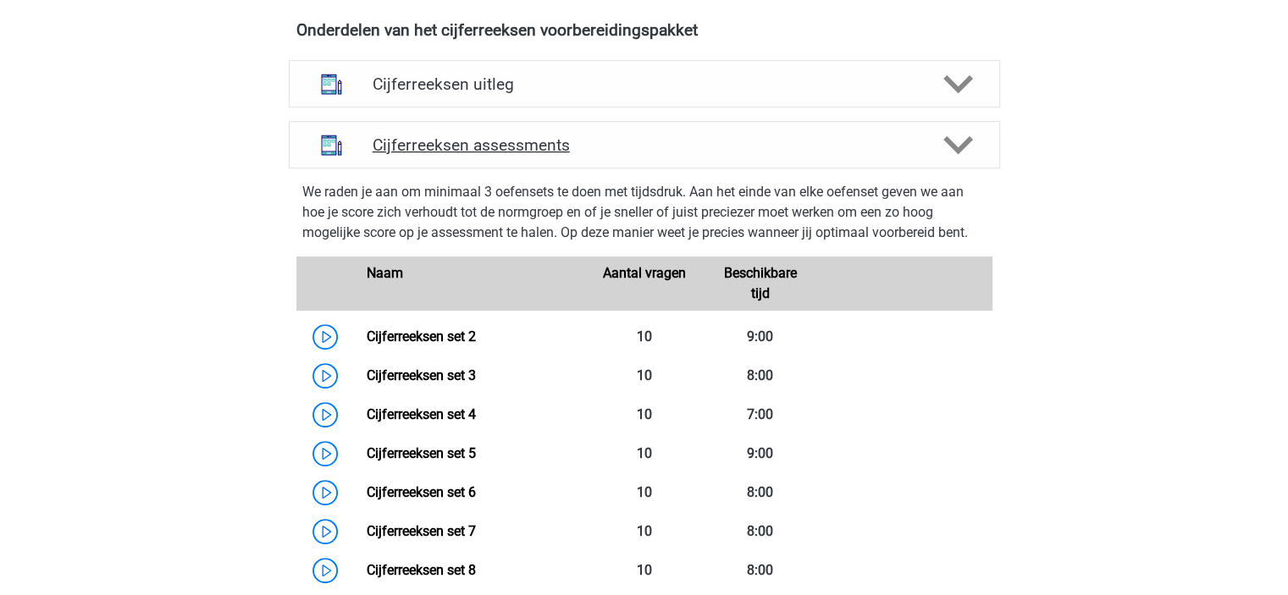
scroll to position [762, 0]
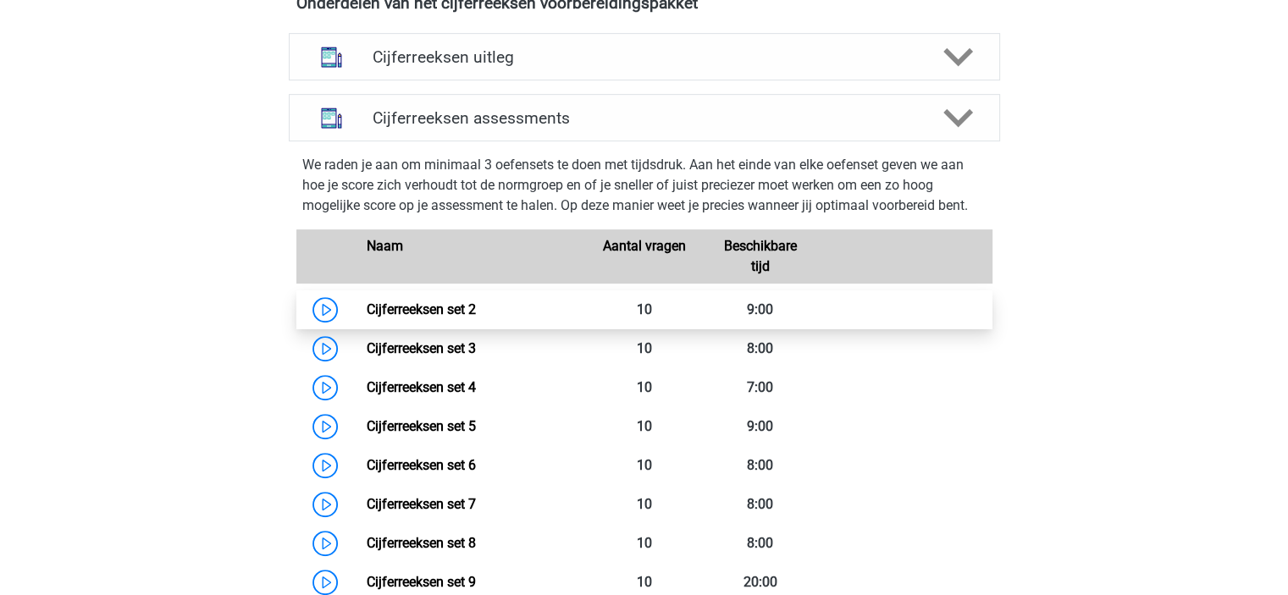
click at [413, 318] on link "Cijferreeksen set 2" at bounding box center [421, 310] width 109 height 16
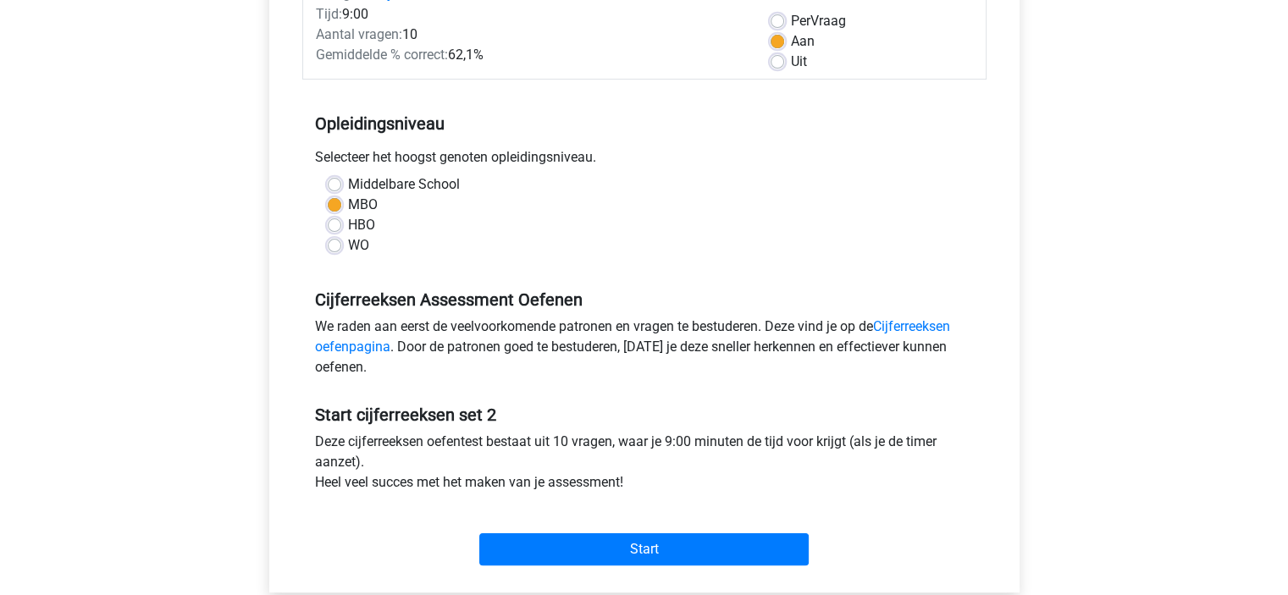
scroll to position [254, 0]
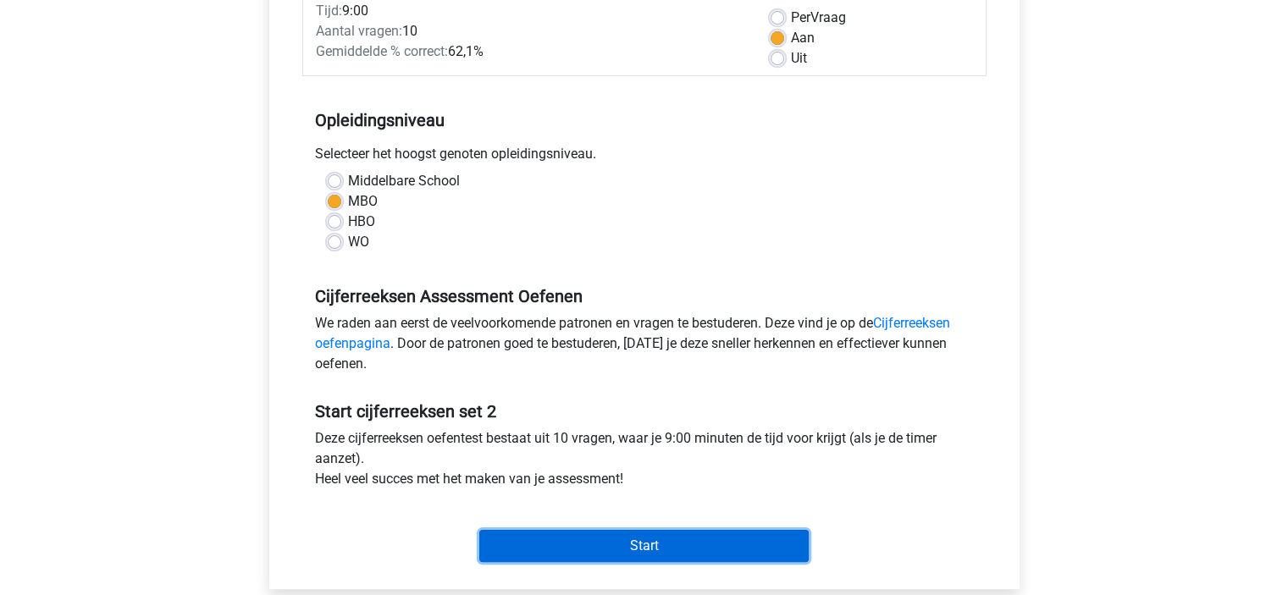
click at [651, 542] on input "Start" at bounding box center [644, 546] width 330 height 32
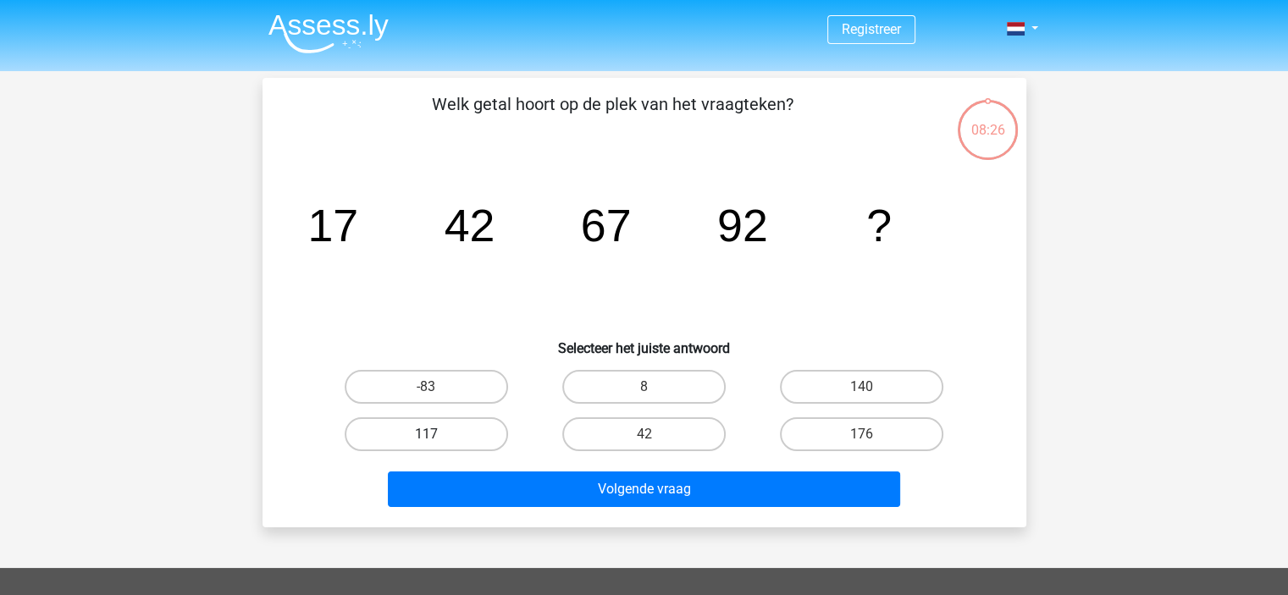
click at [443, 431] on label "117" at bounding box center [426, 435] width 163 height 34
click at [437, 435] on input "117" at bounding box center [431, 440] width 11 height 11
radio input "true"
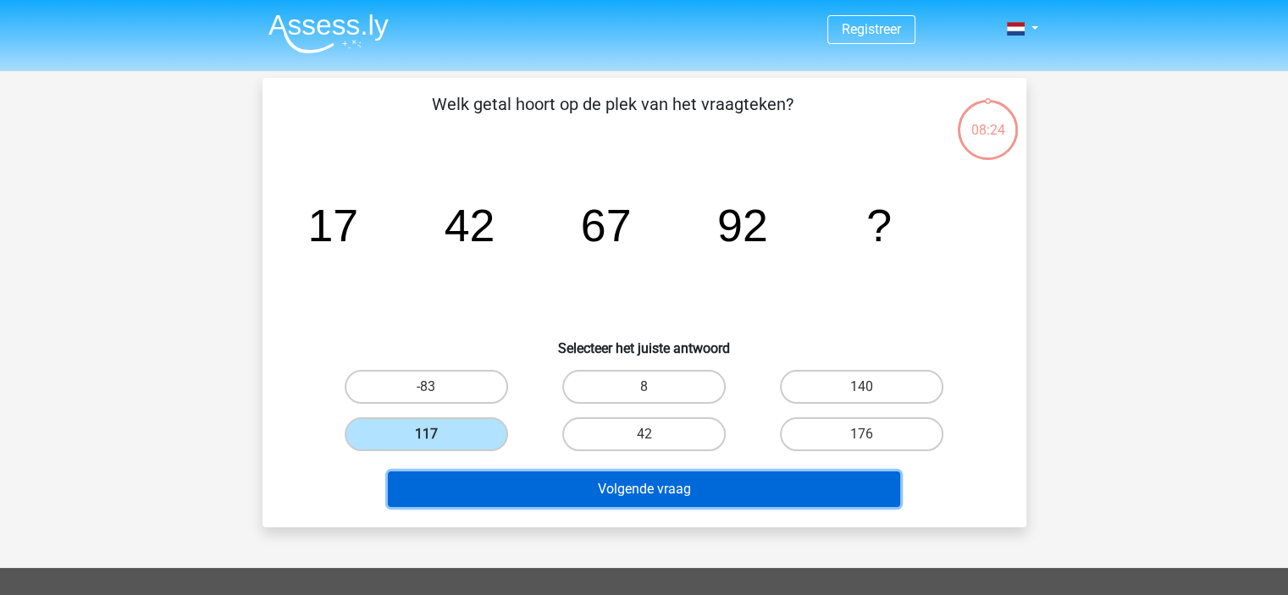
click at [607, 493] on button "Volgende vraag" at bounding box center [644, 490] width 512 height 36
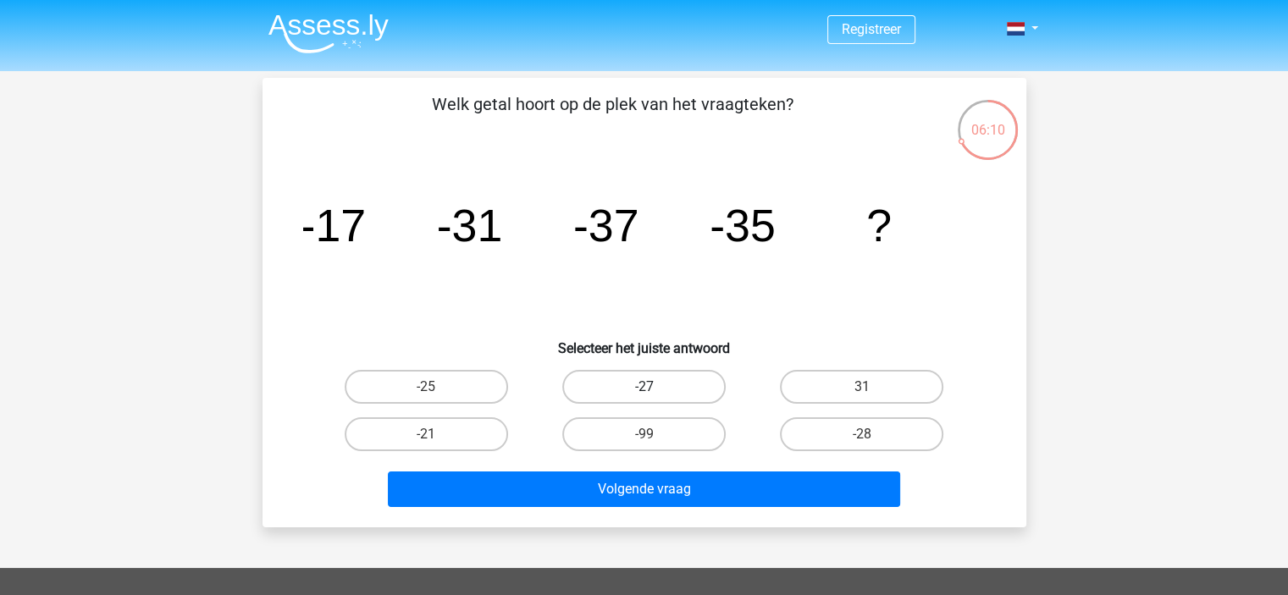
click at [673, 388] on label "-27" at bounding box center [643, 387] width 163 height 34
click at [655, 388] on input "-27" at bounding box center [649, 392] width 11 height 11
radio input "true"
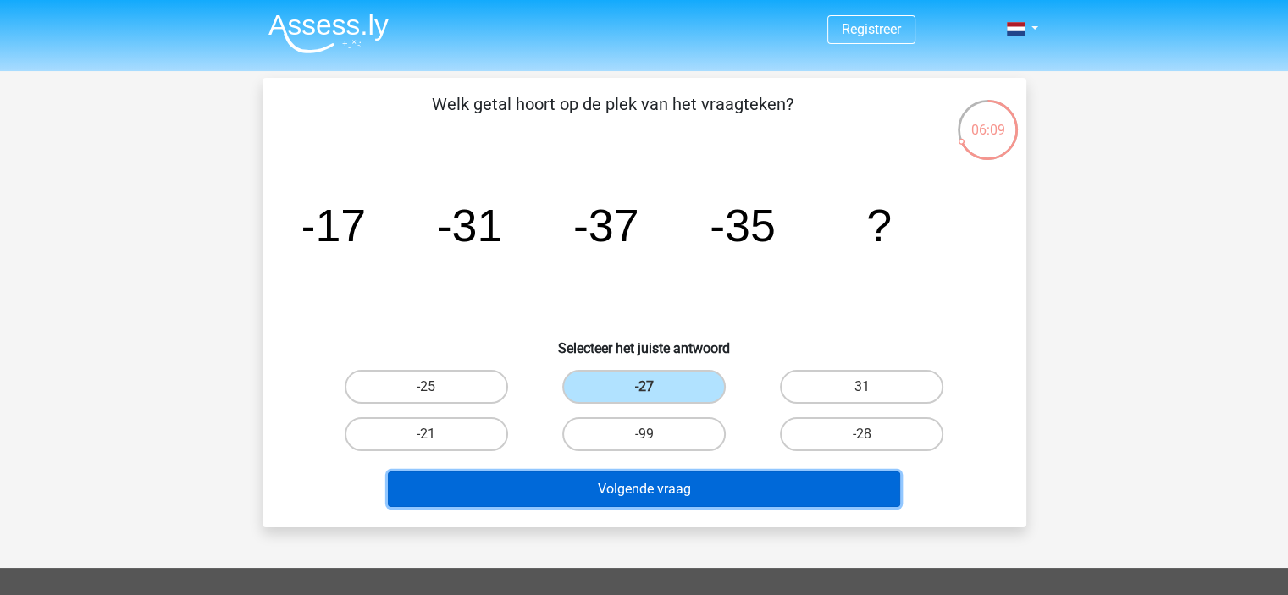
click at [702, 484] on button "Volgende vraag" at bounding box center [644, 490] width 512 height 36
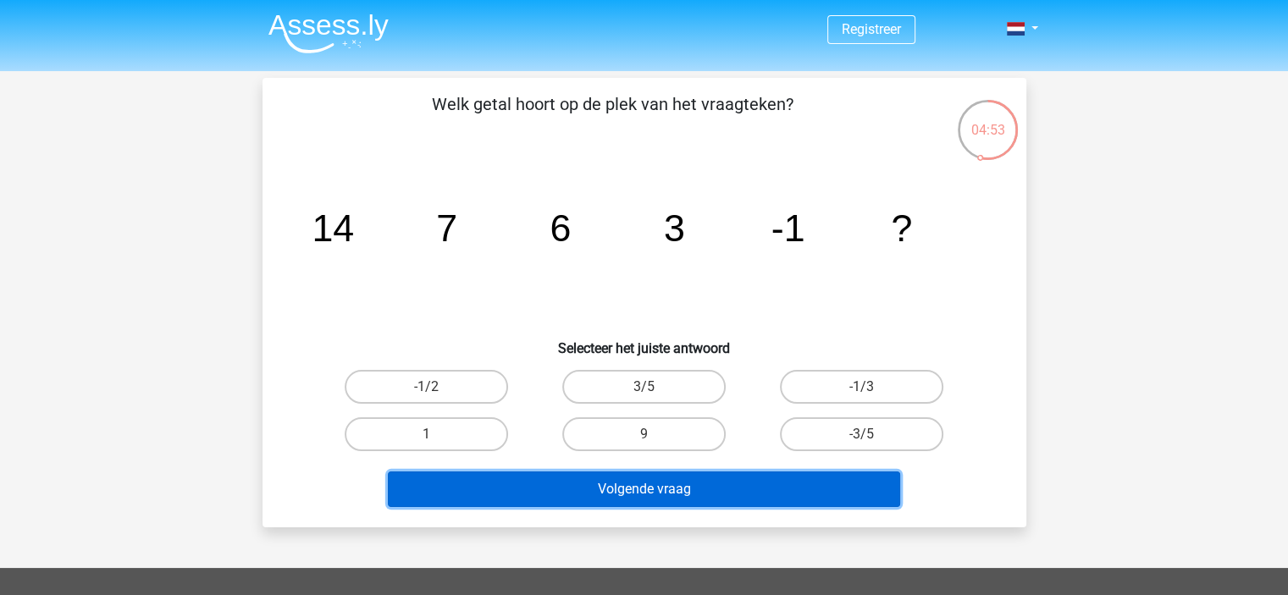
click at [706, 483] on button "Volgende vraag" at bounding box center [644, 490] width 512 height 36
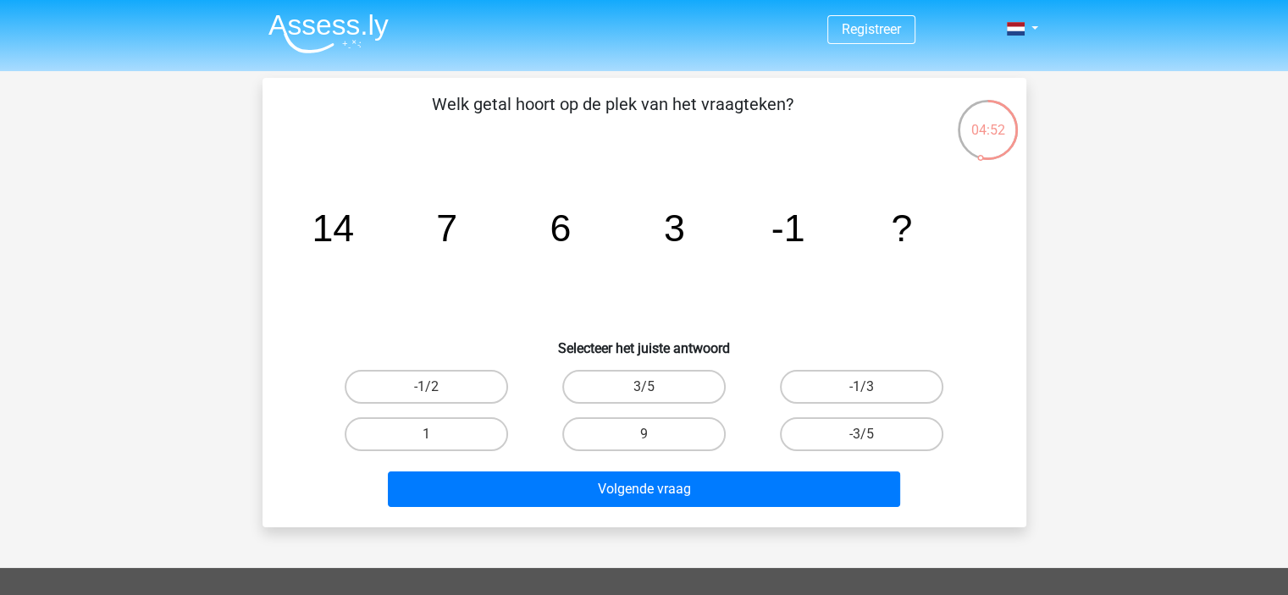
click at [530, 348] on h6 "Selecteer het juiste antwoord" at bounding box center [645, 342] width 710 height 30
click at [845, 391] on label "-1/3" at bounding box center [861, 387] width 163 height 34
click at [862, 391] on input "-1/3" at bounding box center [867, 392] width 11 height 11
radio input "true"
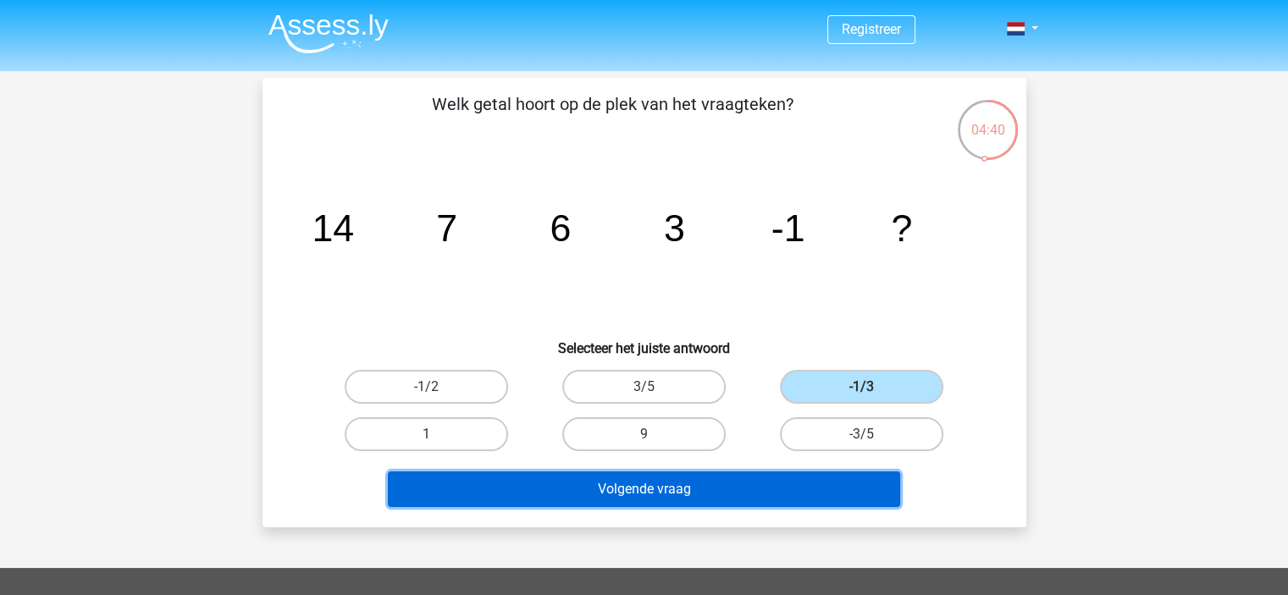
click at [755, 476] on button "Volgende vraag" at bounding box center [644, 490] width 512 height 36
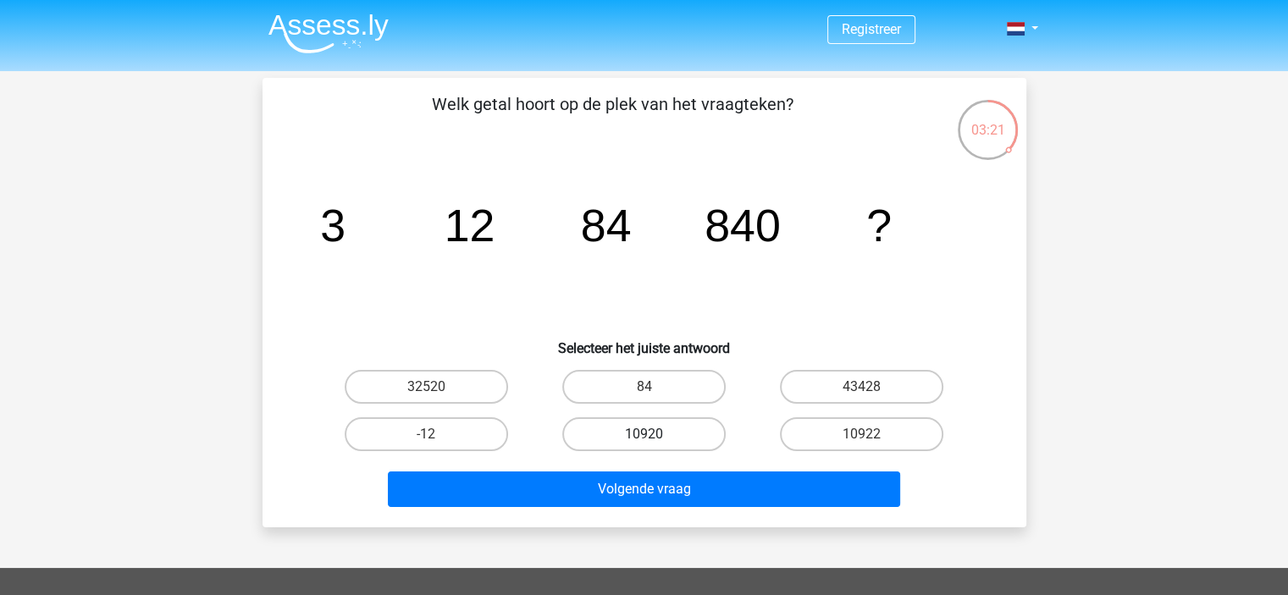
click at [637, 428] on label "10920" at bounding box center [643, 435] width 163 height 34
click at [644, 435] on input "10920" at bounding box center [649, 440] width 11 height 11
radio input "true"
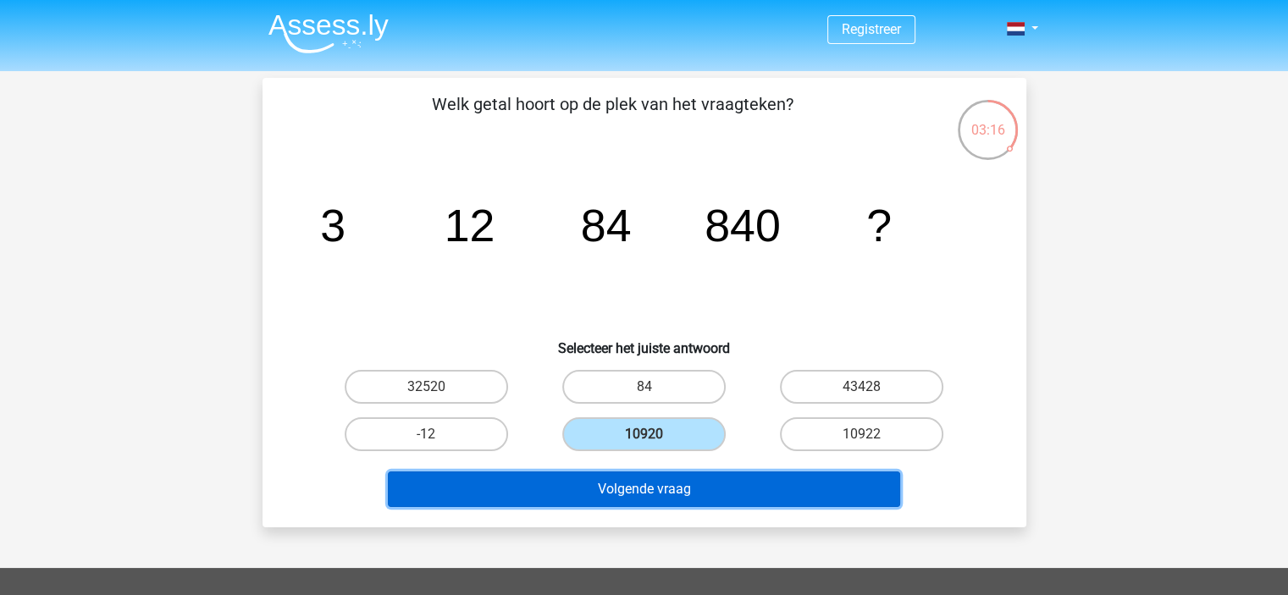
click at [679, 484] on button "Volgende vraag" at bounding box center [644, 490] width 512 height 36
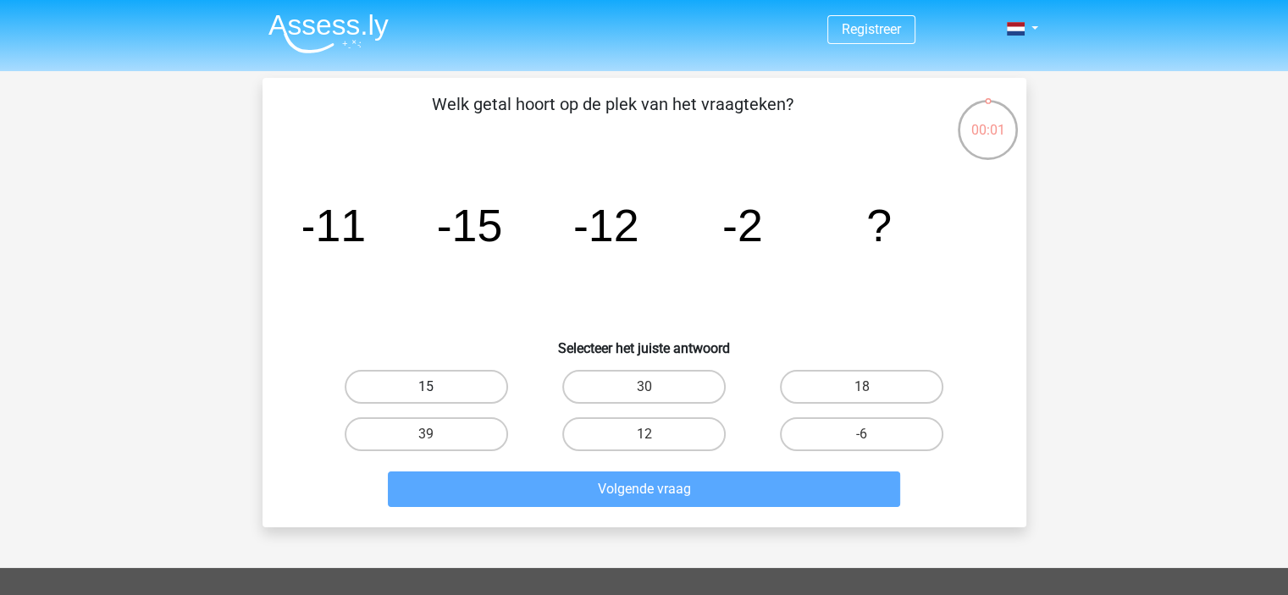
click at [457, 385] on label "15" at bounding box center [426, 387] width 163 height 34
click at [437, 387] on input "15" at bounding box center [431, 392] width 11 height 11
radio input "true"
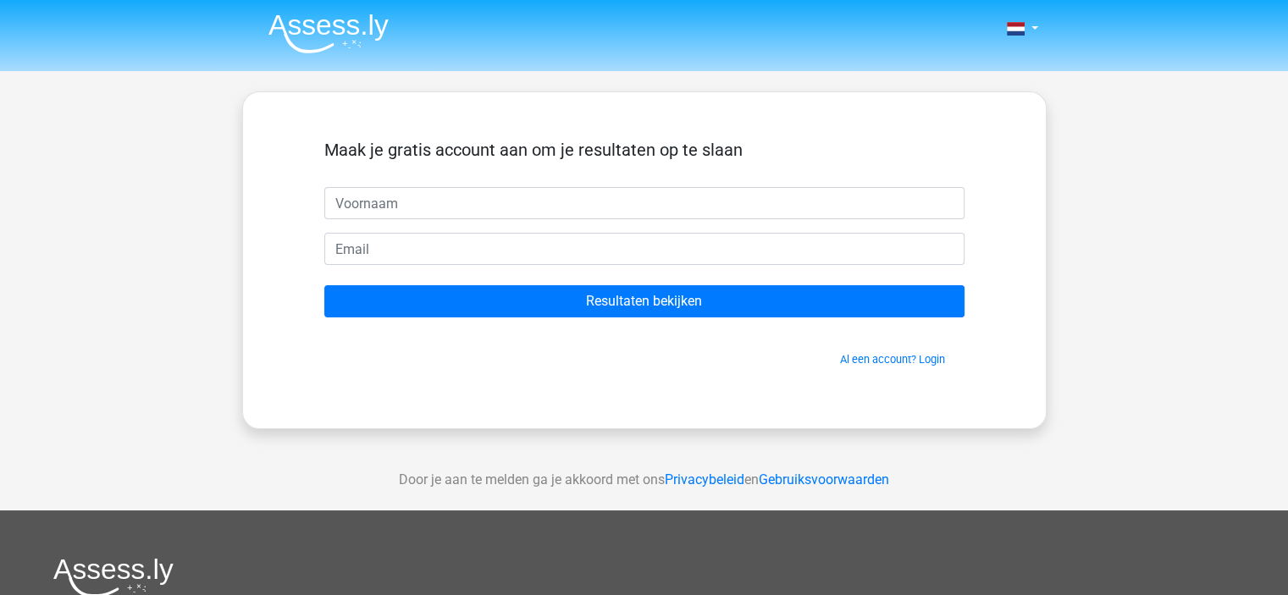
click at [234, 123] on div "Nederlands English" at bounding box center [644, 479] width 1288 height 958
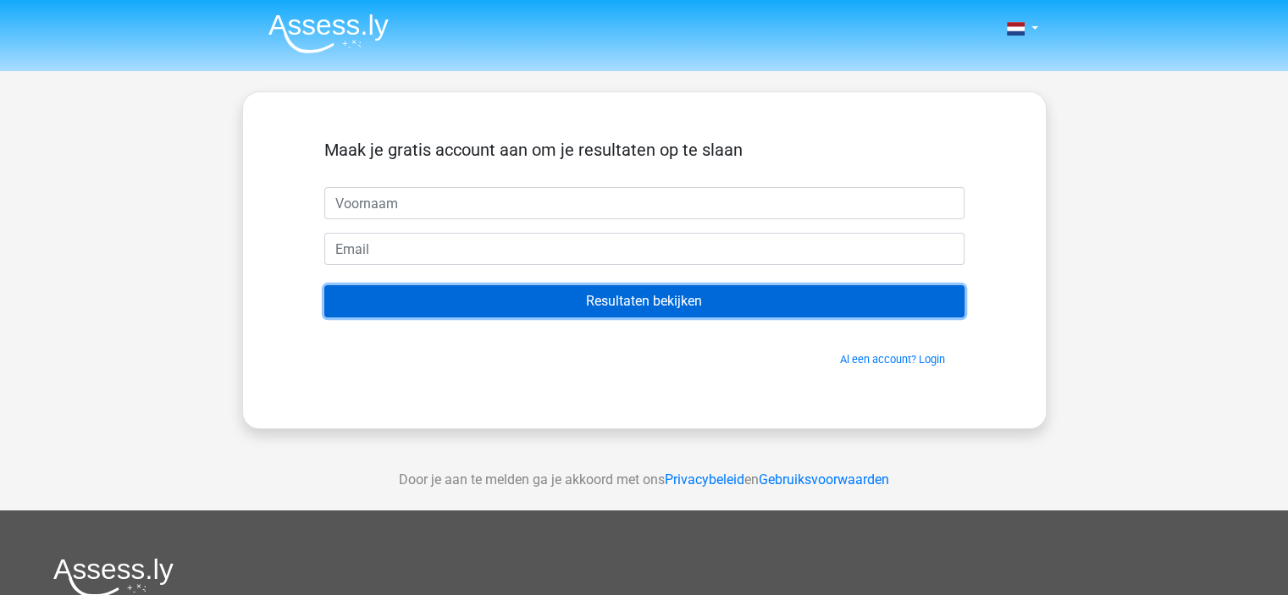
click at [400, 298] on input "Resultaten bekijken" at bounding box center [644, 301] width 640 height 32
click at [389, 291] on input "Resultaten bekijken" at bounding box center [644, 301] width 640 height 32
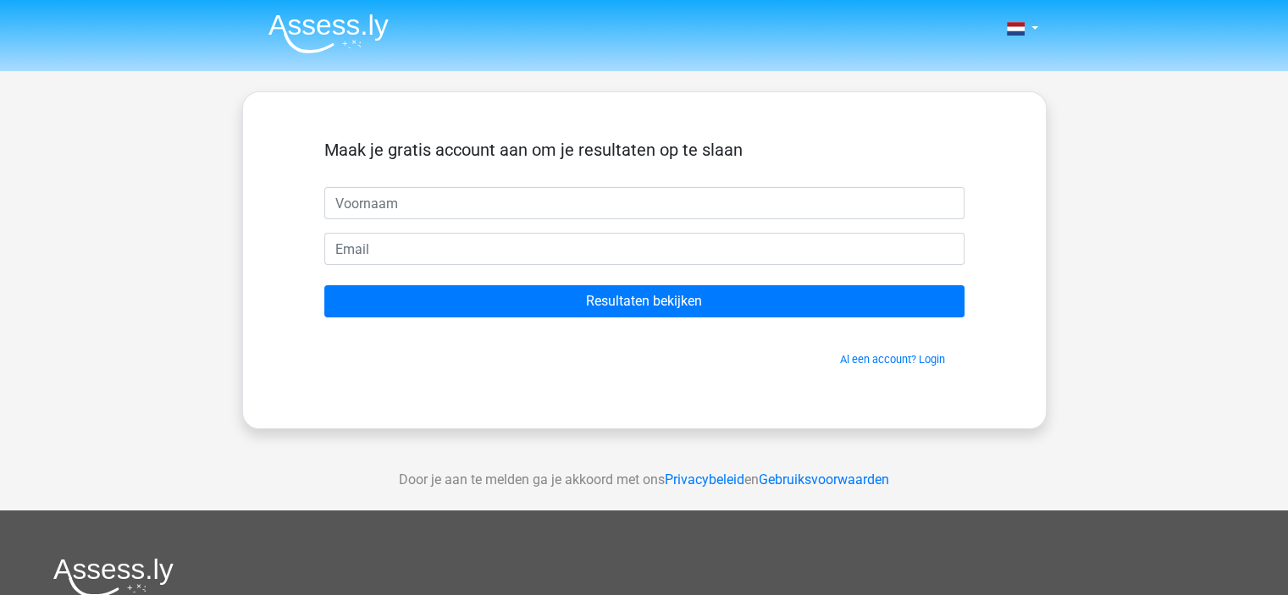
click at [254, 213] on div "Maak je gratis account aan om je resultaten op te slaan Resultaten bekijken Al …" at bounding box center [644, 260] width 805 height 338
drag, startPoint x: 1045, startPoint y: 335, endPoint x: 1072, endPoint y: 331, distance: 26.5
click at [1052, 335] on div "Nederlands English" at bounding box center [644, 479] width 1288 height 958
click at [1073, 331] on div "Nederlands English" at bounding box center [644, 479] width 1288 height 958
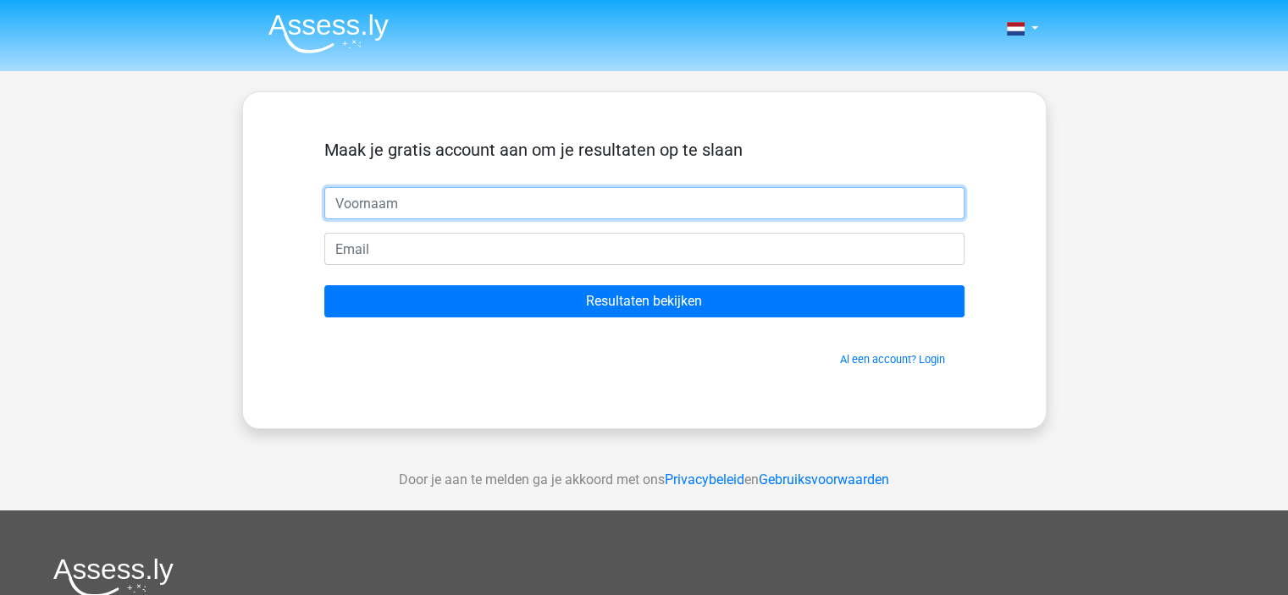
click at [439, 198] on input "text" at bounding box center [644, 203] width 640 height 32
type input "a"
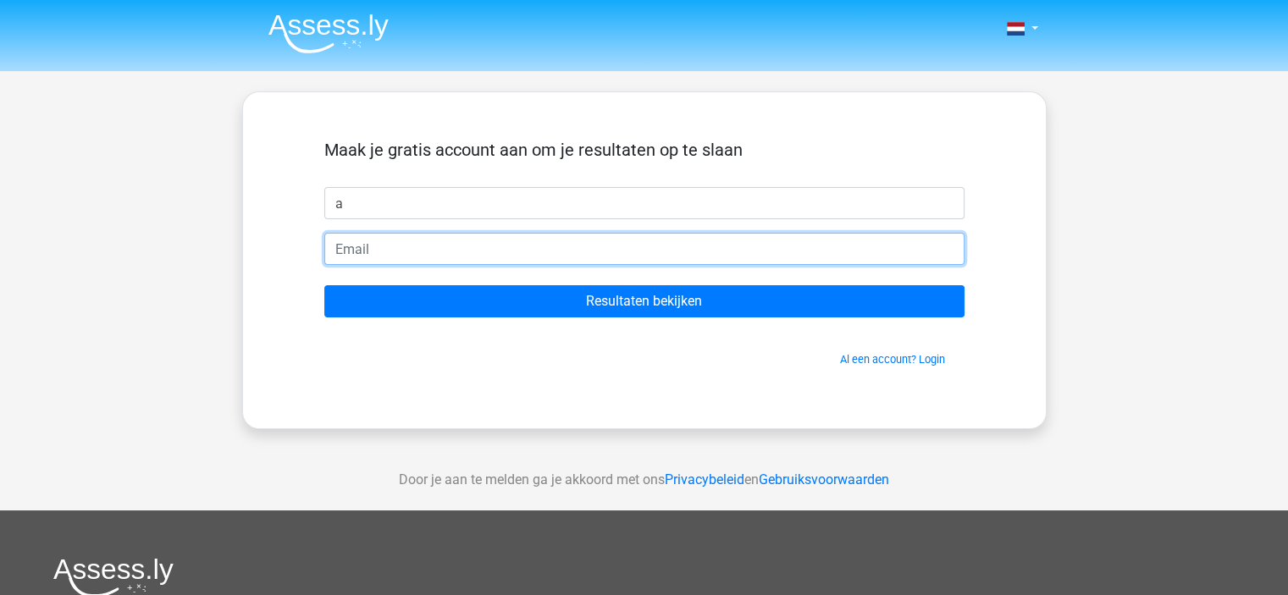
click at [402, 251] on input "email" at bounding box center [644, 249] width 640 height 32
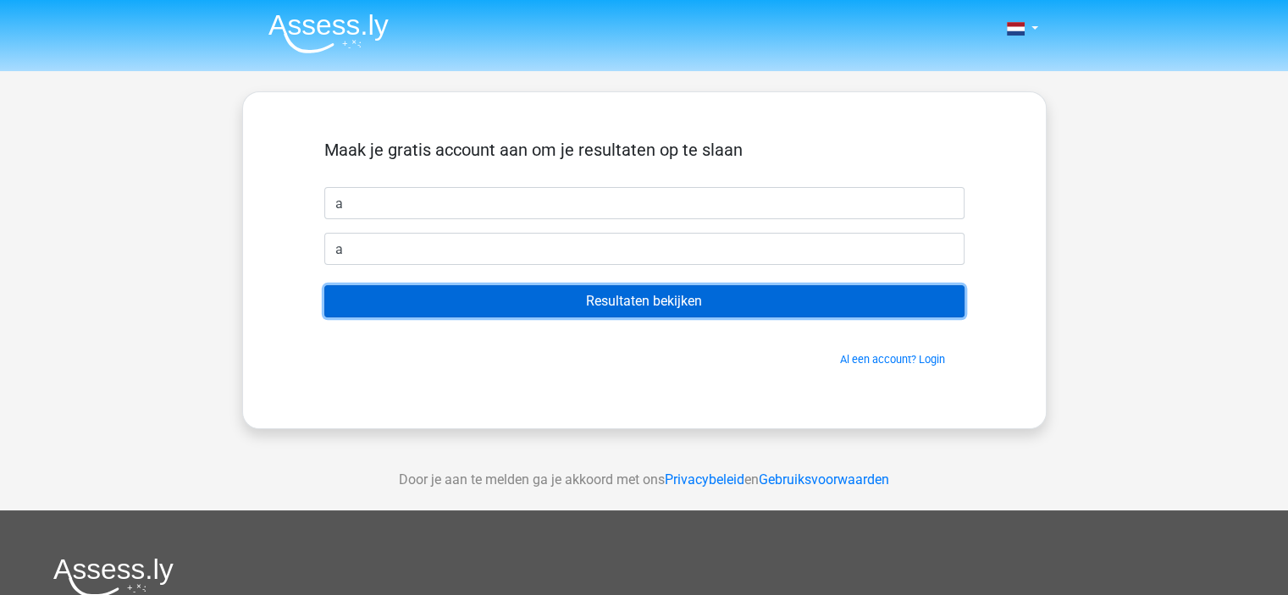
click at [693, 301] on input "Resultaten bekijken" at bounding box center [644, 301] width 640 height 32
click at [666, 291] on input "Resultaten bekijken" at bounding box center [644, 301] width 640 height 32
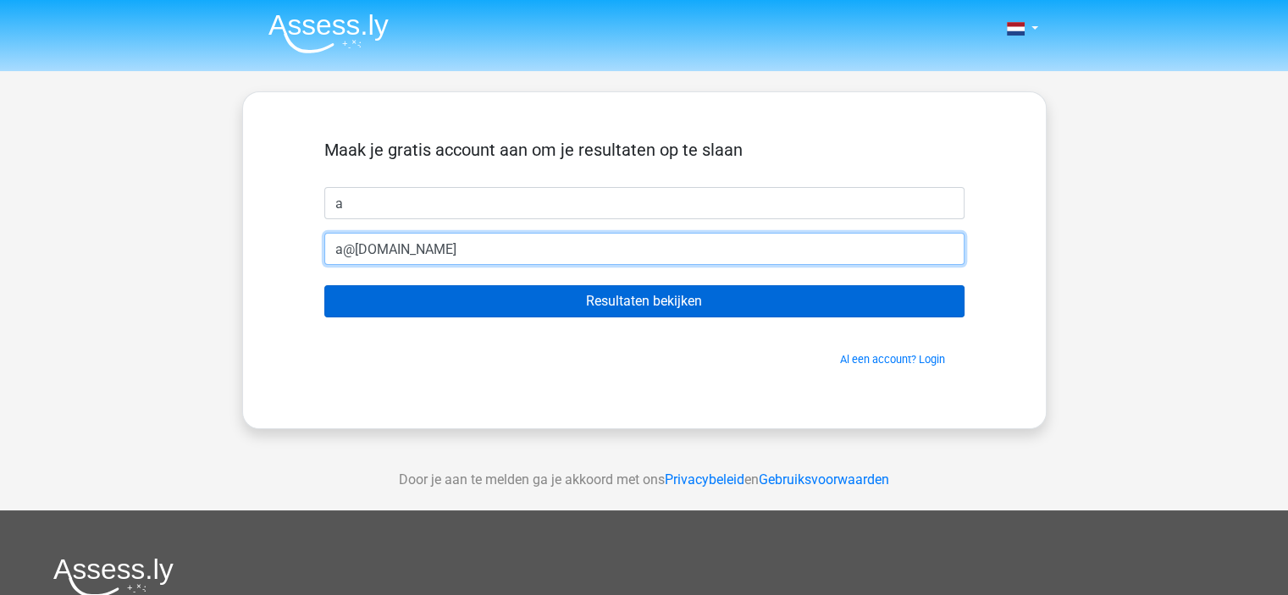
type input "a@[DOMAIN_NAME]"
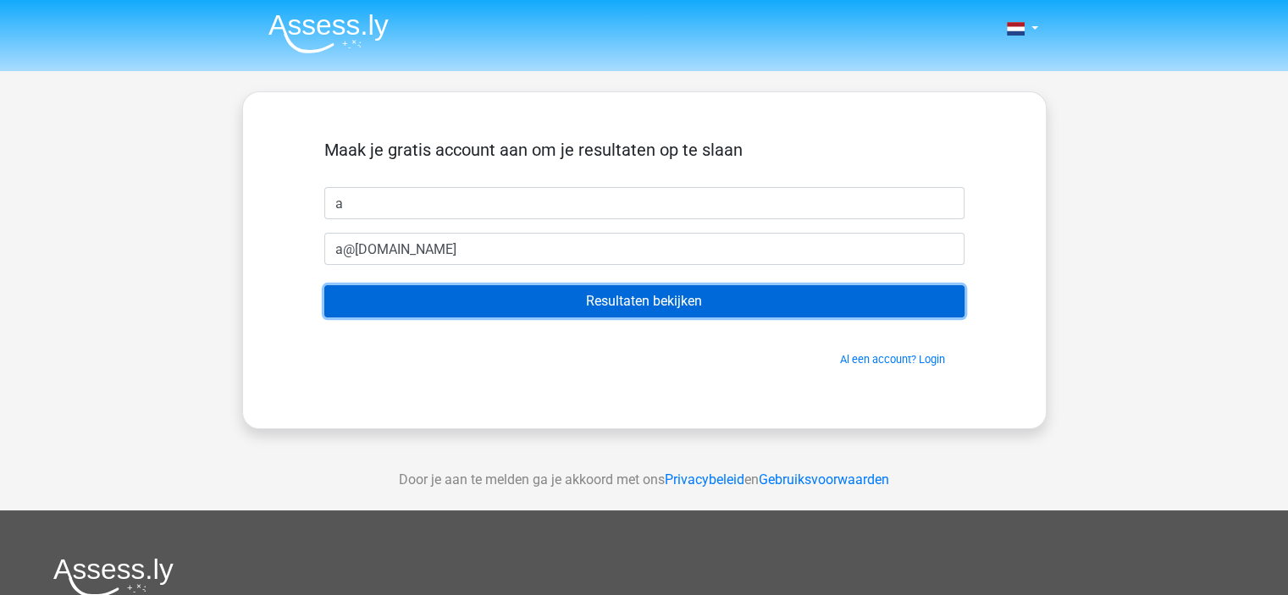
click at [676, 306] on input "Resultaten bekijken" at bounding box center [644, 301] width 640 height 32
click at [672, 301] on input "Resultaten bekijken" at bounding box center [644, 301] width 640 height 32
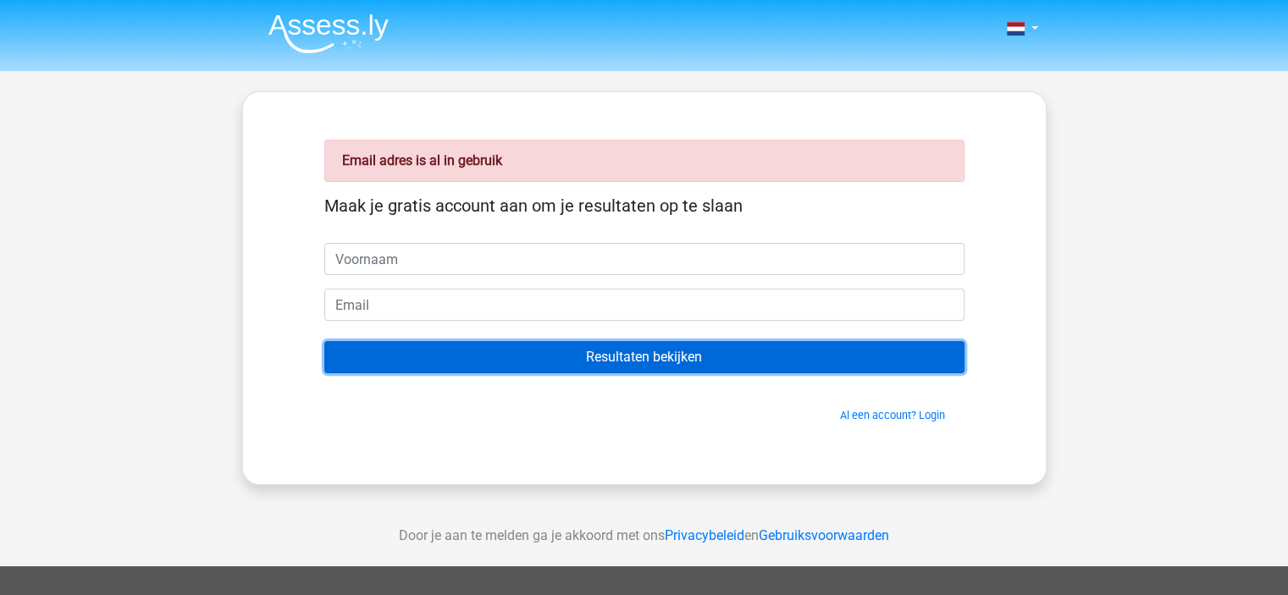
click at [697, 357] on input "Resultaten bekijken" at bounding box center [644, 357] width 640 height 32
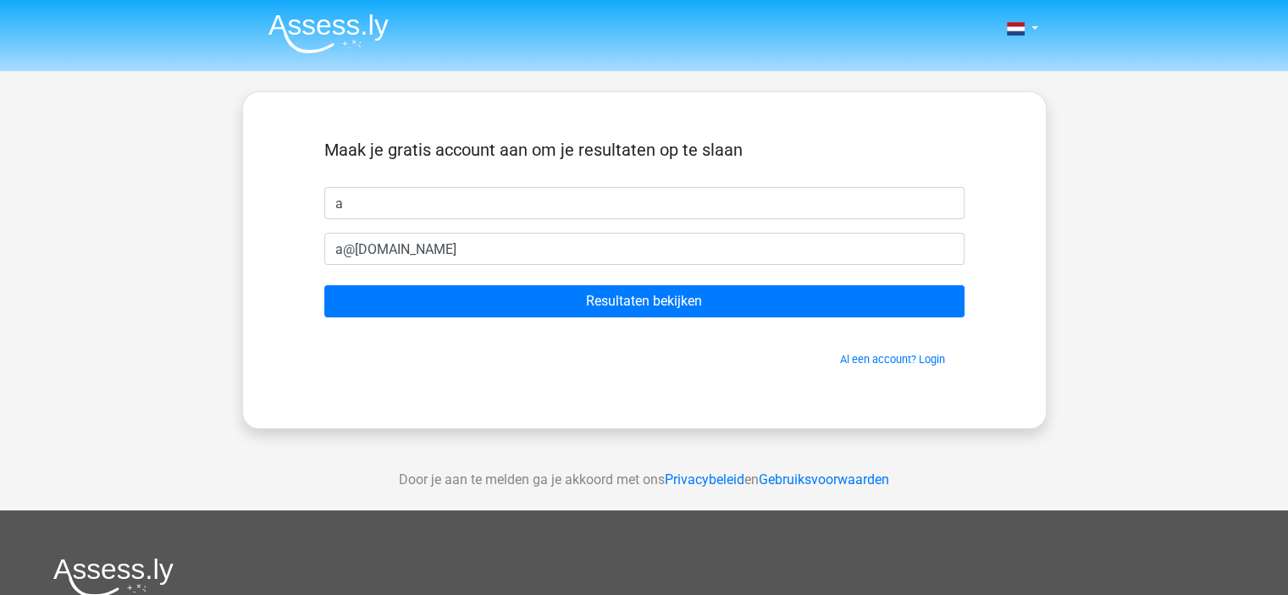
click at [147, 124] on div "Nederlands English a" at bounding box center [644, 479] width 1288 height 958
click at [158, 141] on div "Nederlands English a" at bounding box center [644, 479] width 1288 height 958
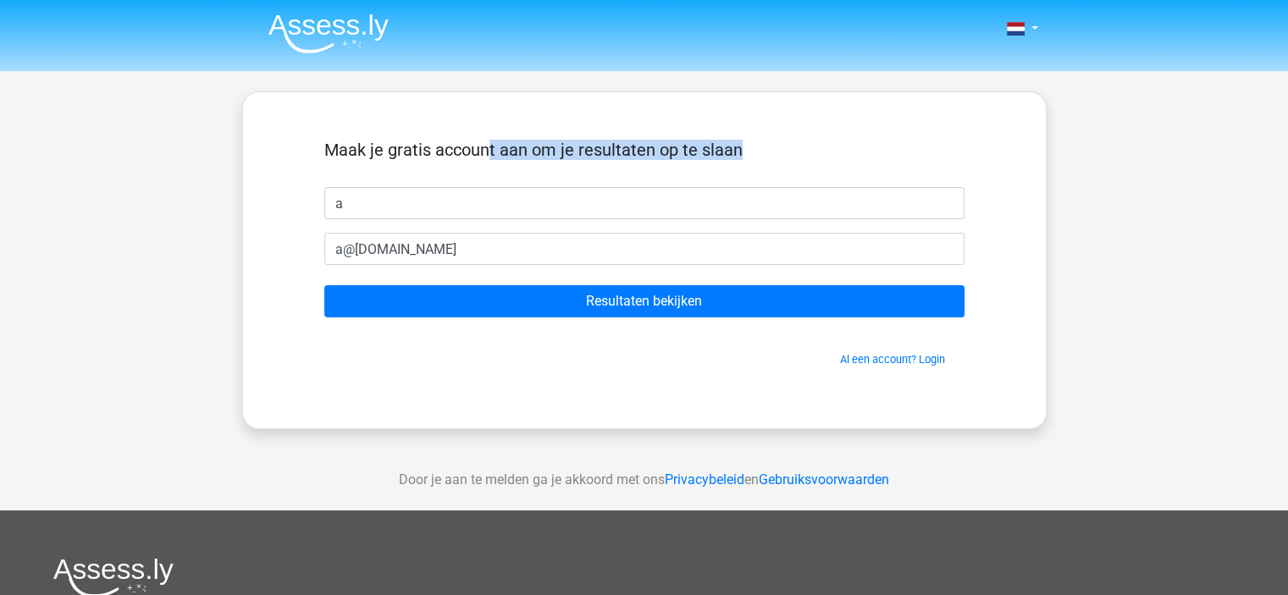
click at [163, 134] on div "Nederlands English a" at bounding box center [644, 479] width 1288 height 958
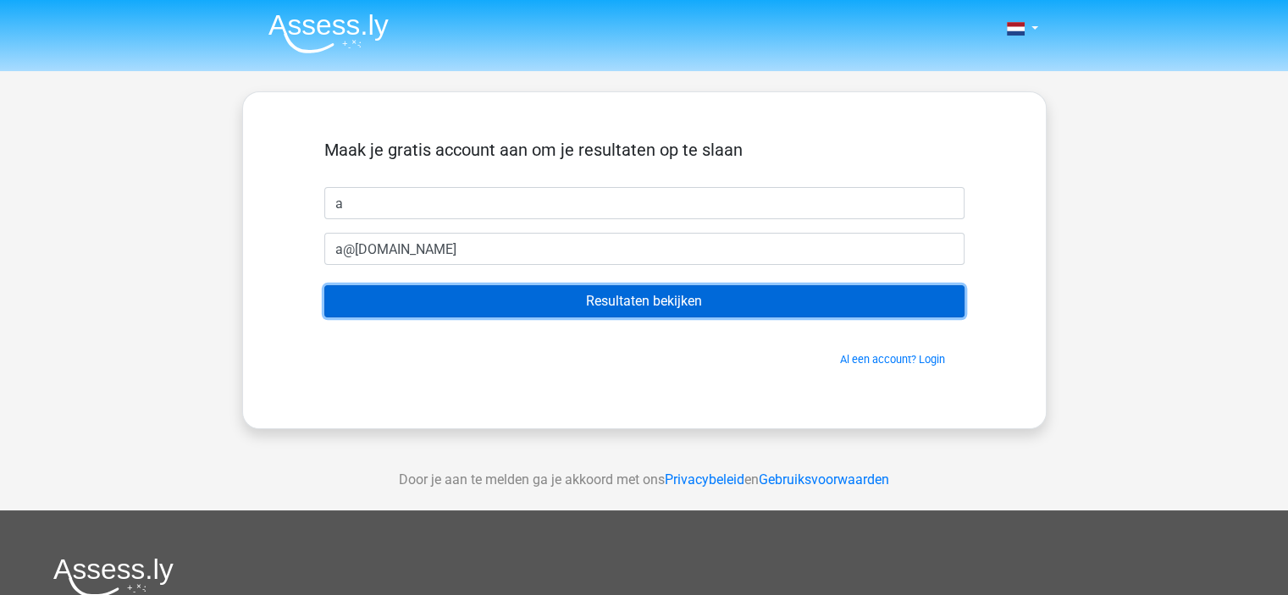
click at [423, 297] on input "Resultaten bekijken" at bounding box center [644, 301] width 640 height 32
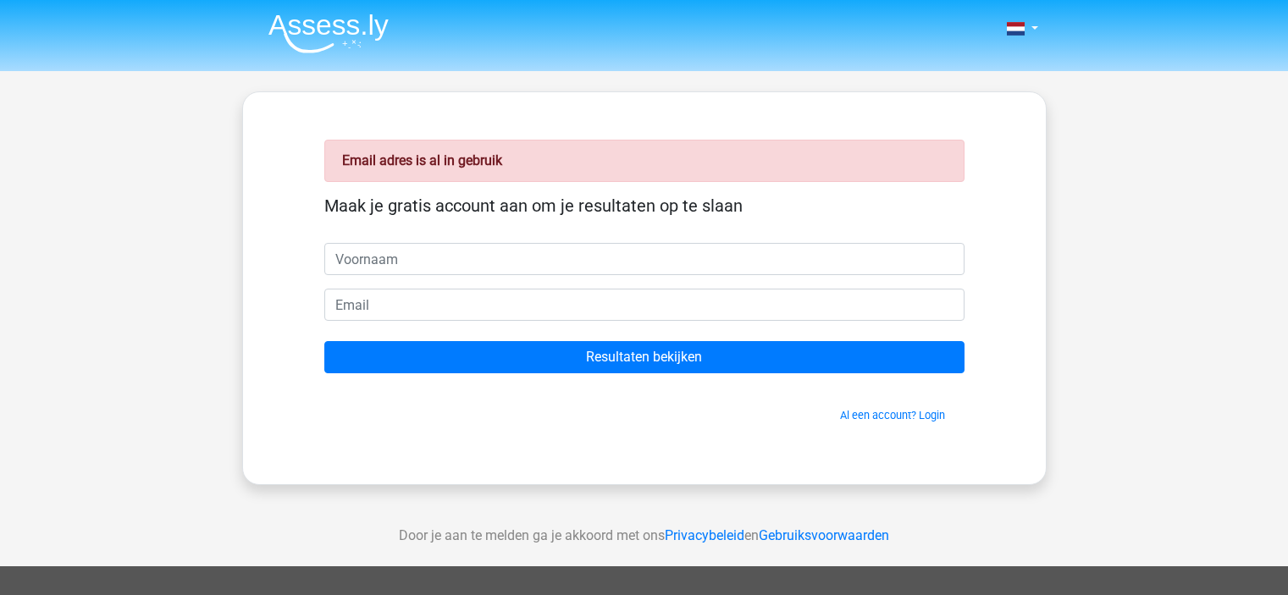
click at [423, 297] on input "email" at bounding box center [644, 305] width 640 height 32
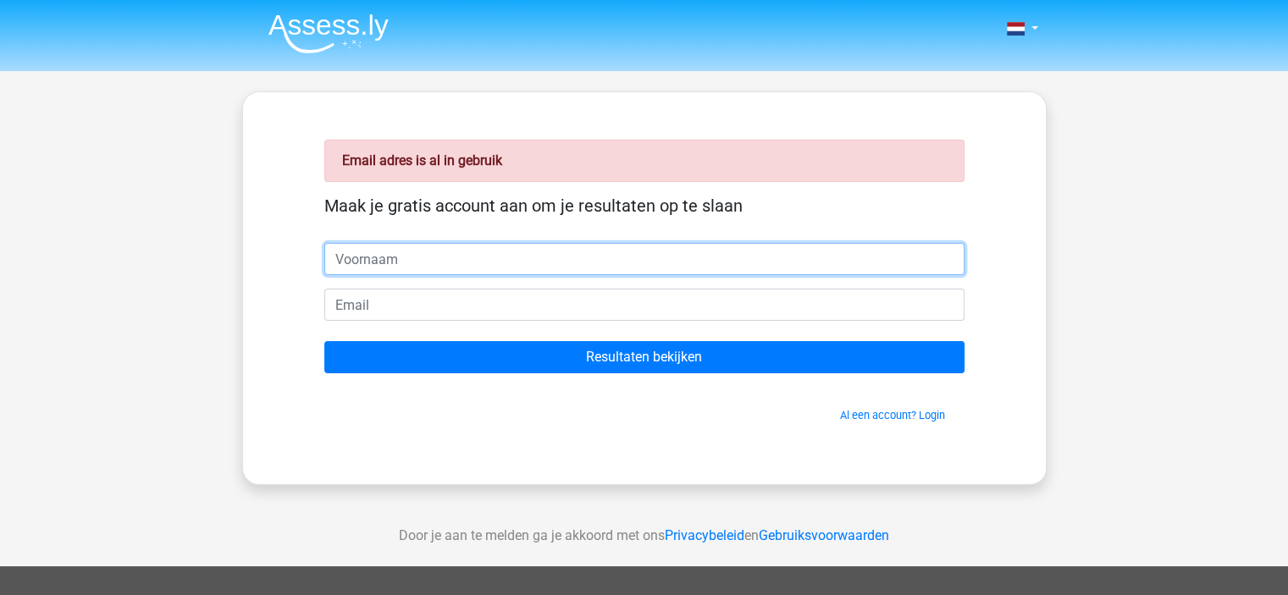
click at [424, 260] on input "text" at bounding box center [644, 259] width 640 height 32
type input "a"
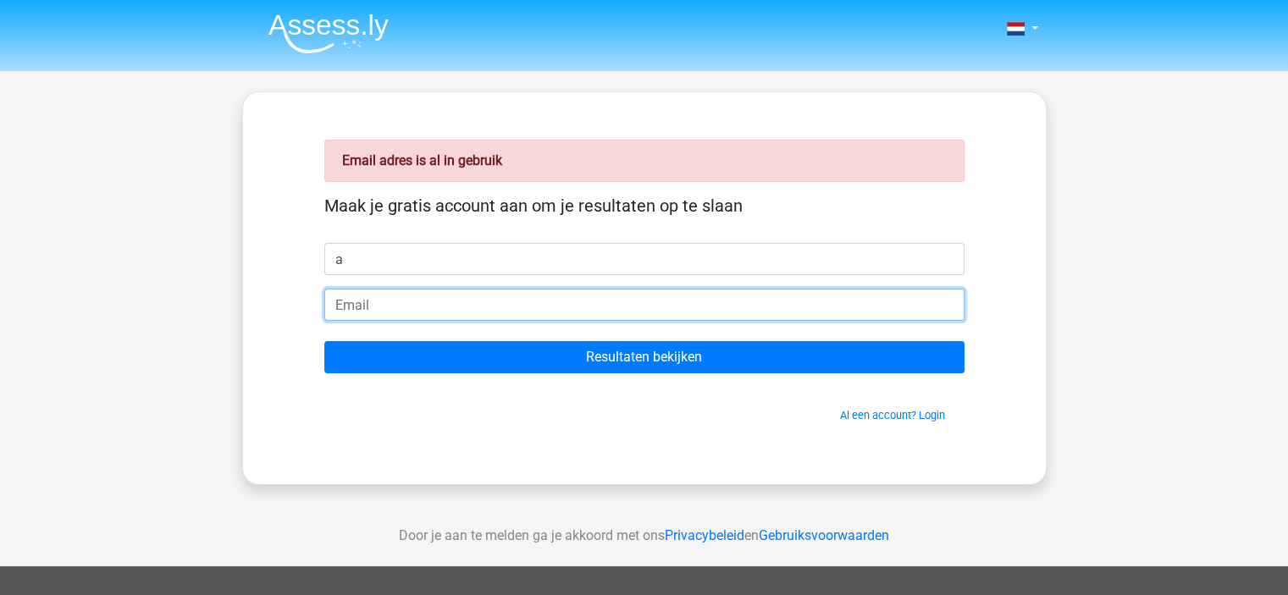
click at [396, 304] on input "email" at bounding box center [644, 305] width 640 height 32
type input "a@[DOMAIN_NAME]"
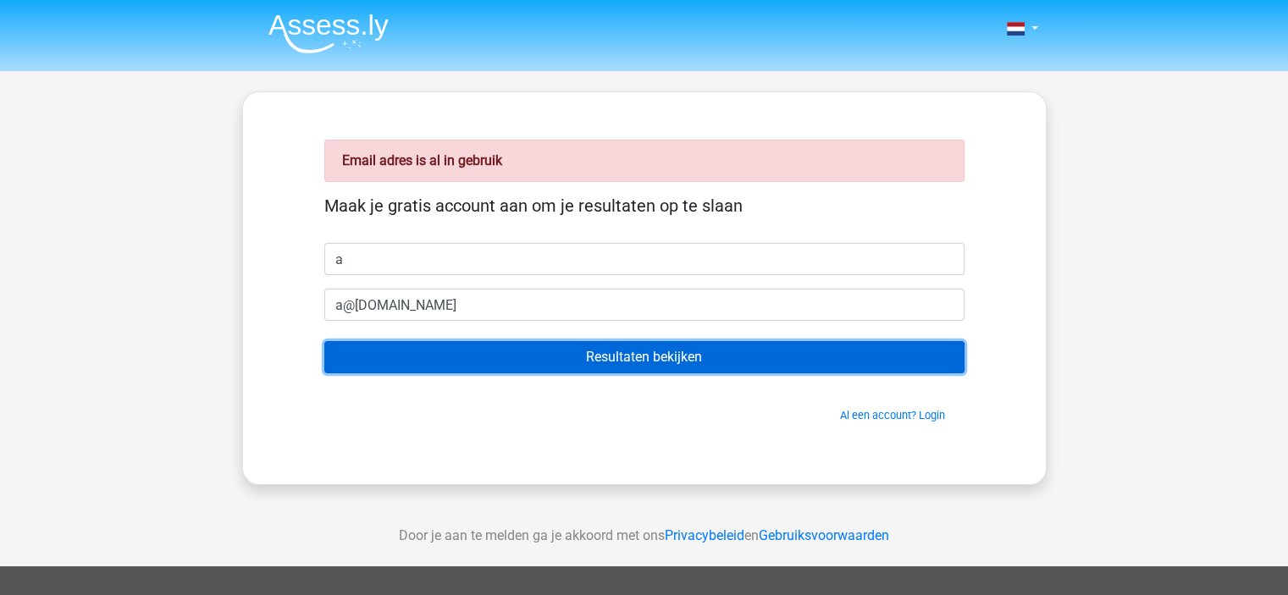
click at [448, 357] on input "Resultaten bekijken" at bounding box center [644, 357] width 640 height 32
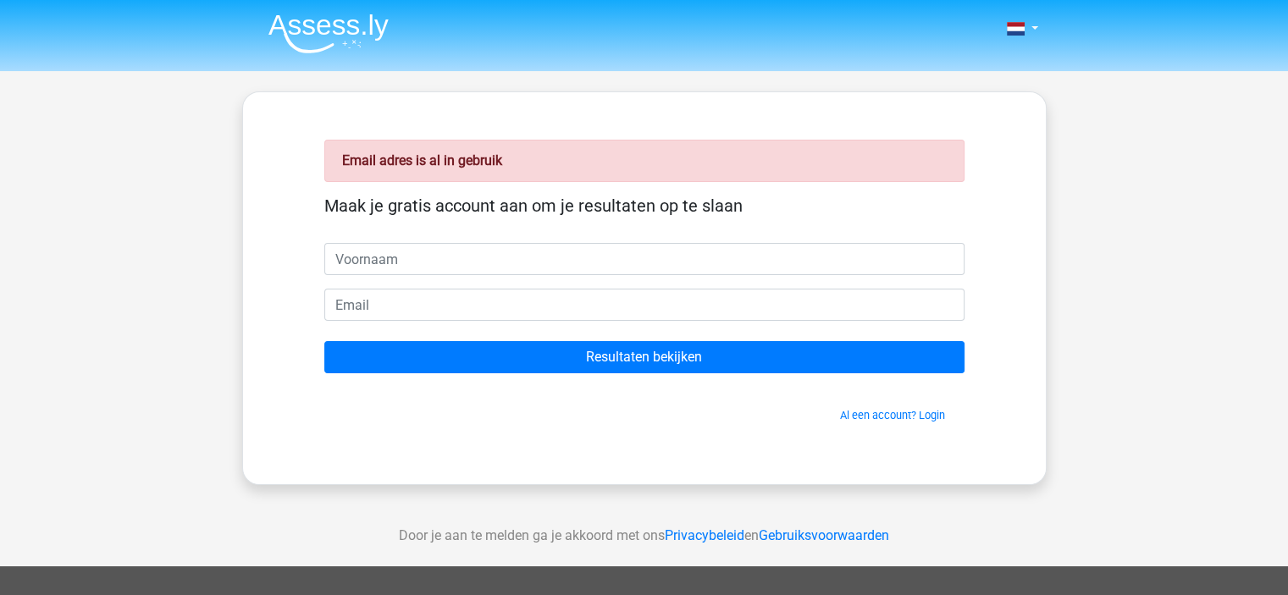
click at [332, 191] on div "Email adres is al in gebruik Maak je gratis account aan om je resultaten op te …" at bounding box center [645, 288] width 722 height 311
click at [339, 30] on img at bounding box center [329, 34] width 120 height 40
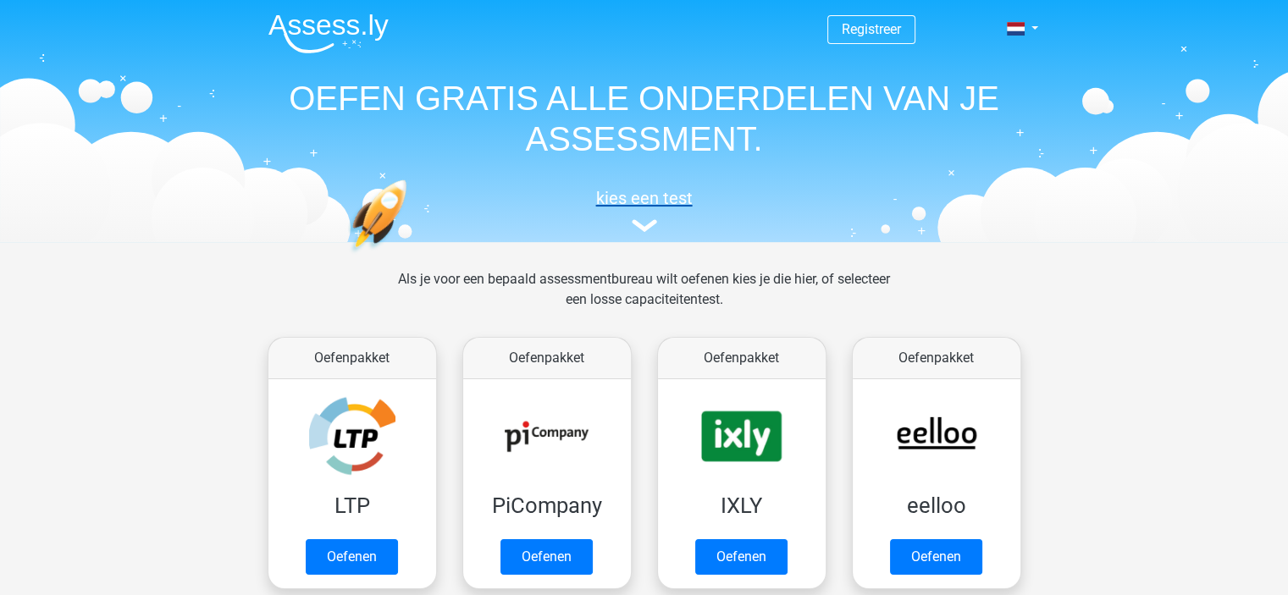
click at [641, 229] on img at bounding box center [644, 225] width 25 height 13
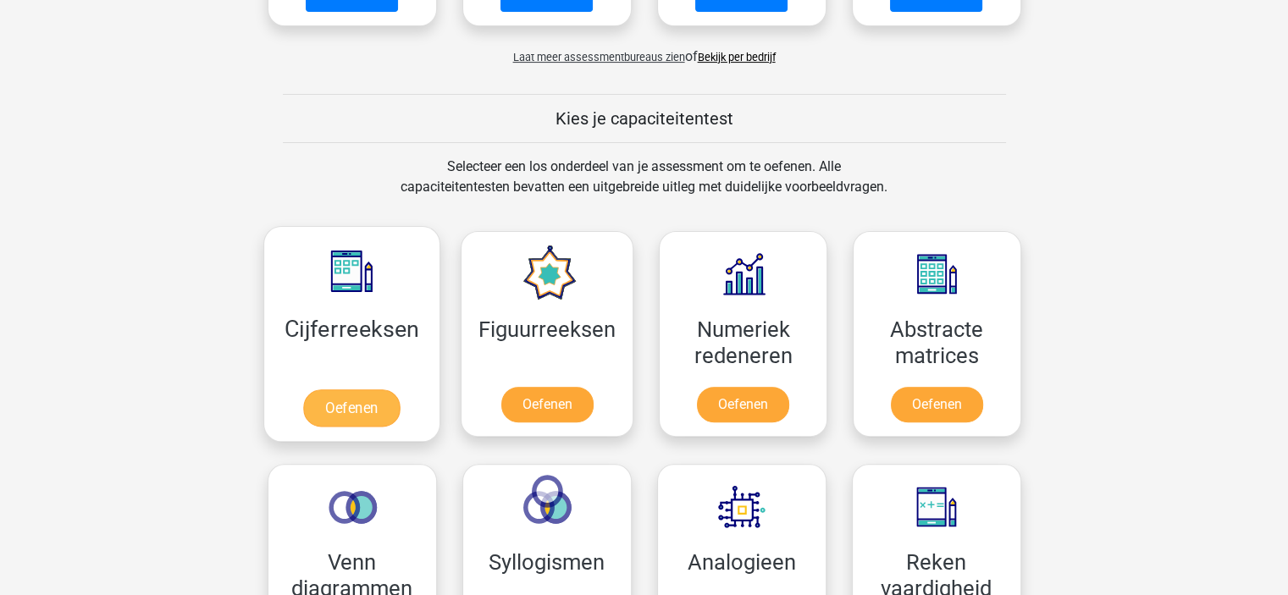
scroll to position [572, 0]
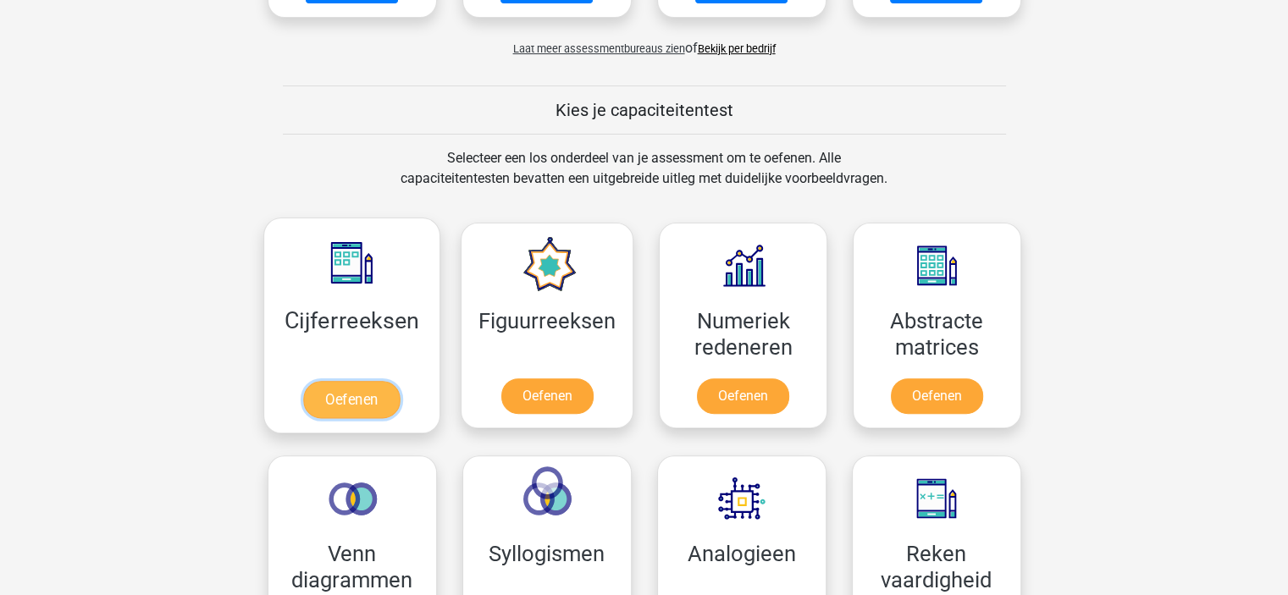
click at [368, 397] on link "Oefenen" at bounding box center [351, 399] width 97 height 37
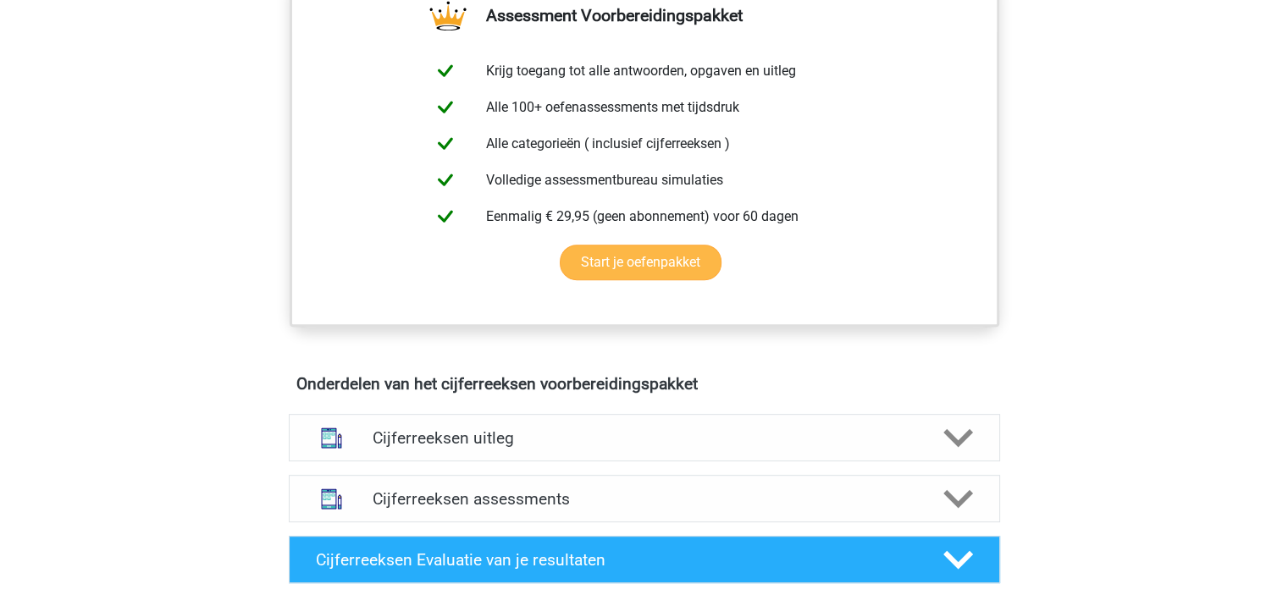
scroll to position [762, 0]
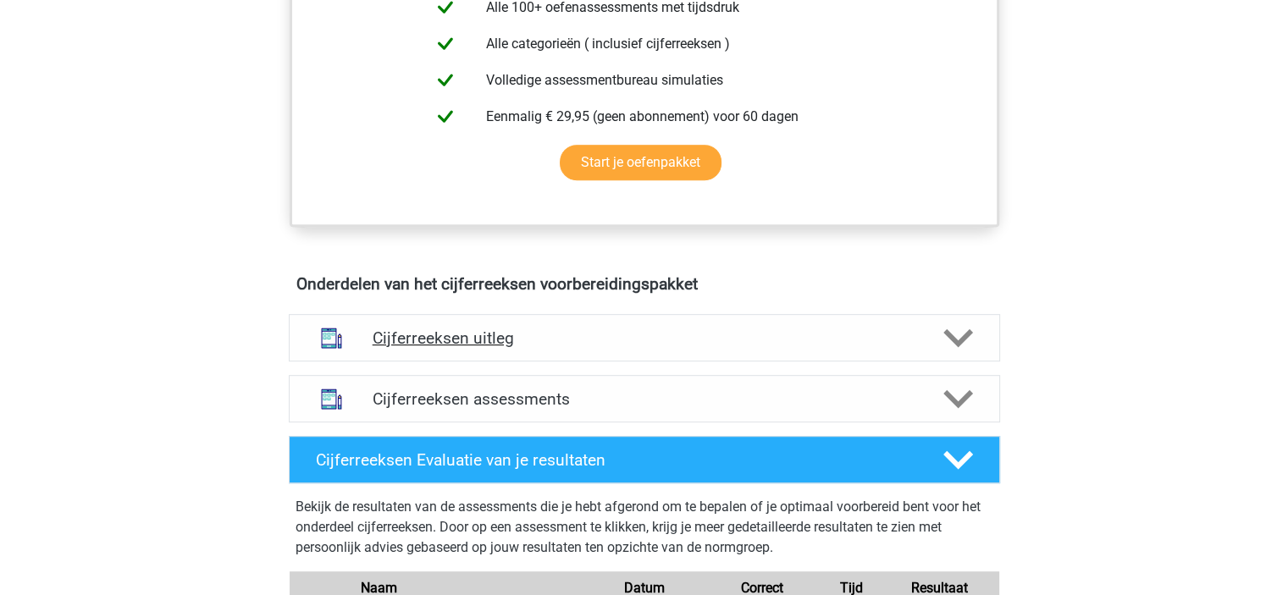
click at [504, 348] on h4 "Cijferreeksen uitleg" at bounding box center [645, 338] width 544 height 19
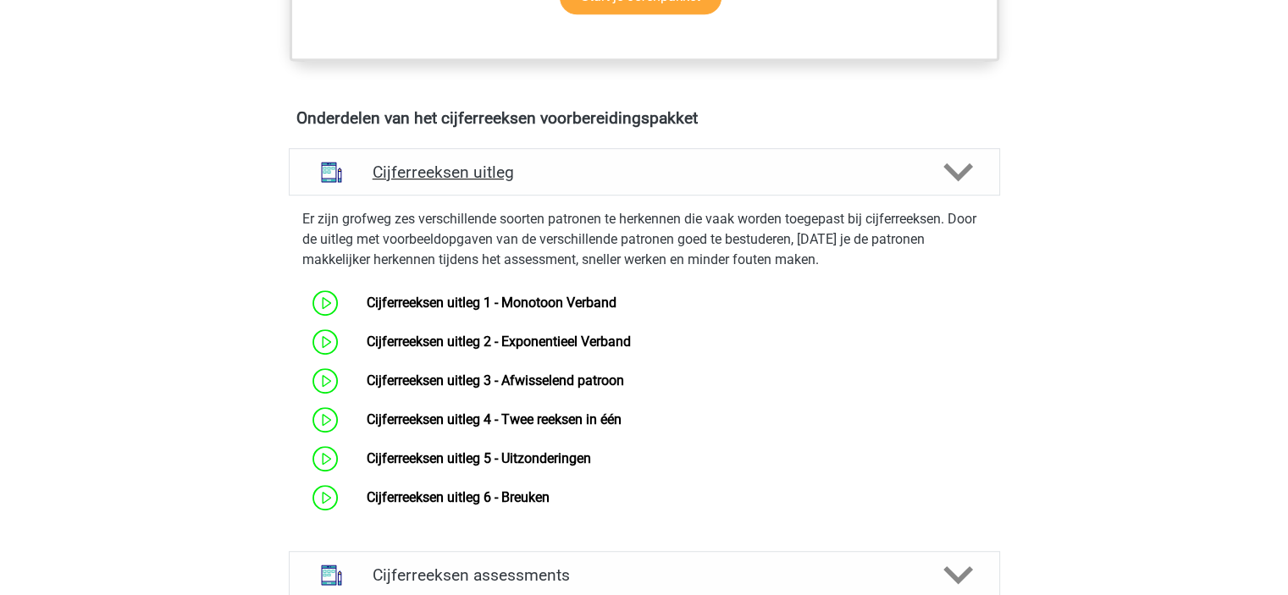
scroll to position [932, 0]
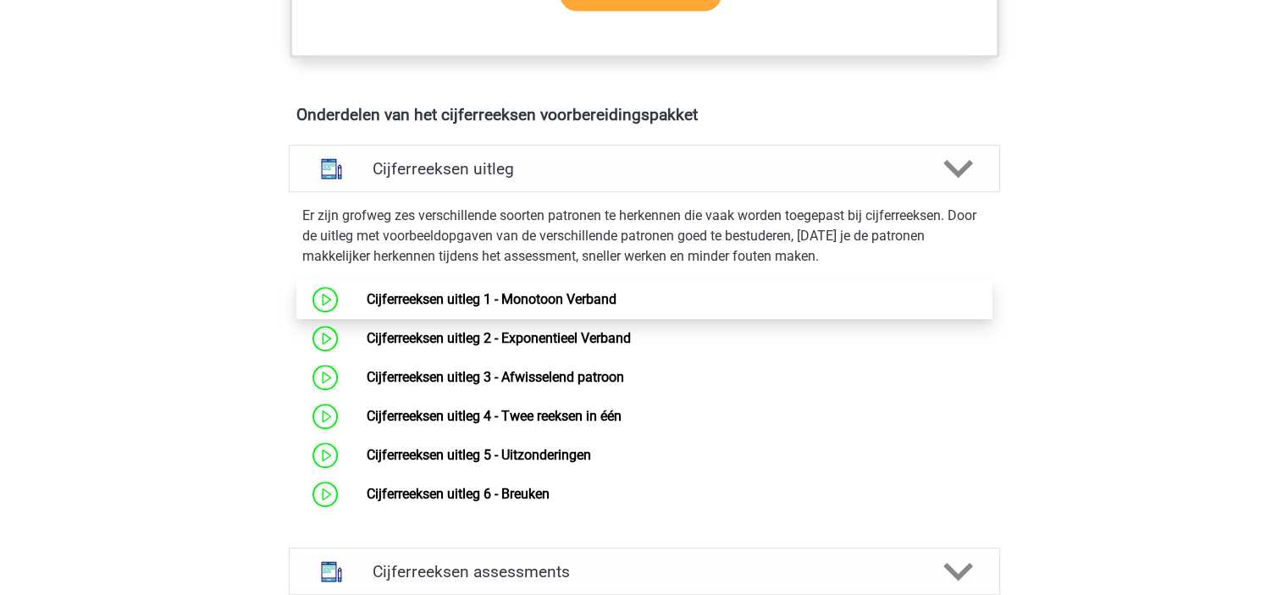
click at [478, 307] on link "Cijferreeksen uitleg 1 - Monotoon Verband" at bounding box center [492, 299] width 250 height 16
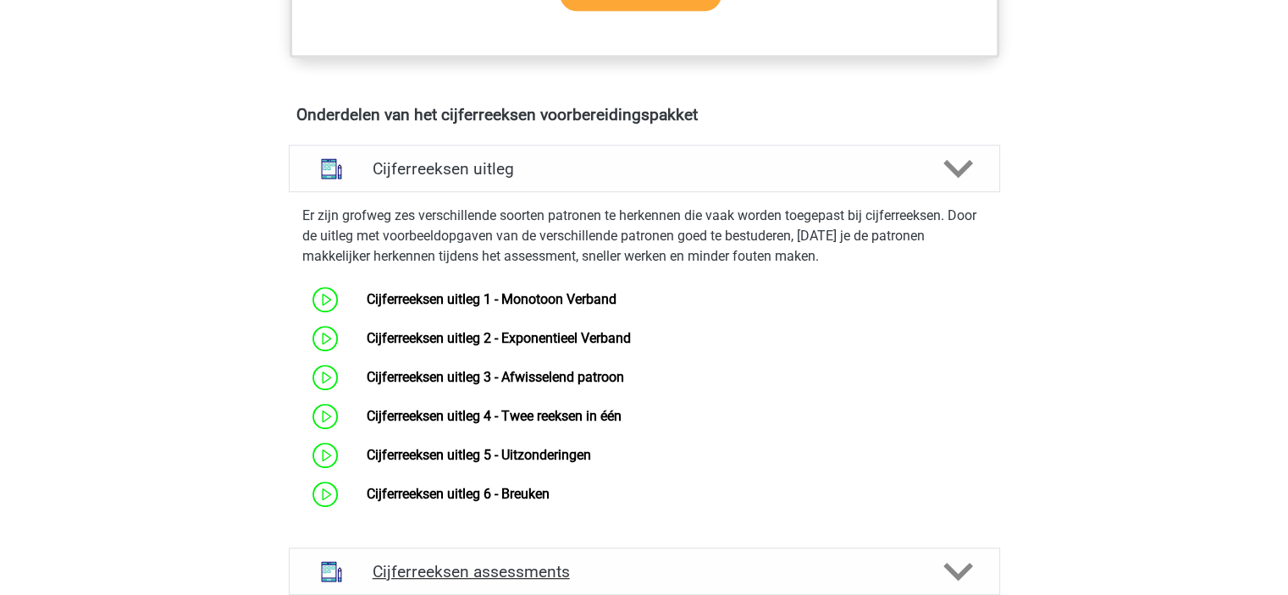
click at [955, 557] on icon at bounding box center [959, 572] width 30 height 30
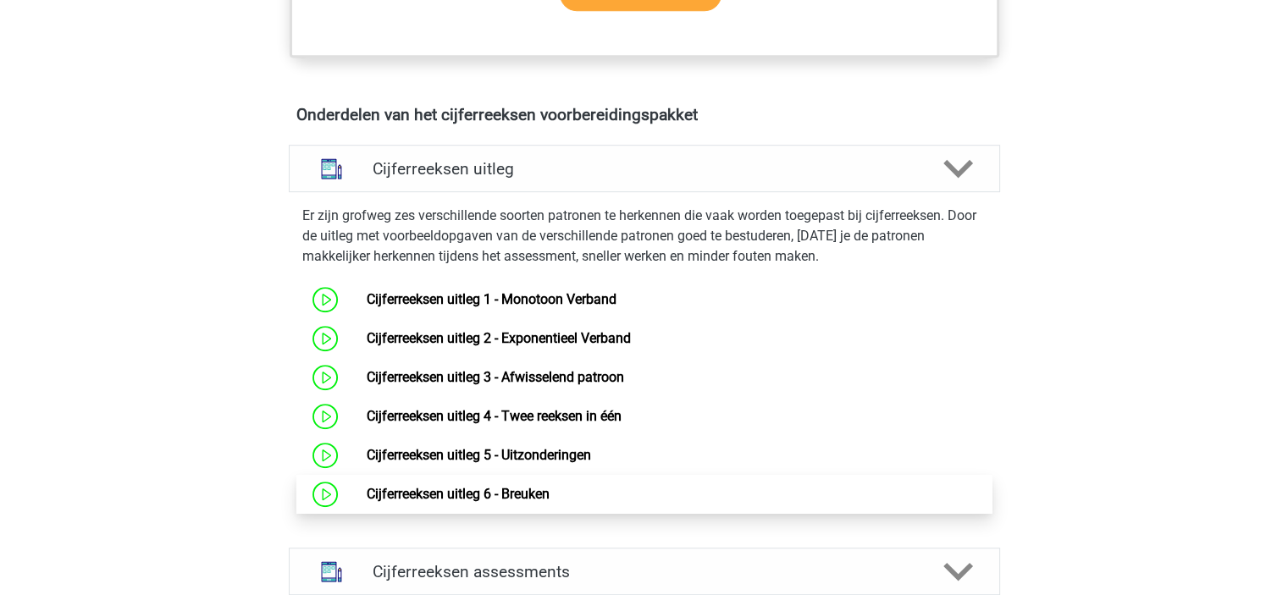
click at [463, 486] on link "Cijferreeksen uitleg 6 - Breuken" at bounding box center [458, 494] width 183 height 16
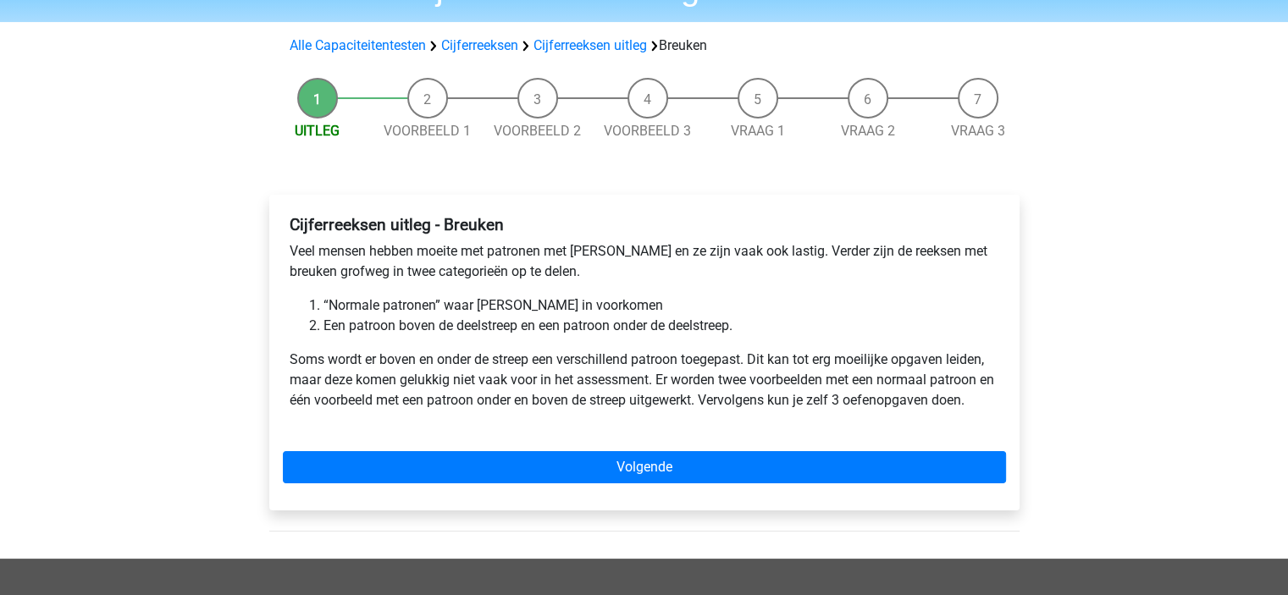
scroll to position [85, 0]
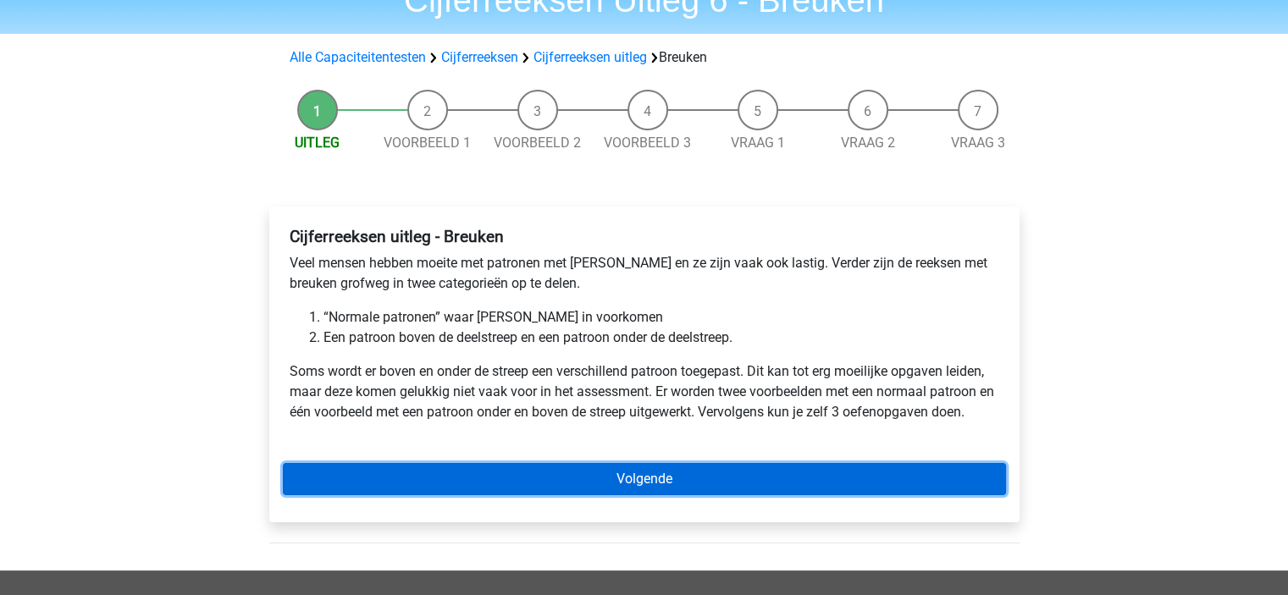
click at [494, 467] on link "Volgende" at bounding box center [644, 479] width 723 height 32
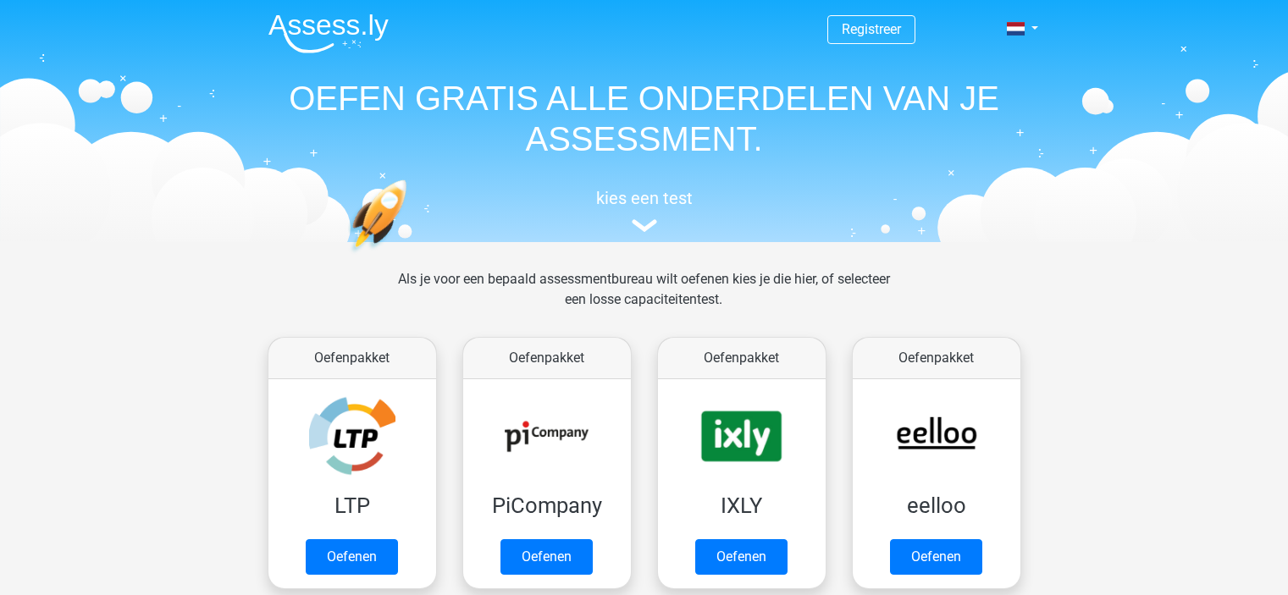
scroll to position [718, 0]
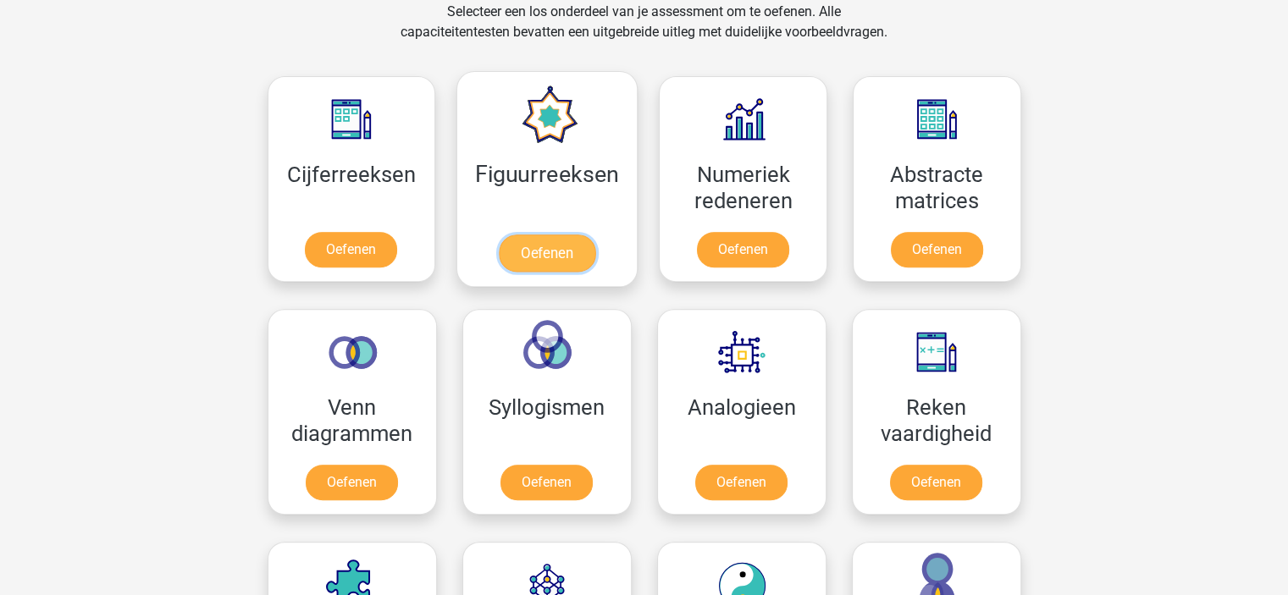
click at [555, 253] on link "Oefenen" at bounding box center [547, 253] width 97 height 37
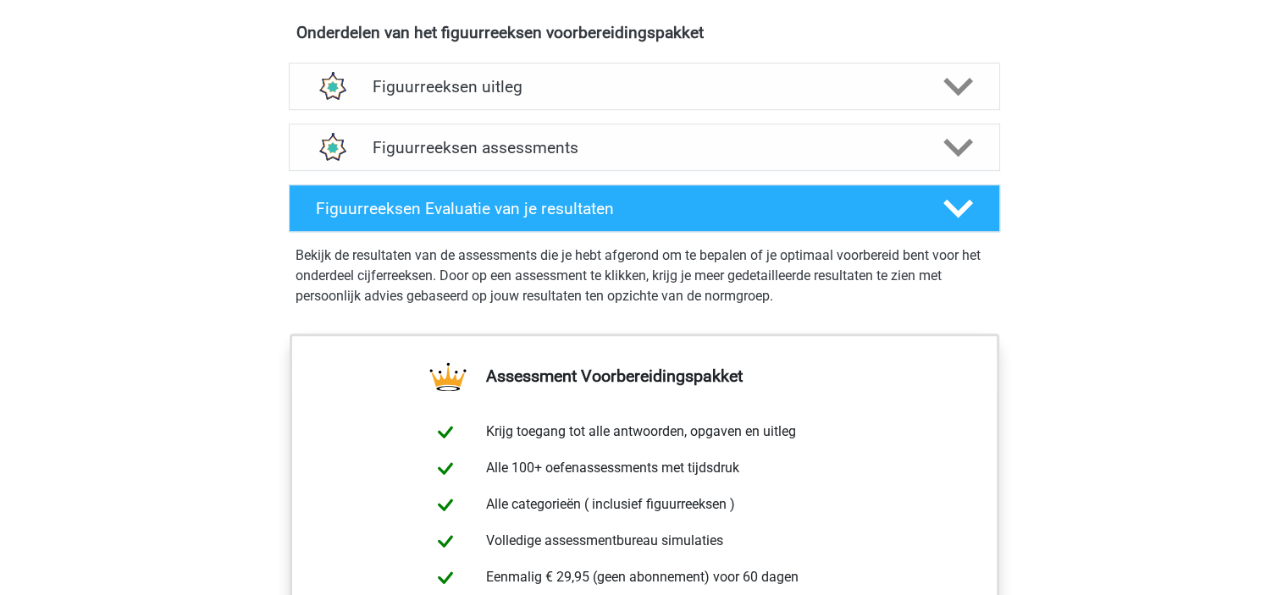
scroll to position [1016, 0]
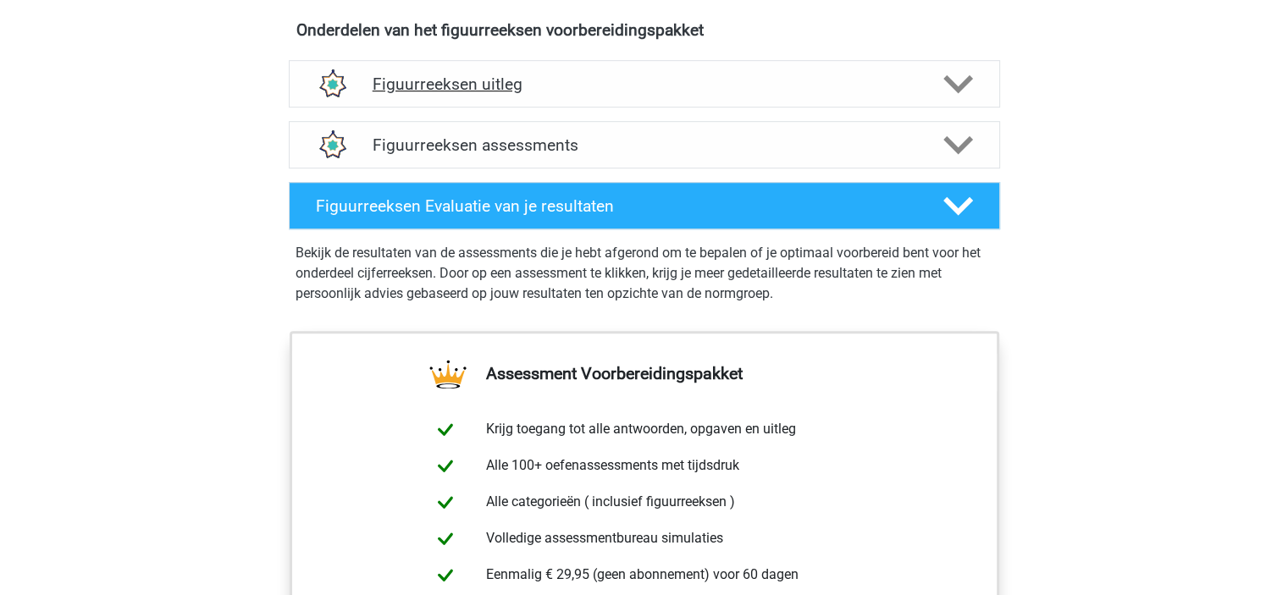
click at [487, 83] on h4 "Figuurreeksen uitleg" at bounding box center [645, 84] width 544 height 19
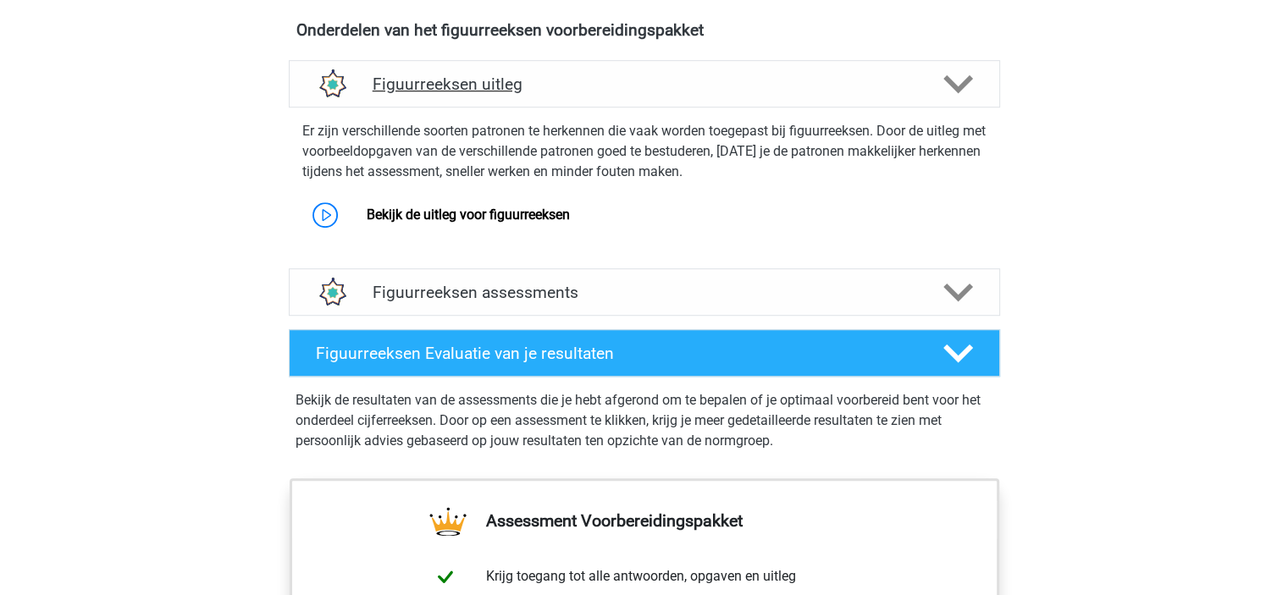
click at [470, 83] on h4 "Figuurreeksen uitleg" at bounding box center [645, 84] width 544 height 19
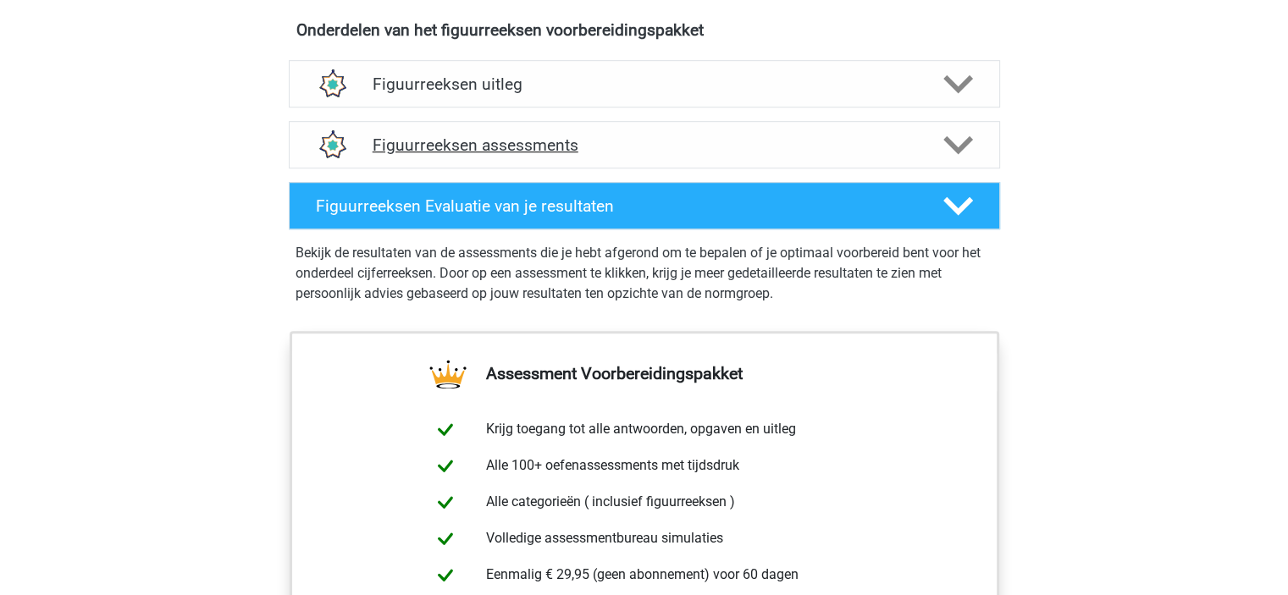
click at [475, 147] on h4 "Figuurreeksen assessments" at bounding box center [645, 145] width 544 height 19
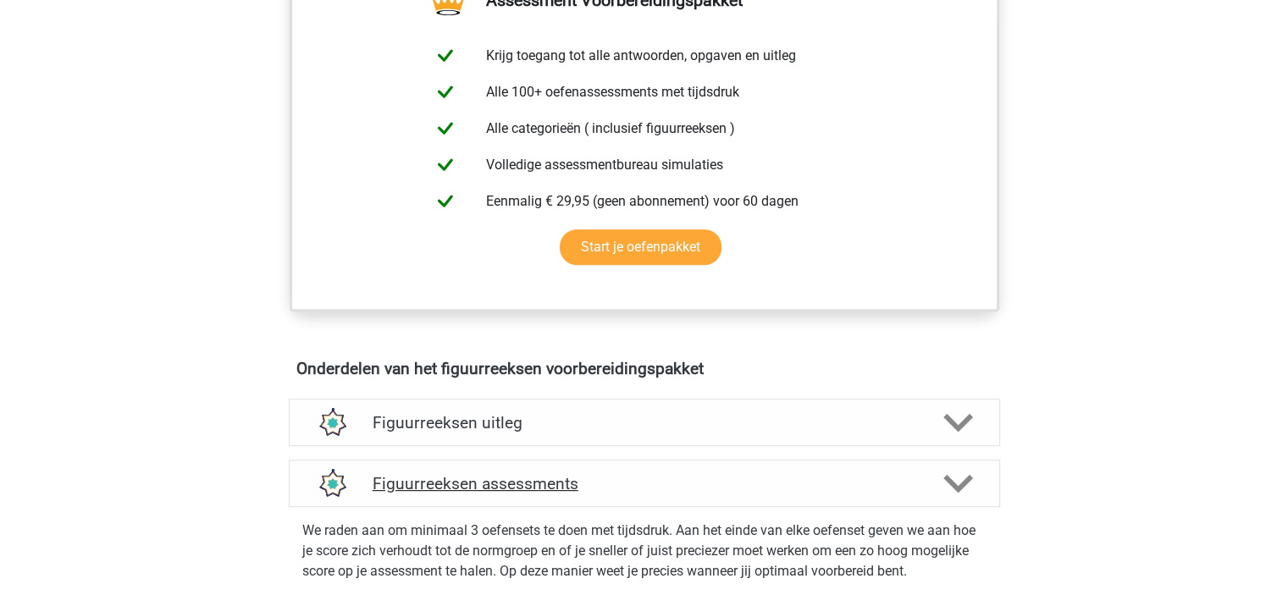
scroll to position [593, 0]
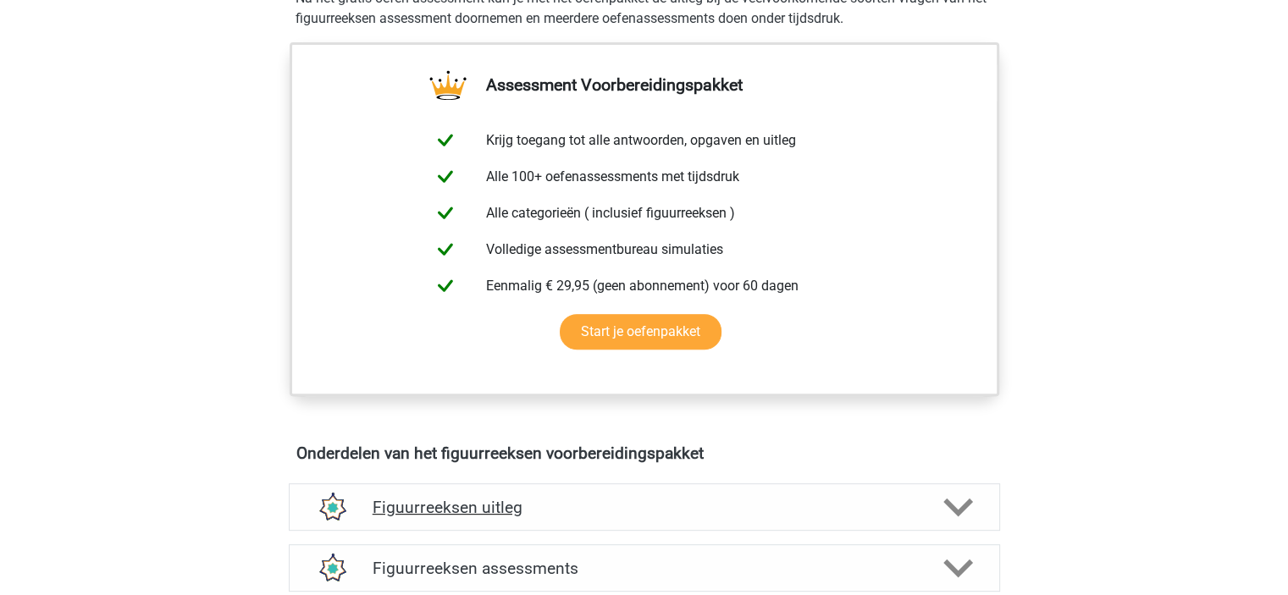
click at [503, 499] on h4 "Figuurreeksen uitleg" at bounding box center [645, 507] width 544 height 19
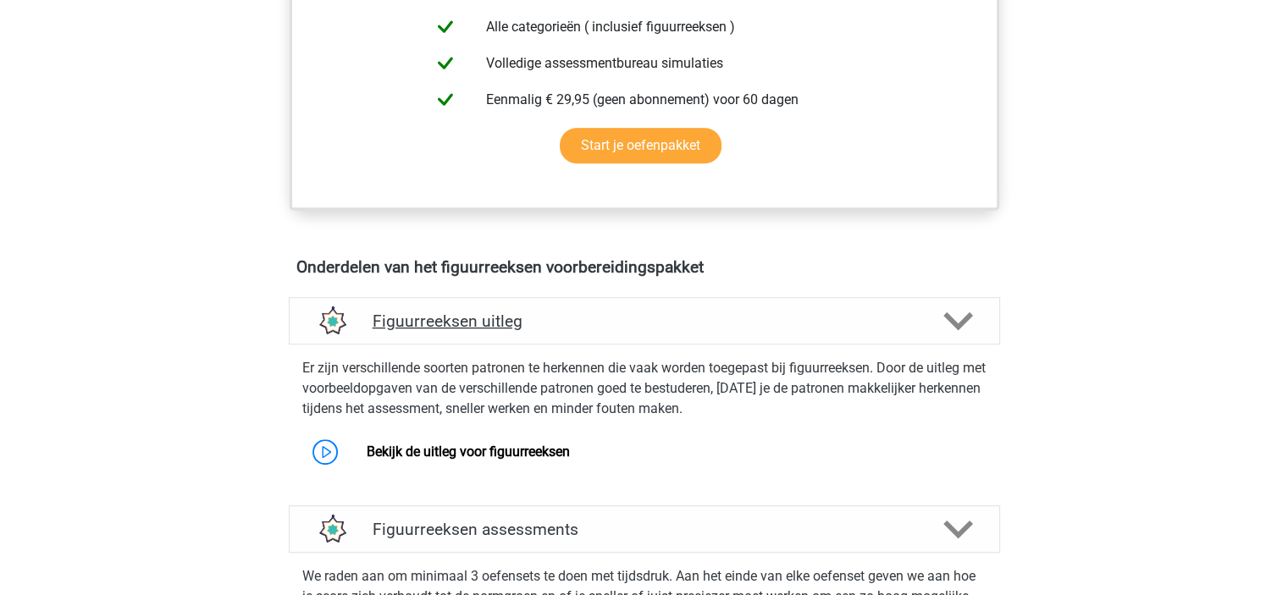
scroll to position [762, 0]
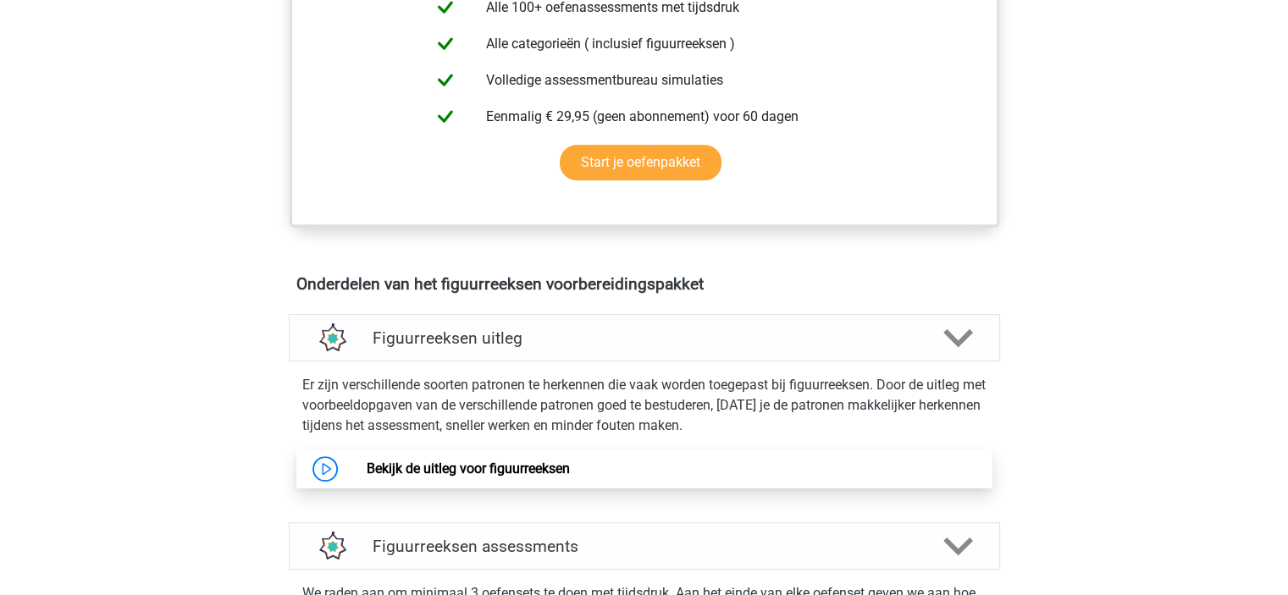
click at [490, 466] on link "Bekijk de uitleg voor figuurreeksen" at bounding box center [468, 469] width 203 height 16
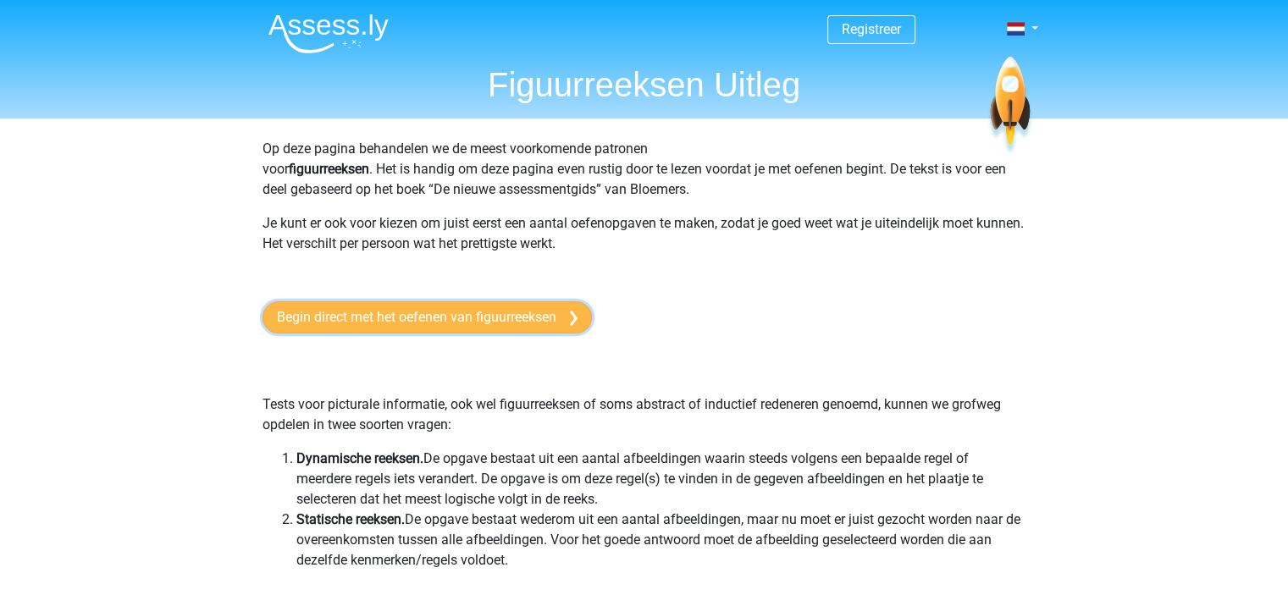
click at [573, 318] on img at bounding box center [574, 318] width 8 height 15
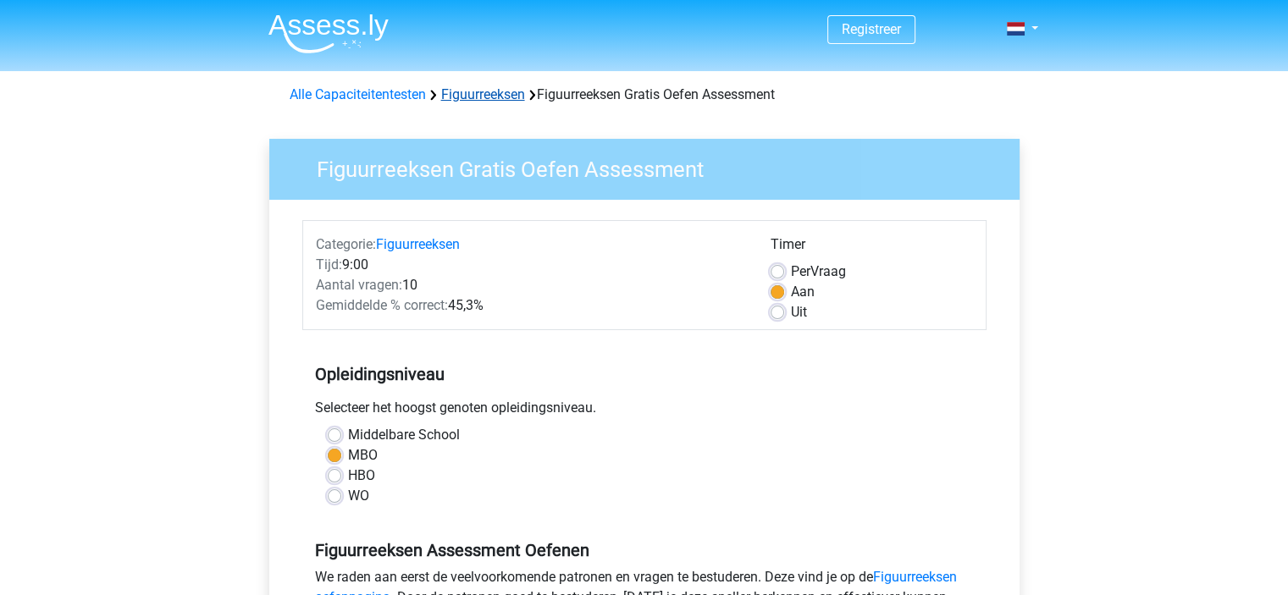
click at [497, 97] on link "Figuurreeksen" at bounding box center [483, 94] width 84 height 16
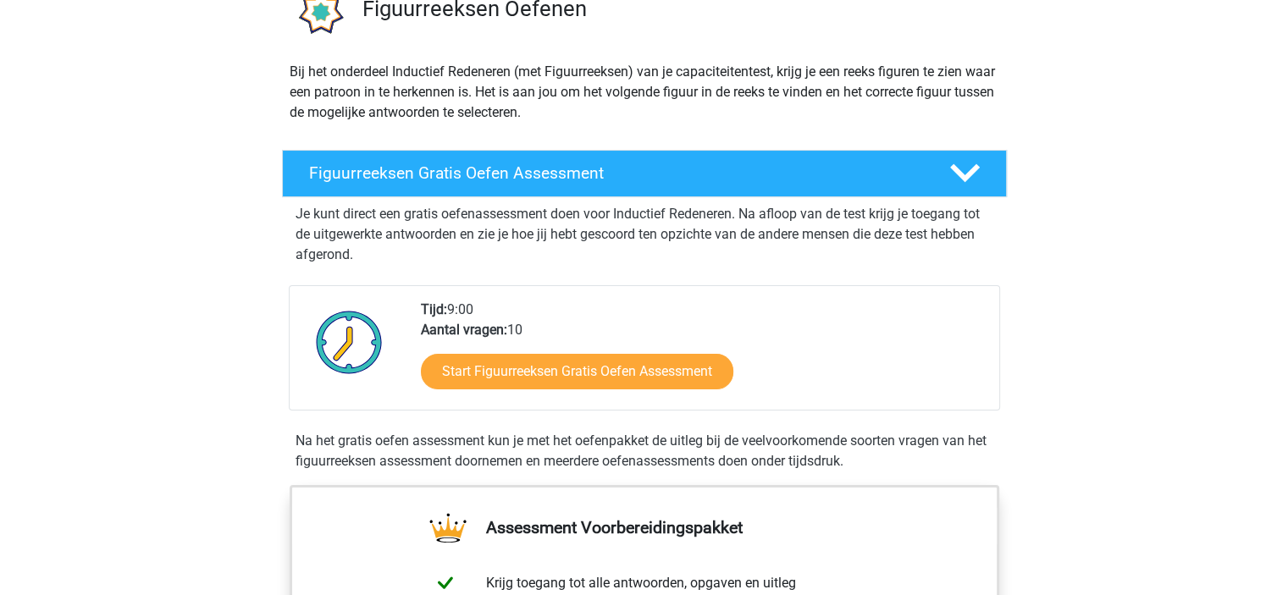
scroll to position [169, 0]
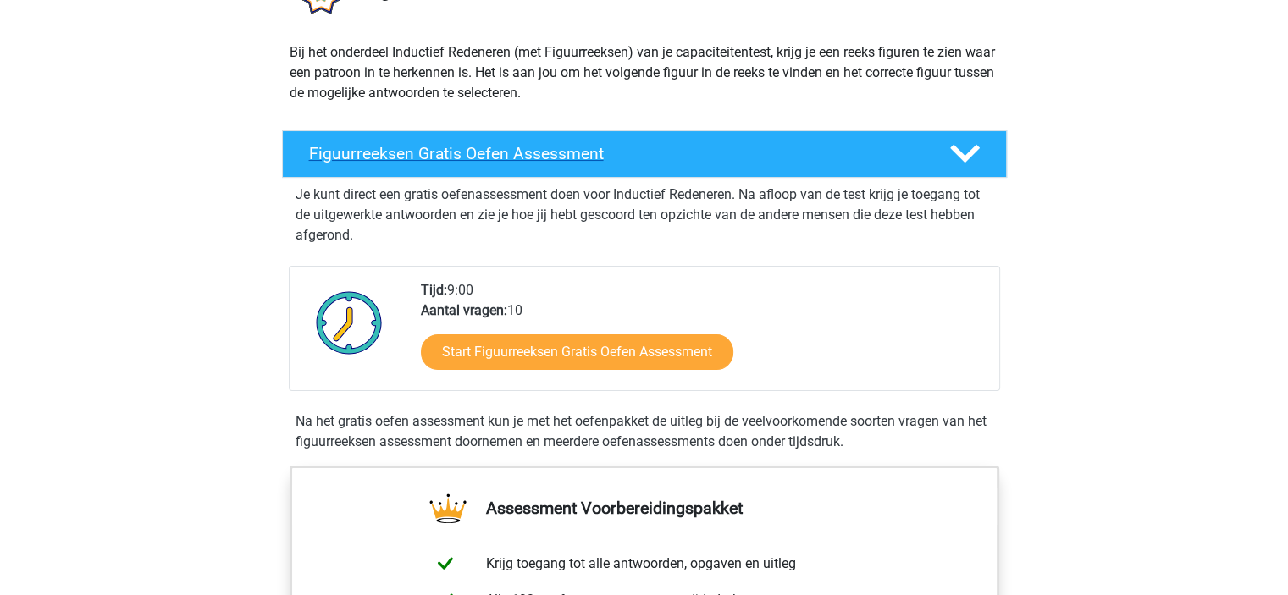
click at [966, 152] on icon at bounding box center [965, 154] width 30 height 30
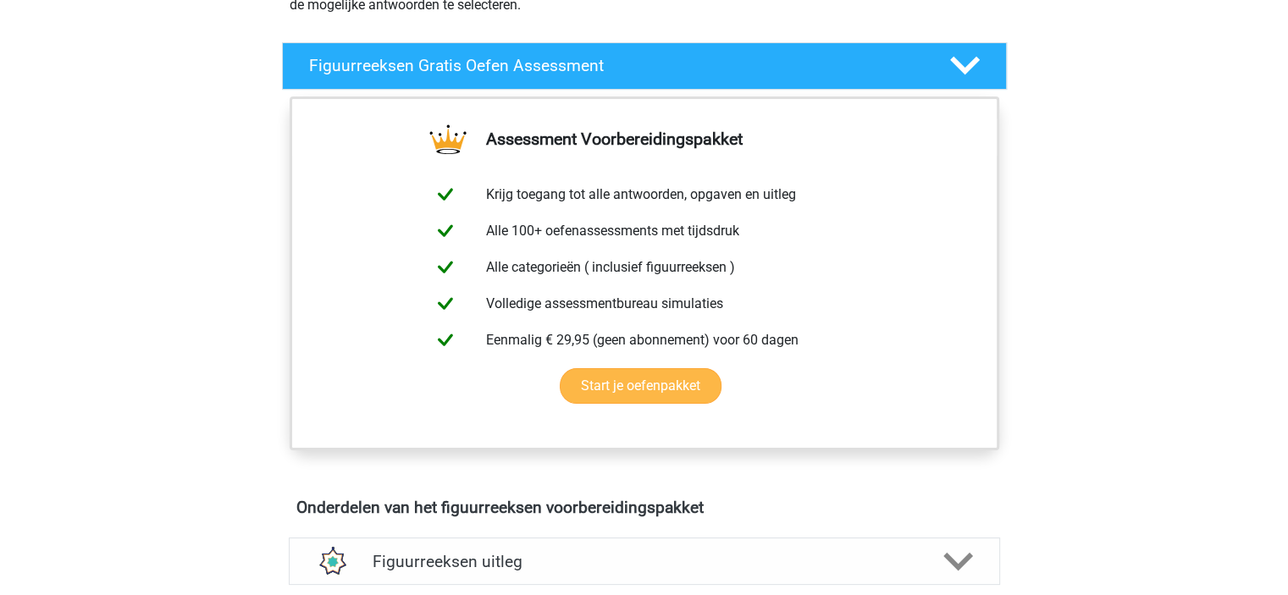
scroll to position [424, 0]
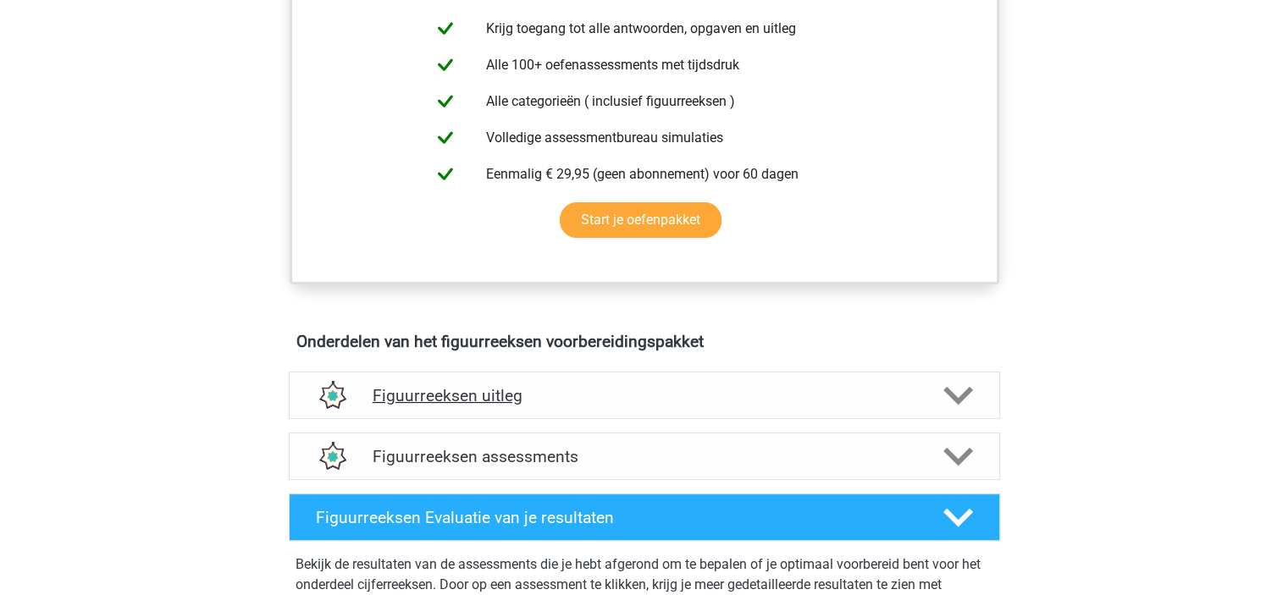
click at [505, 399] on h4 "Figuurreeksen uitleg" at bounding box center [645, 395] width 544 height 19
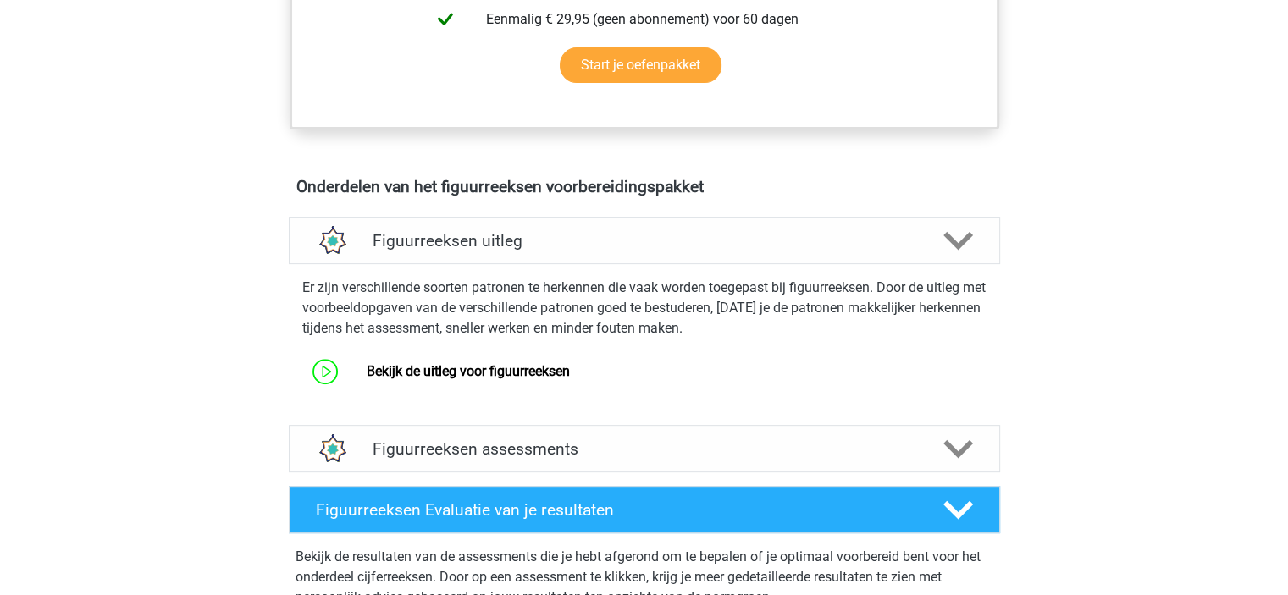
scroll to position [593, 0]
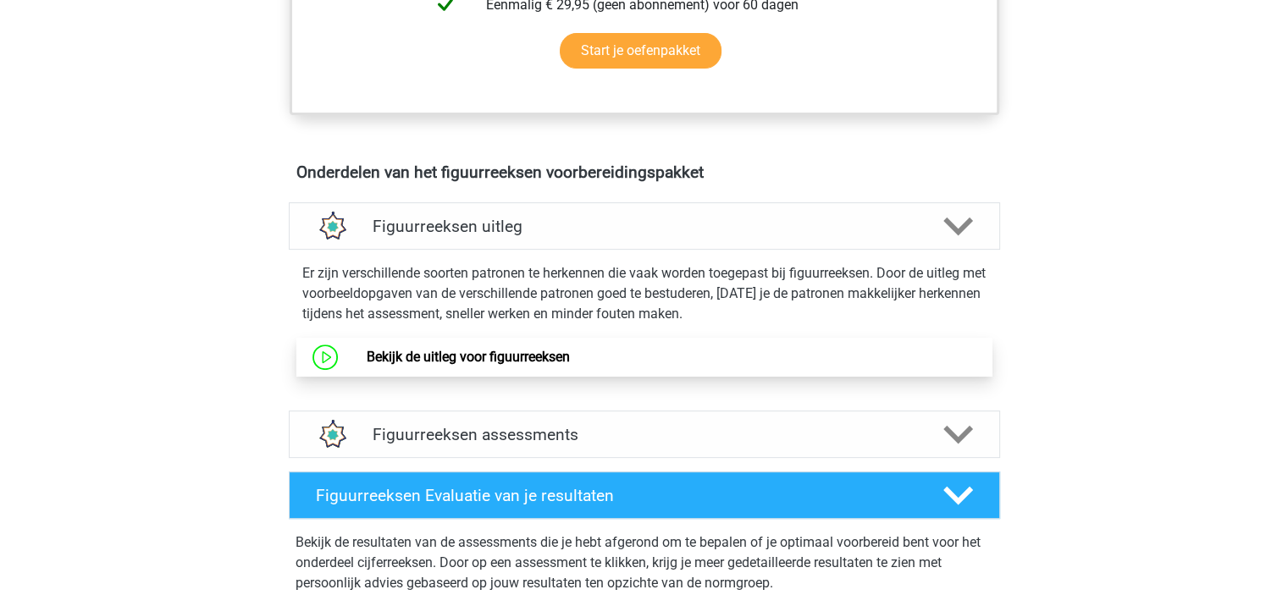
click at [510, 358] on link "Bekijk de uitleg voor figuurreeksen" at bounding box center [468, 357] width 203 height 16
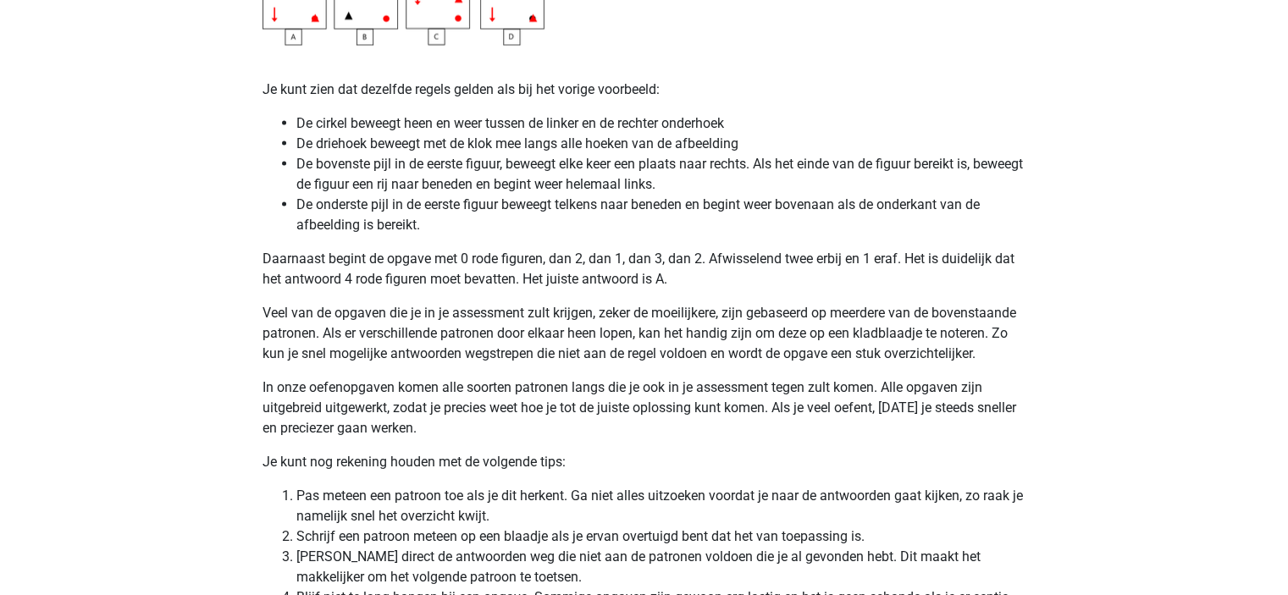
scroll to position [3219, 0]
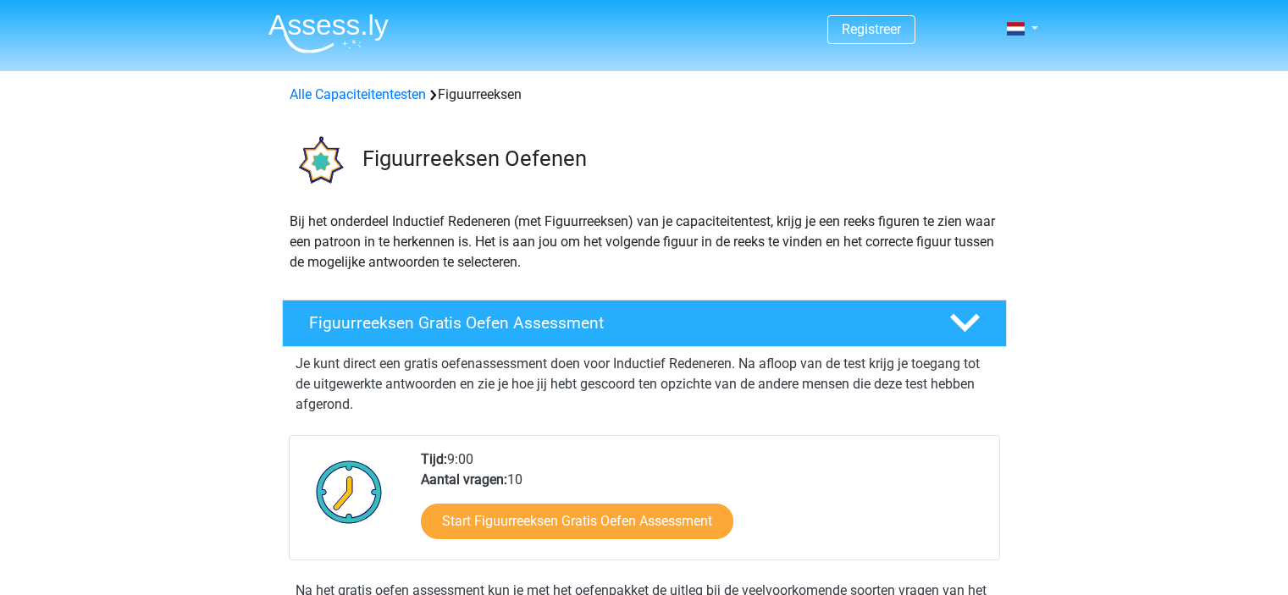
scroll to position [762, 0]
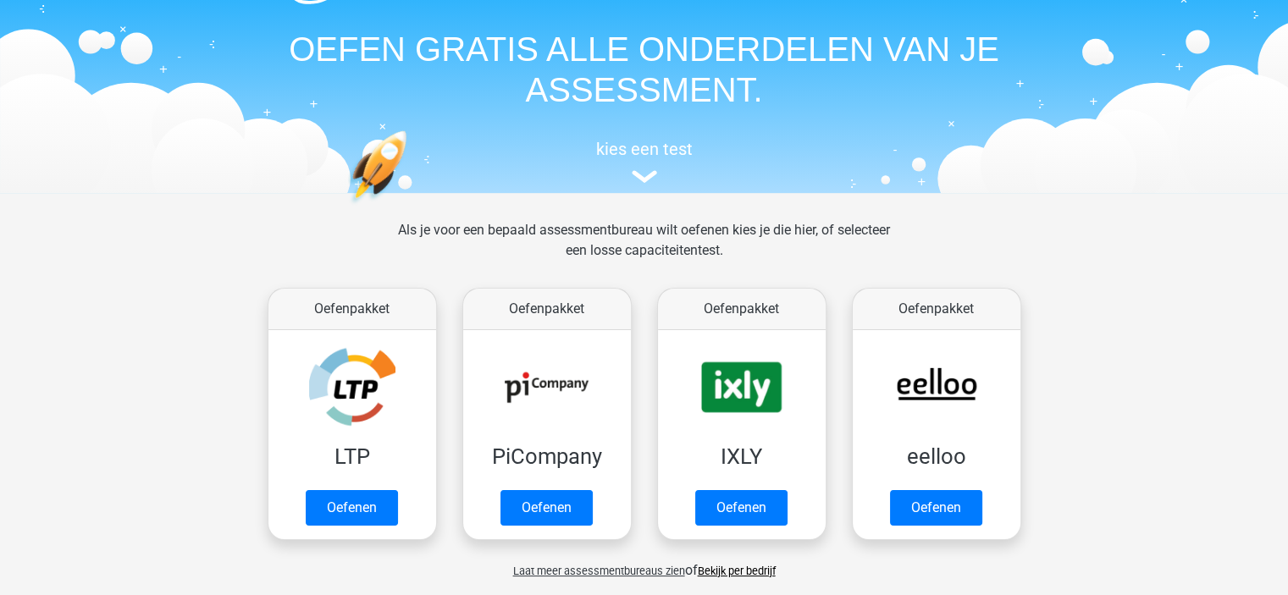
scroll to position [41, 0]
